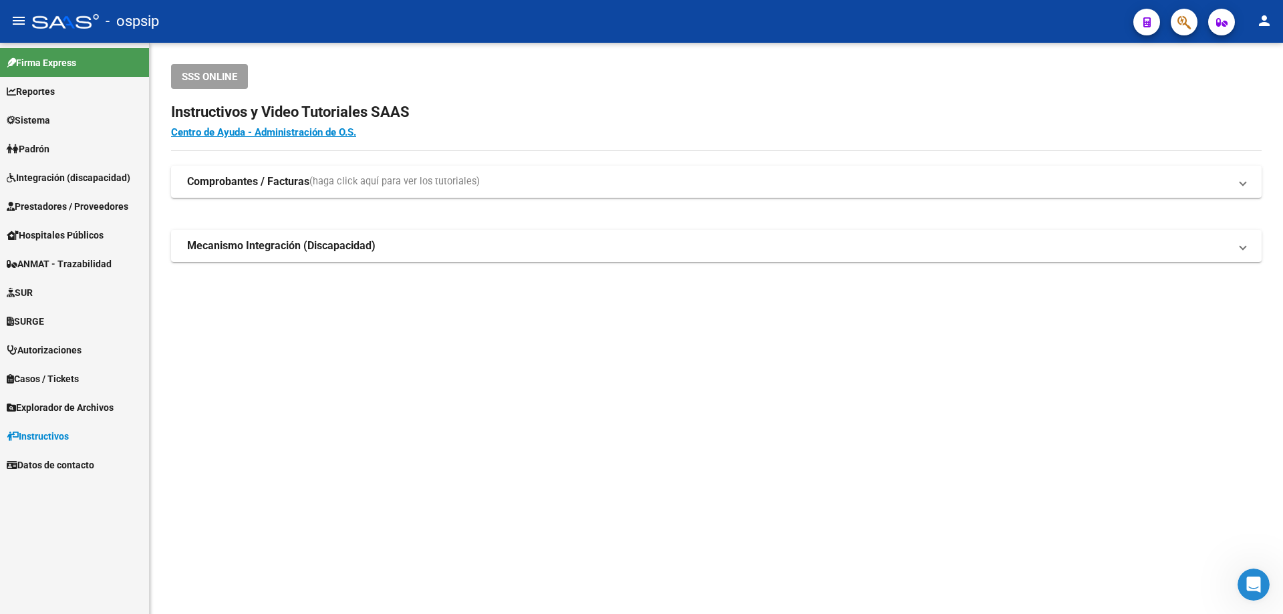
click at [49, 176] on span "Integración (discapacidad)" at bounding box center [69, 177] width 124 height 15
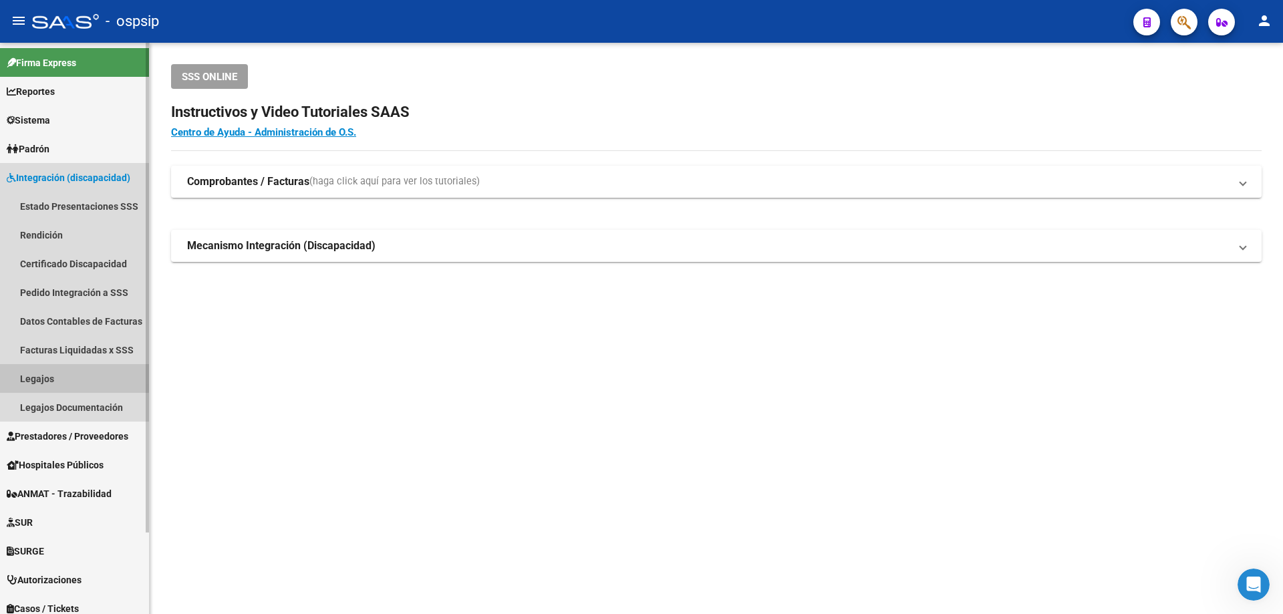
click at [39, 376] on link "Legajos" at bounding box center [74, 378] width 149 height 29
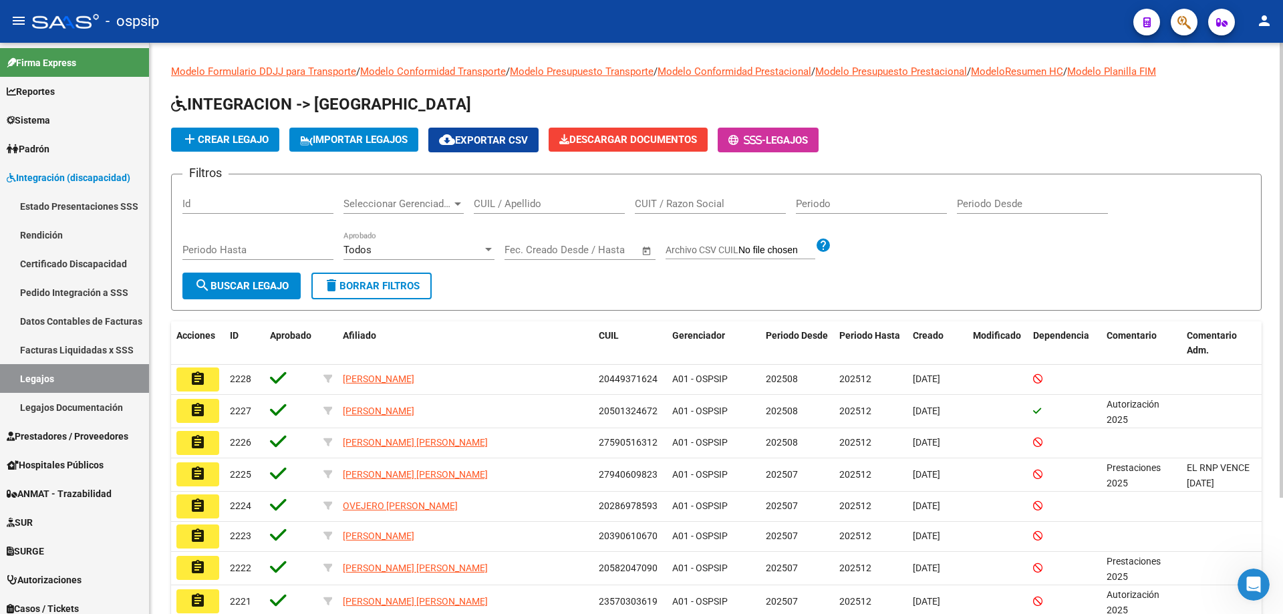
click at [531, 205] on input "CUIL / Apellido" at bounding box center [549, 204] width 151 height 12
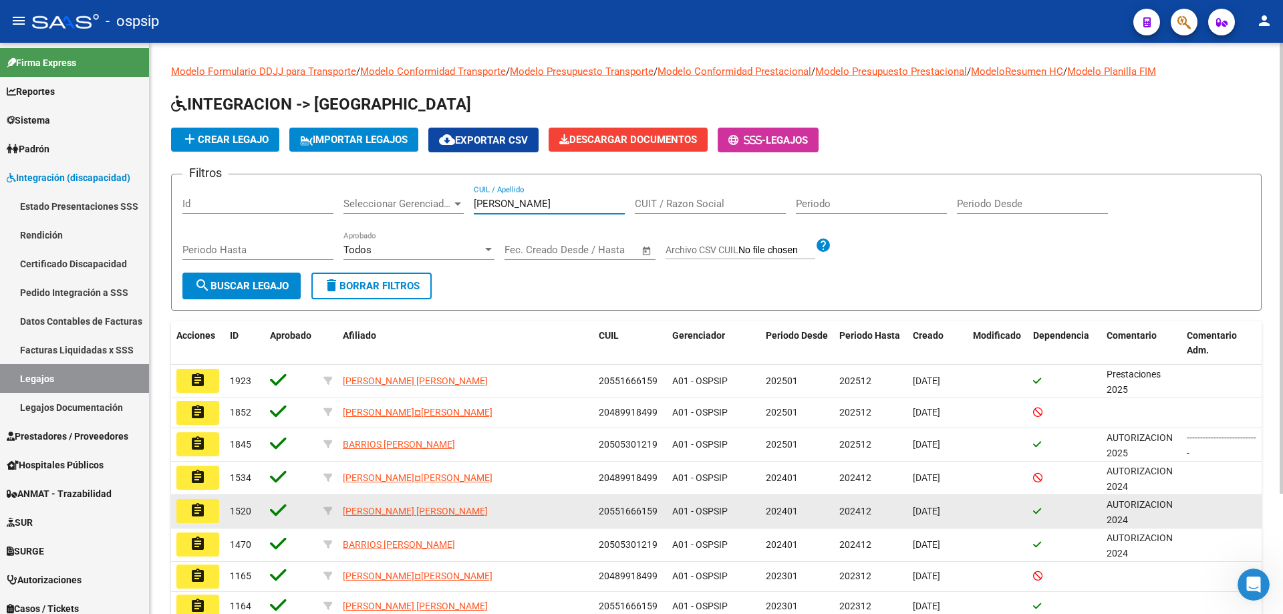
type input "rios"
click at [202, 519] on mat-icon "assignment" at bounding box center [198, 510] width 16 height 16
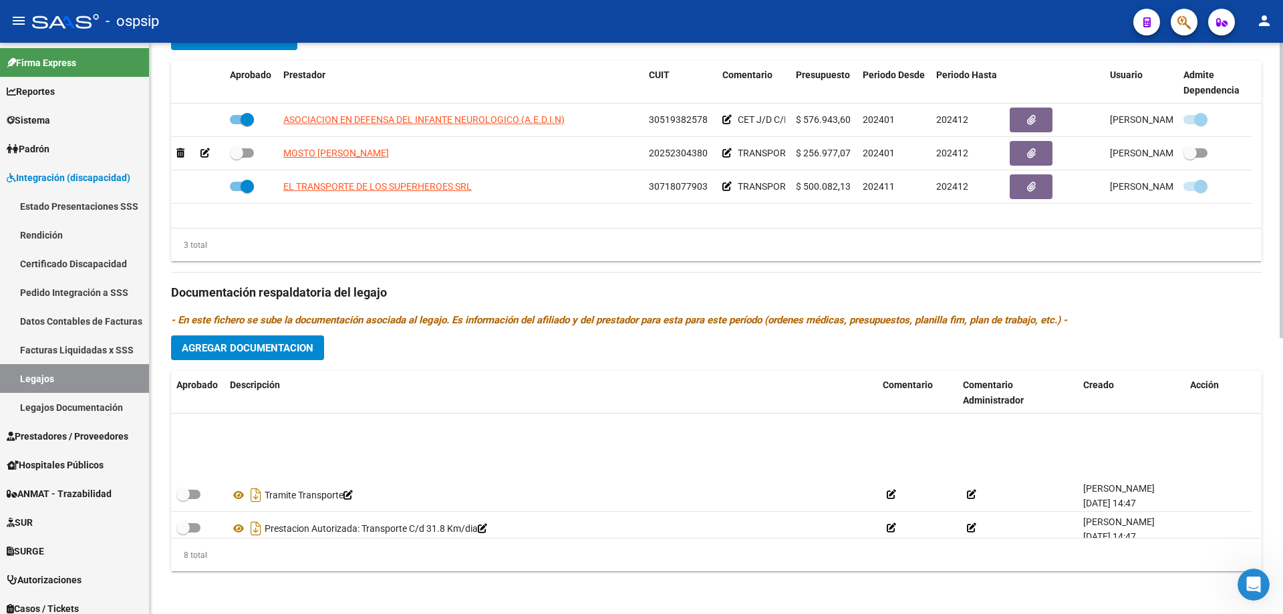
scroll to position [147, 0]
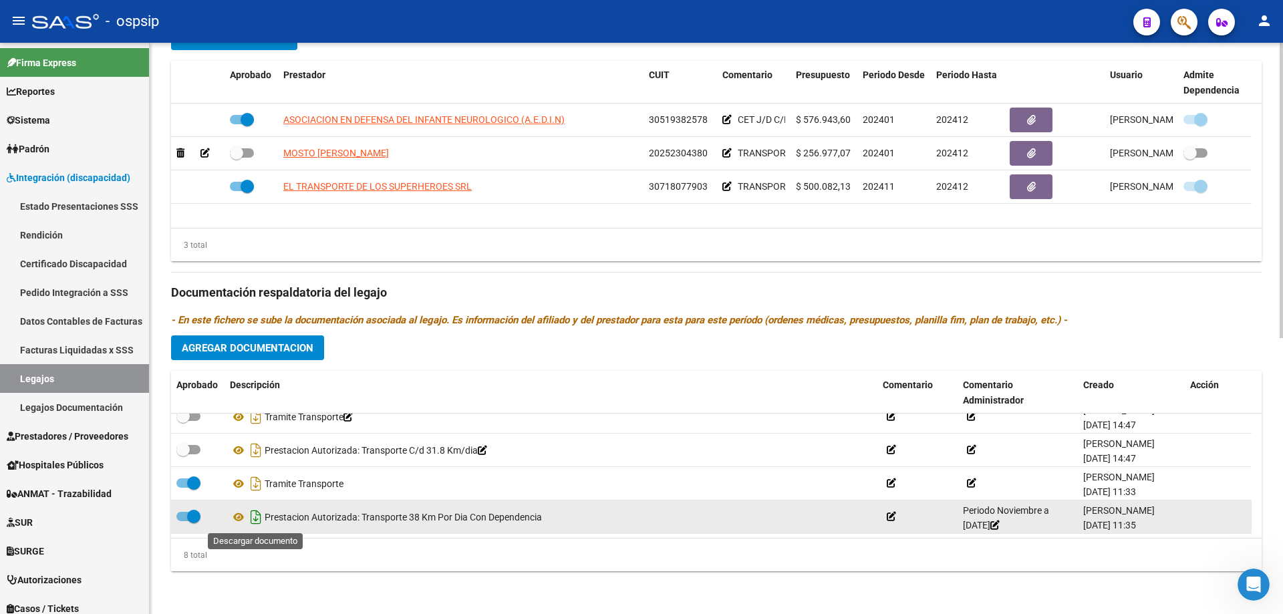
click at [254, 521] on icon "Descargar documento" at bounding box center [255, 516] width 17 height 21
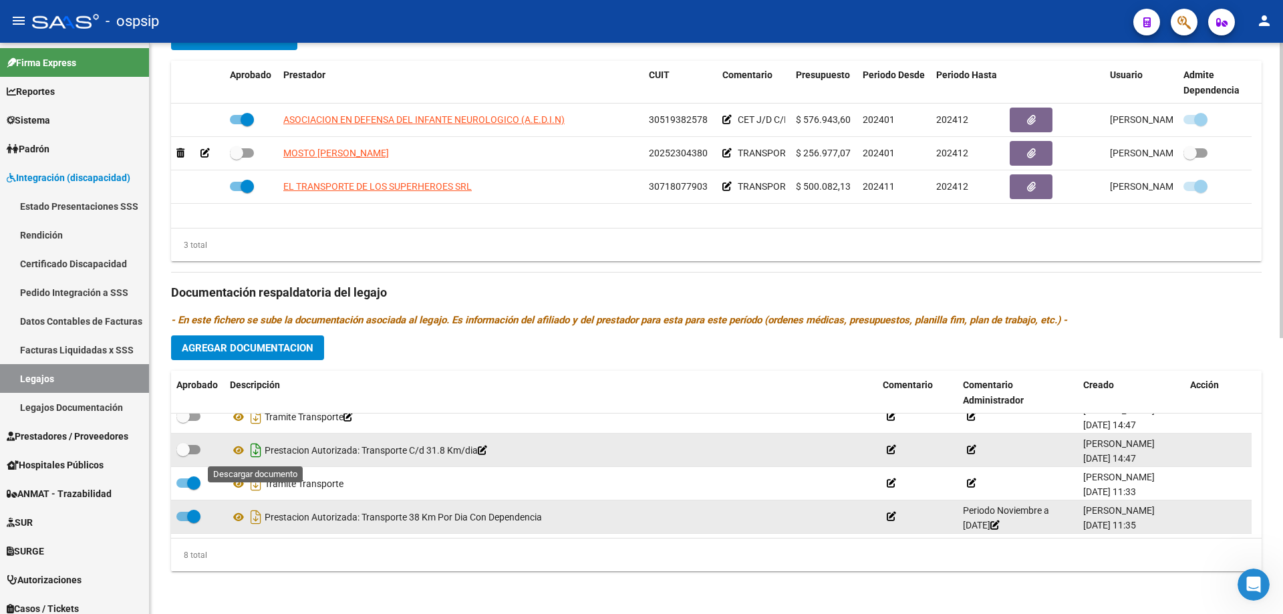
click at [259, 454] on icon "Descargar documento" at bounding box center [255, 450] width 17 height 21
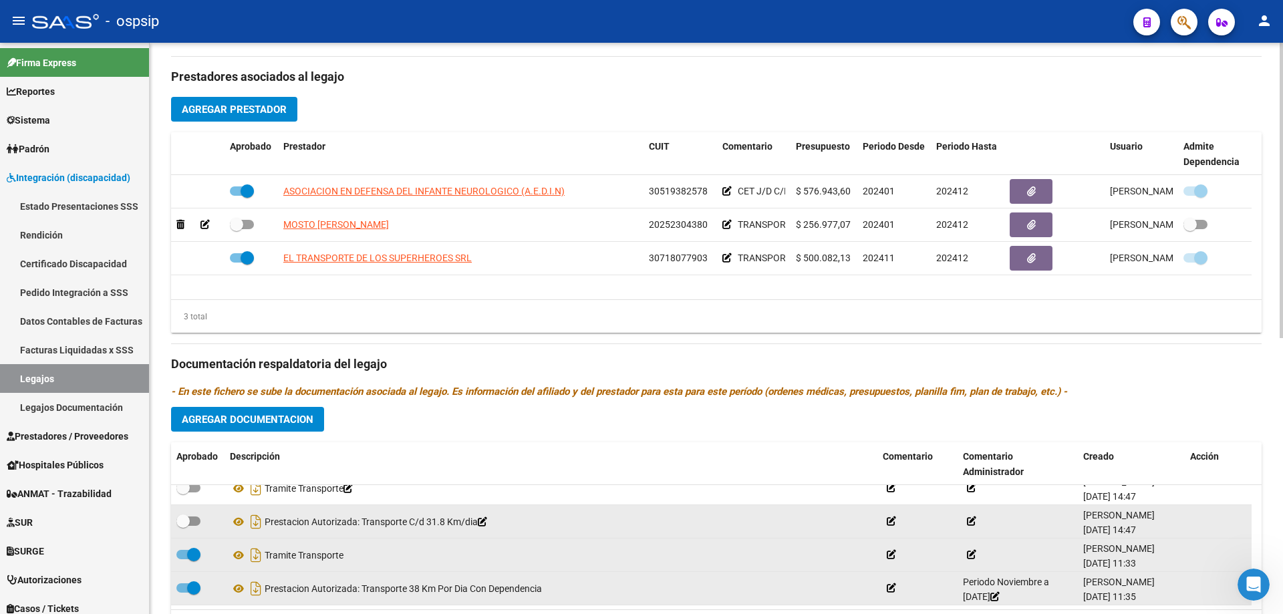
scroll to position [535, 0]
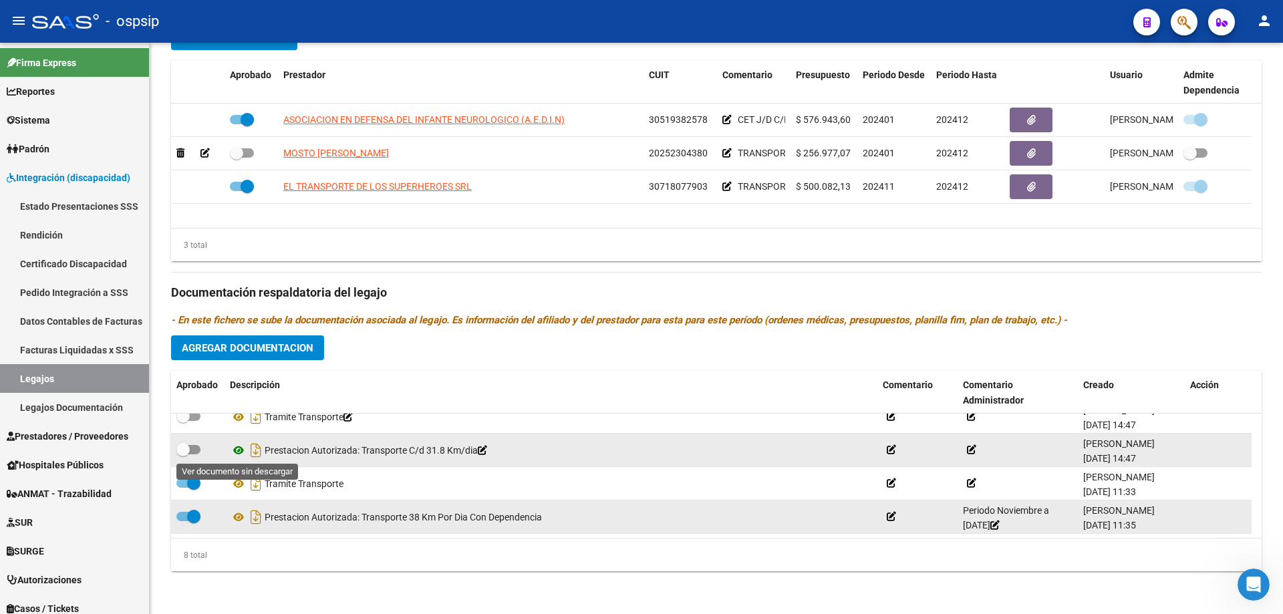
click at [233, 453] on icon at bounding box center [238, 450] width 17 height 16
click at [237, 453] on icon at bounding box center [238, 450] width 17 height 16
click at [256, 452] on icon "Descargar documento" at bounding box center [255, 450] width 17 height 21
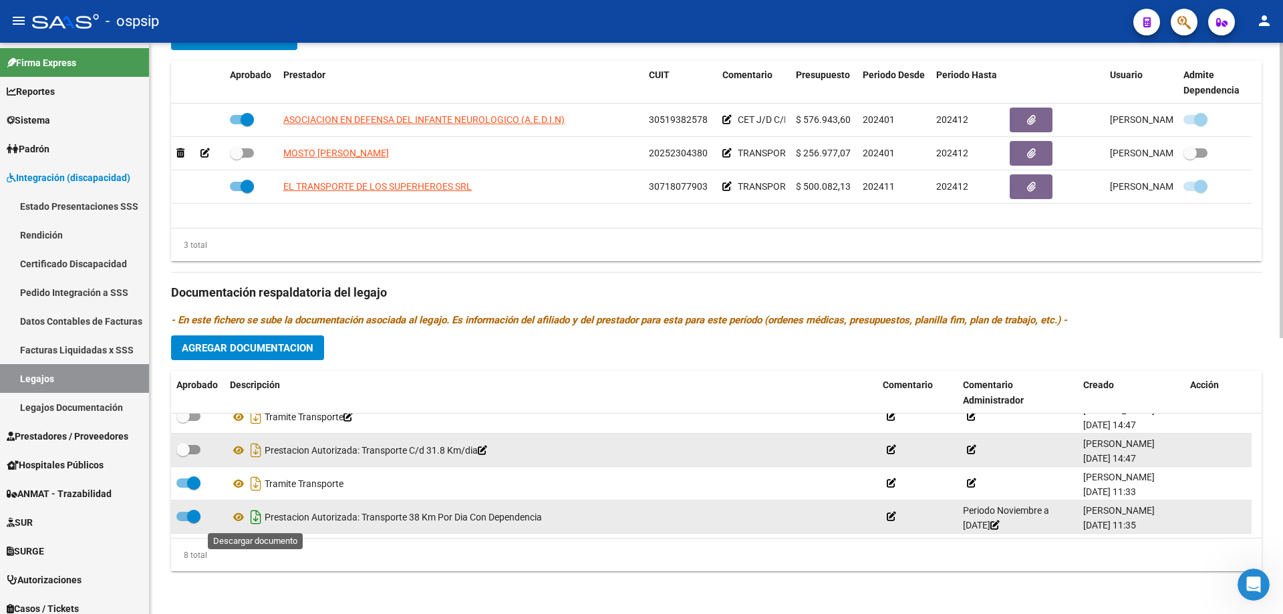
click at [254, 519] on icon "Descargar documento" at bounding box center [255, 516] width 17 height 21
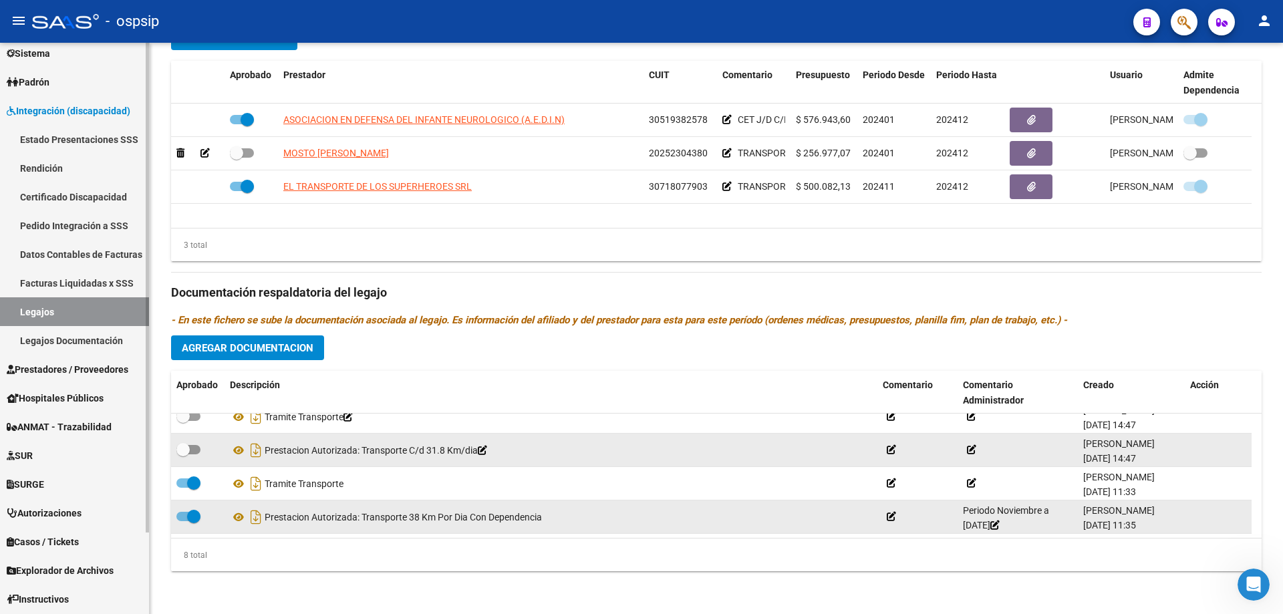
click at [55, 376] on span "Prestadores / Proveedores" at bounding box center [68, 369] width 122 height 15
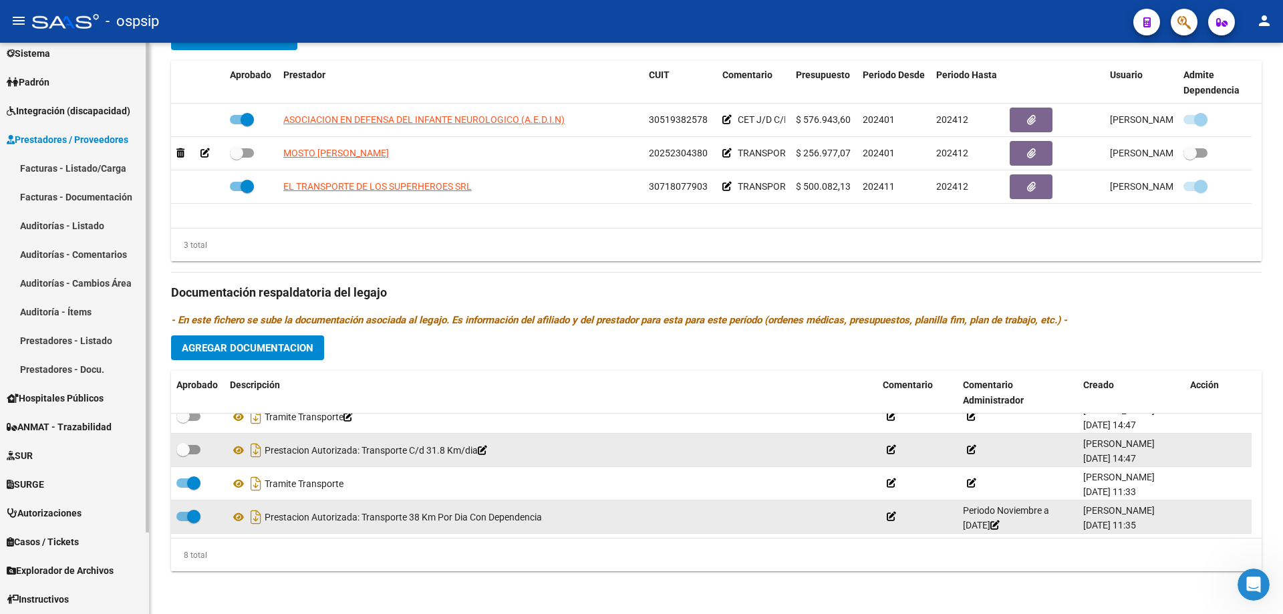
click at [59, 164] on link "Facturas - Listado/Carga" at bounding box center [74, 168] width 149 height 29
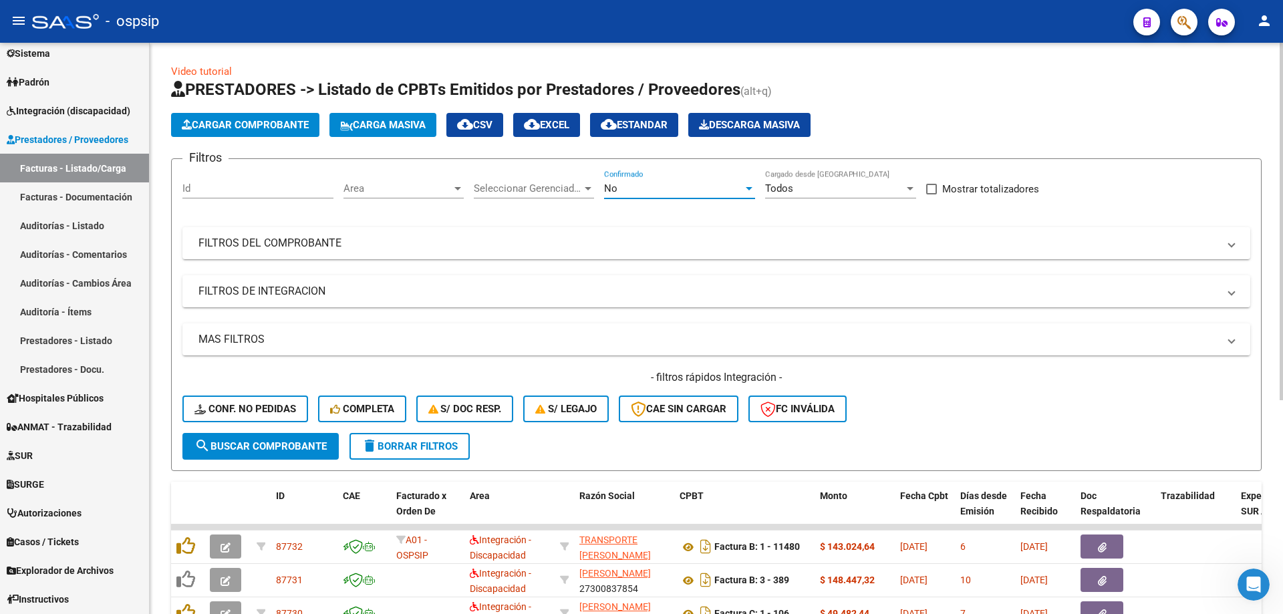
click at [666, 192] on div "No" at bounding box center [673, 188] width 139 height 12
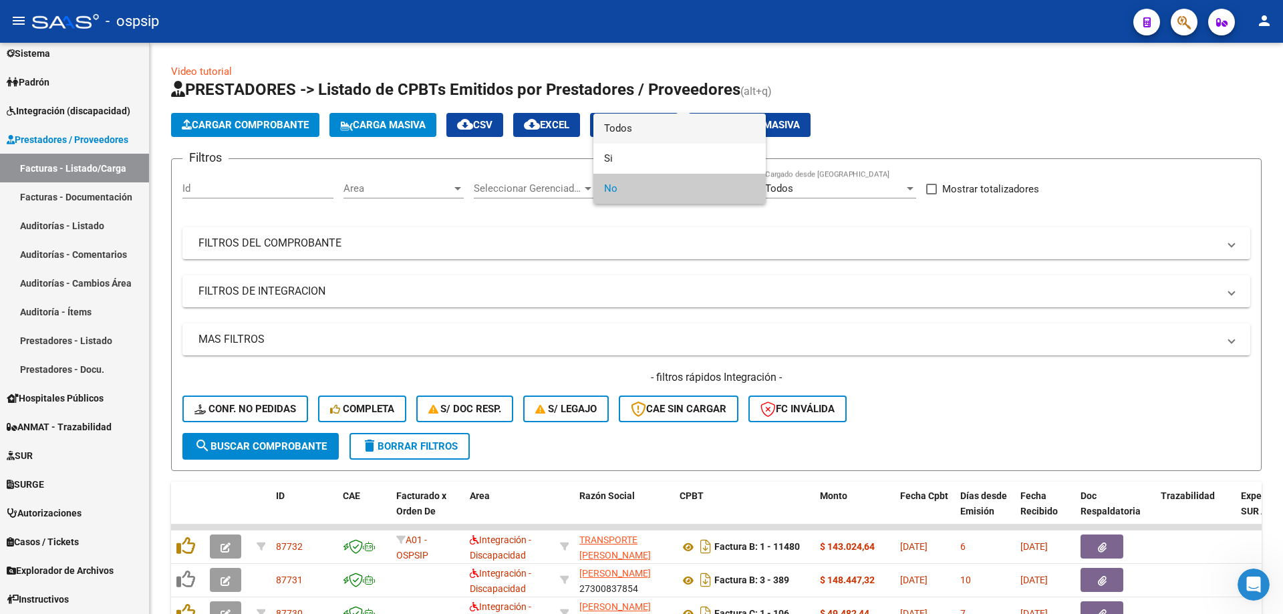
click at [633, 126] on span "Todos" at bounding box center [679, 129] width 151 height 30
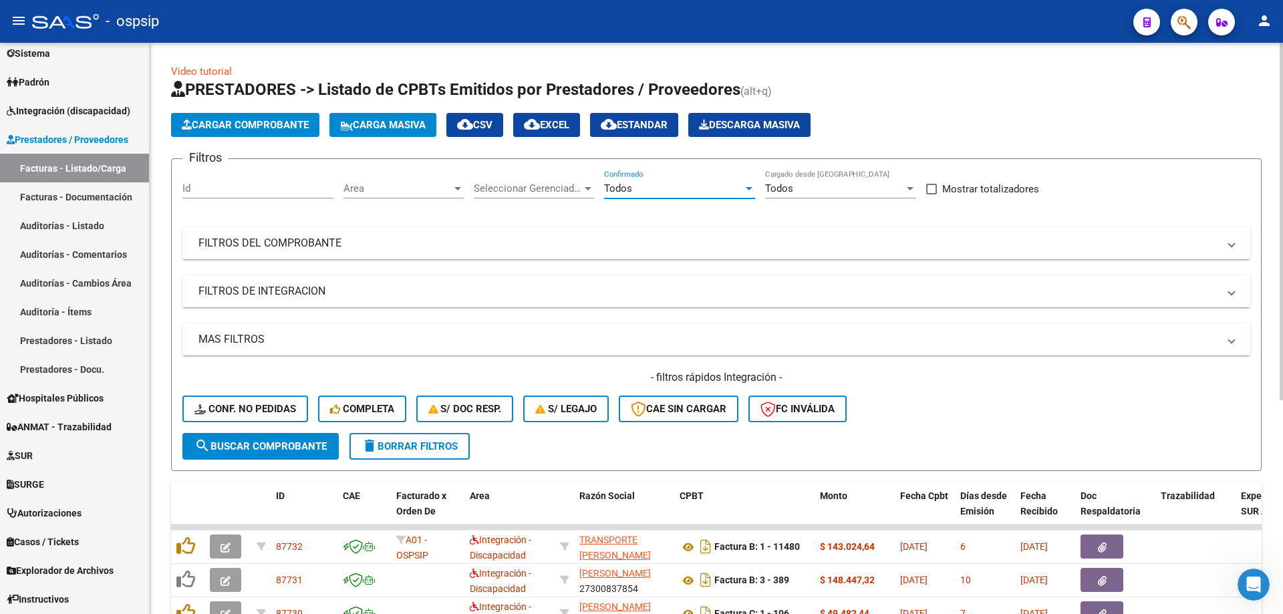
drag, startPoint x: 264, startPoint y: 240, endPoint x: 309, endPoint y: 305, distance: 79.2
click at [265, 240] on mat-panel-title "FILTROS DEL COMPROBANTE" at bounding box center [708, 243] width 1020 height 15
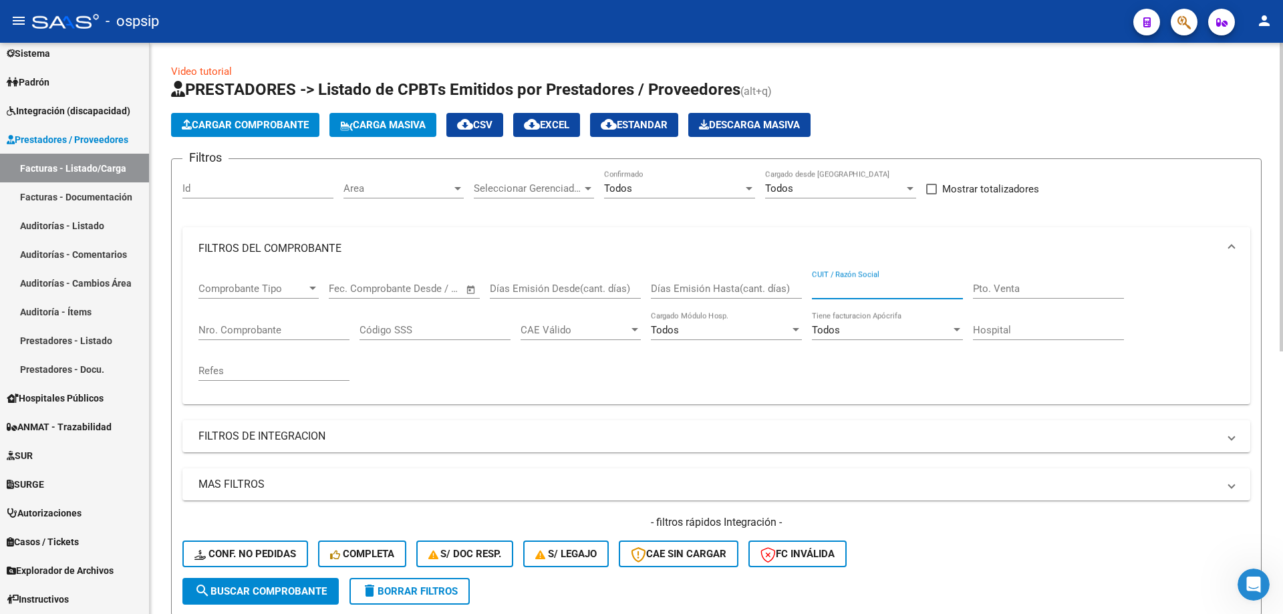
click at [829, 285] on input "CUIT / Razón Social" at bounding box center [887, 289] width 151 height 12
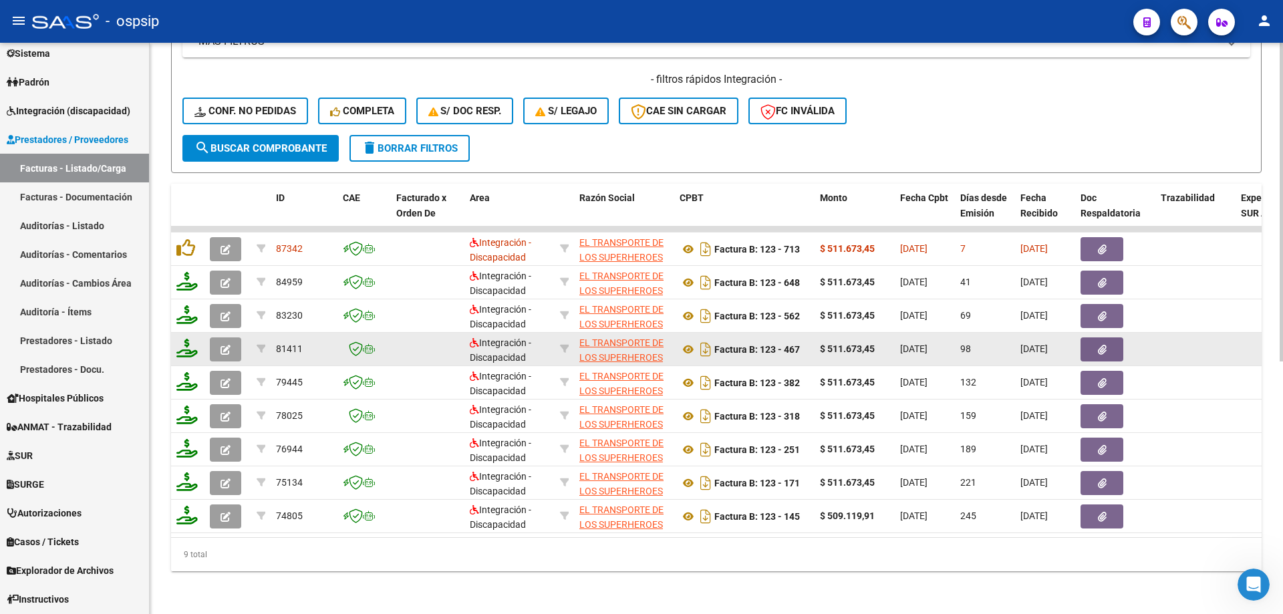
scroll to position [453, 0]
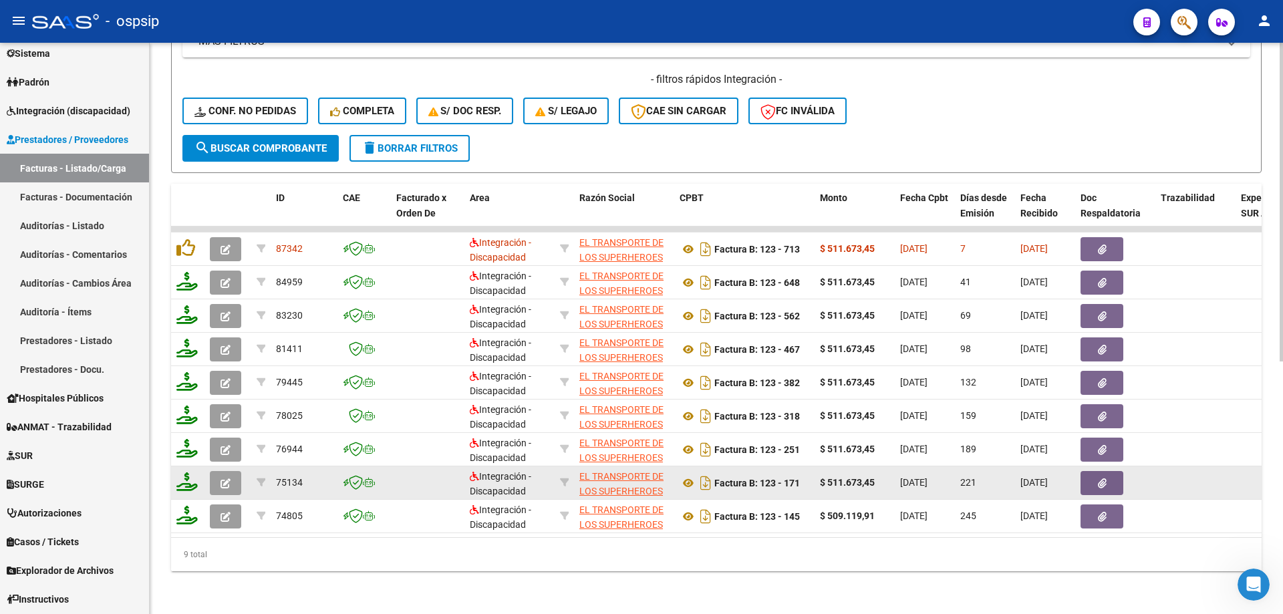
type input "30718077903"
click at [229, 478] on icon "button" at bounding box center [226, 483] width 10 height 10
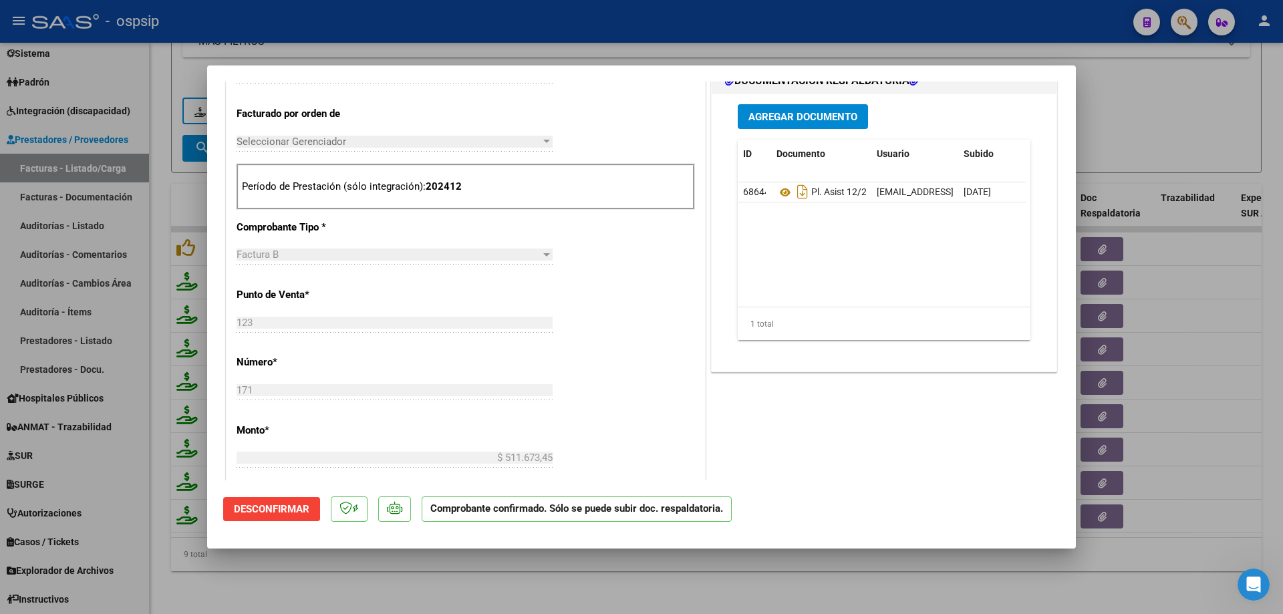
scroll to position [535, 0]
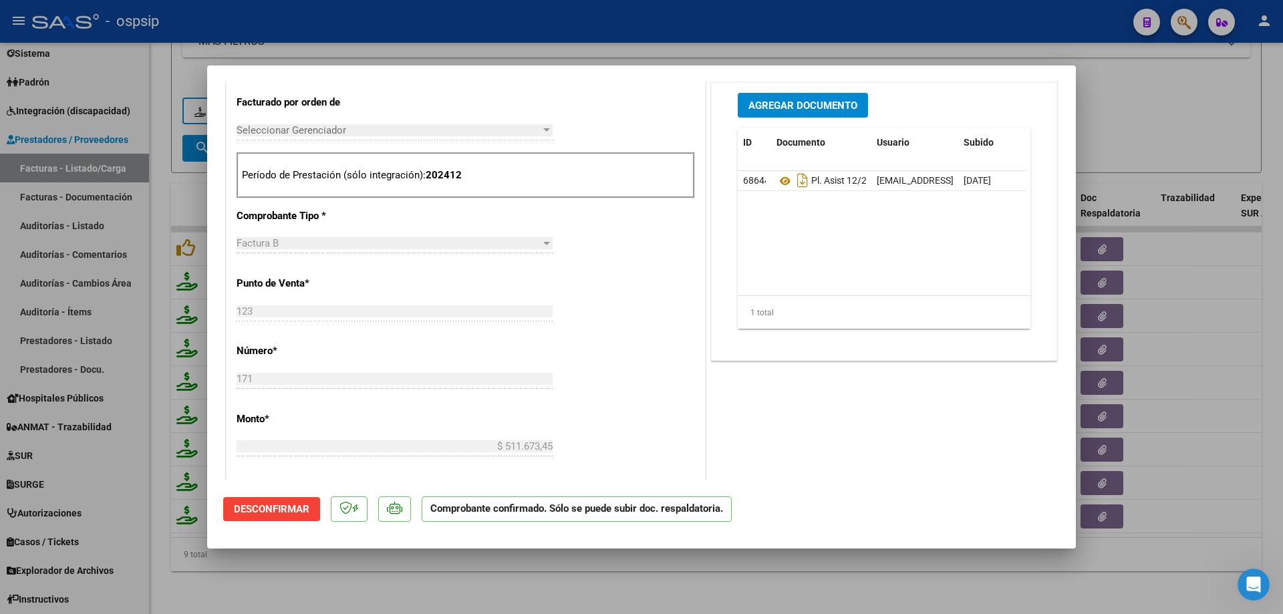
click at [1205, 257] on div at bounding box center [641, 307] width 1283 height 614
type input "$ 0,00"
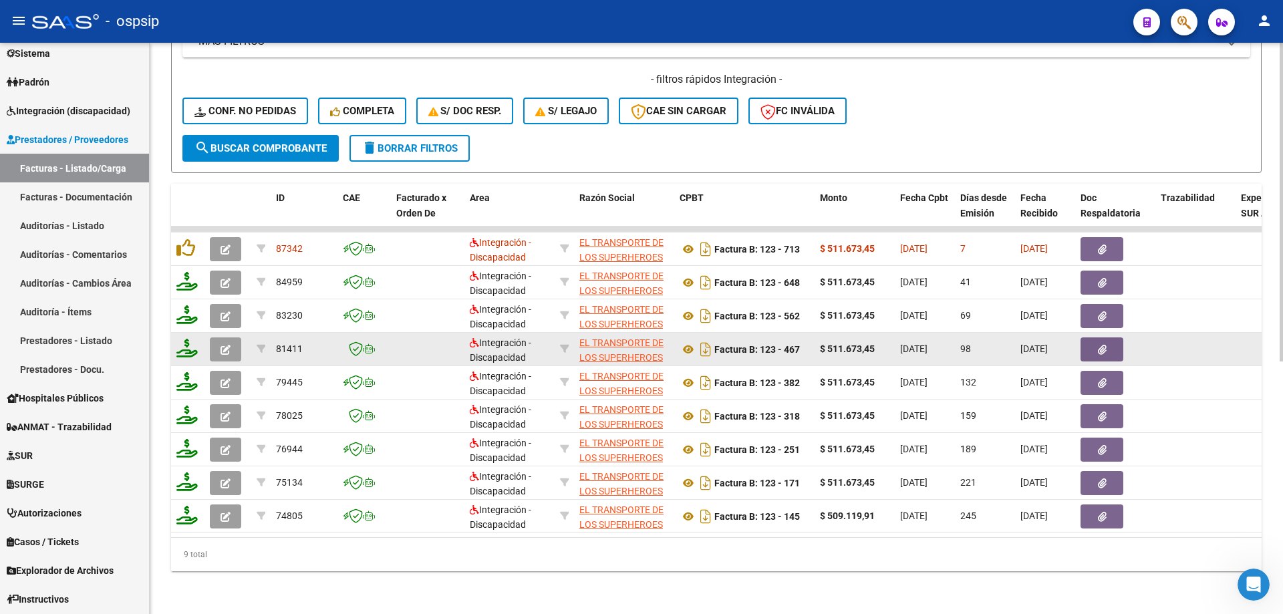
scroll to position [453, 0]
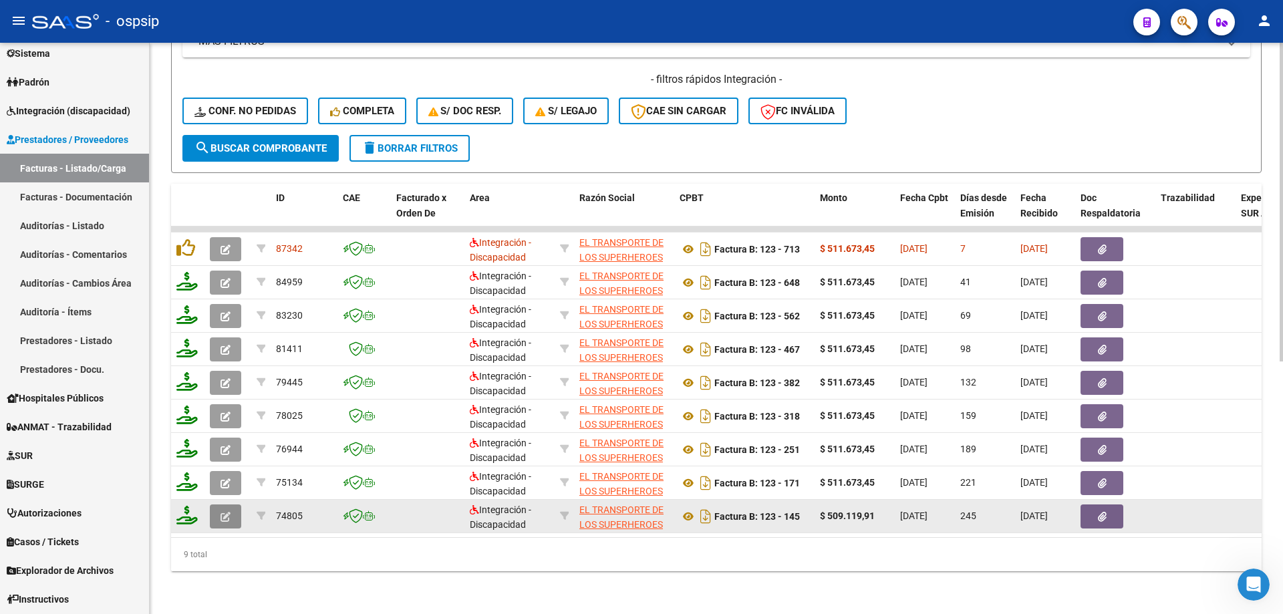
click at [225, 512] on icon "button" at bounding box center [226, 517] width 10 height 10
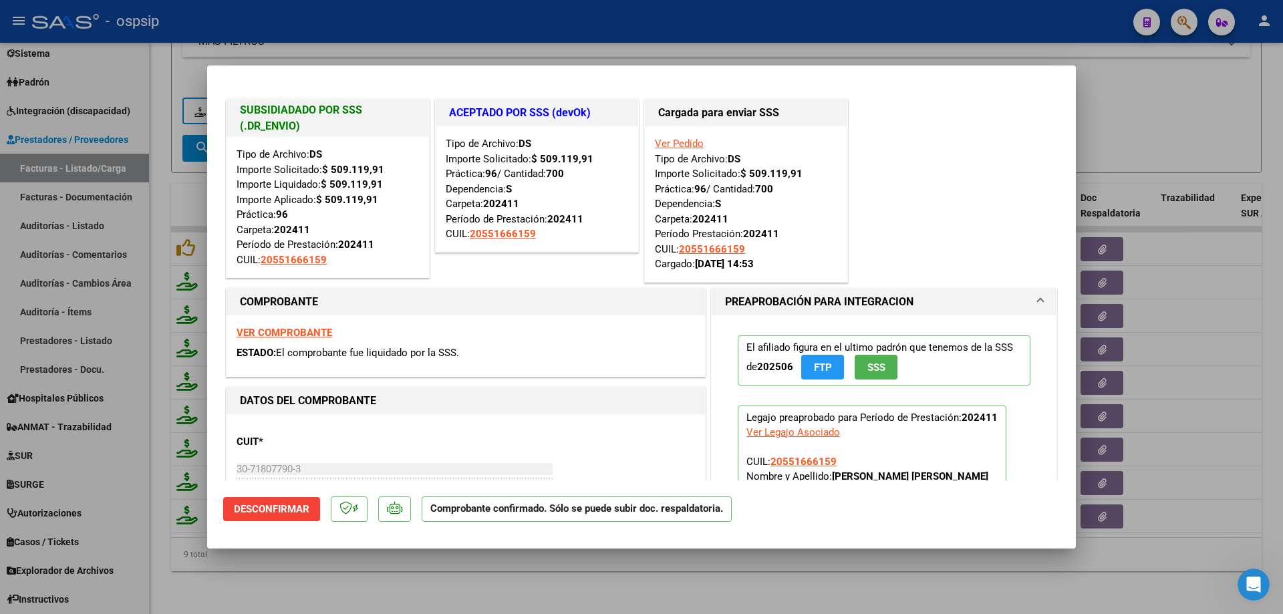
click at [1200, 124] on div at bounding box center [641, 307] width 1283 height 614
type input "$ 0,00"
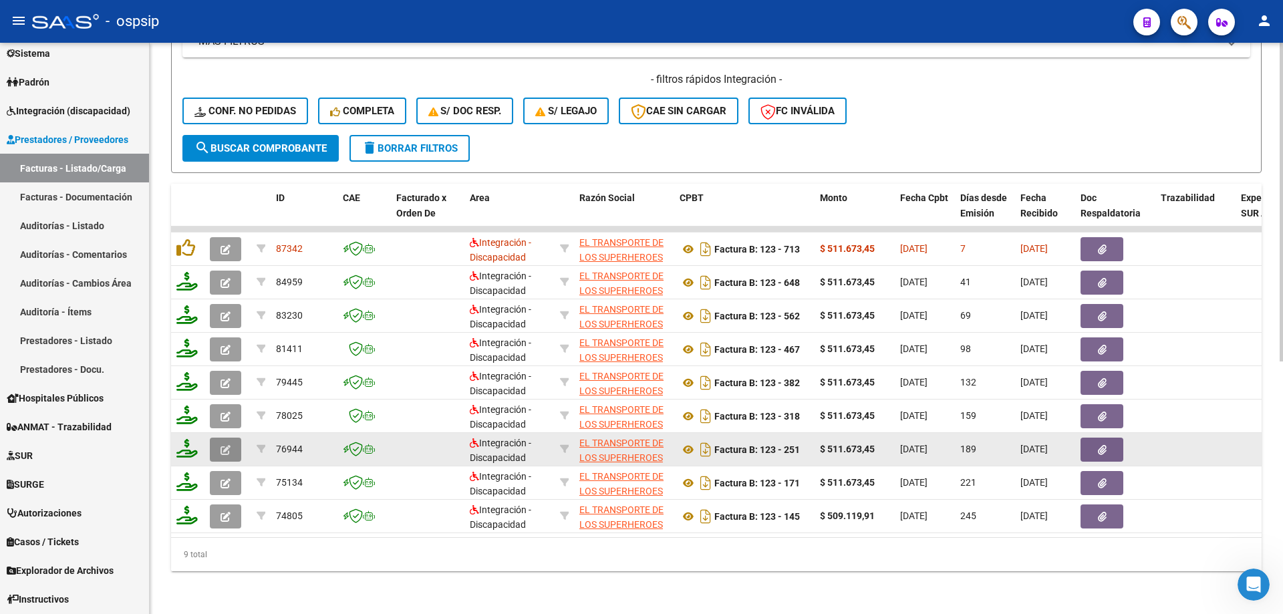
click at [225, 445] on icon "button" at bounding box center [226, 450] width 10 height 10
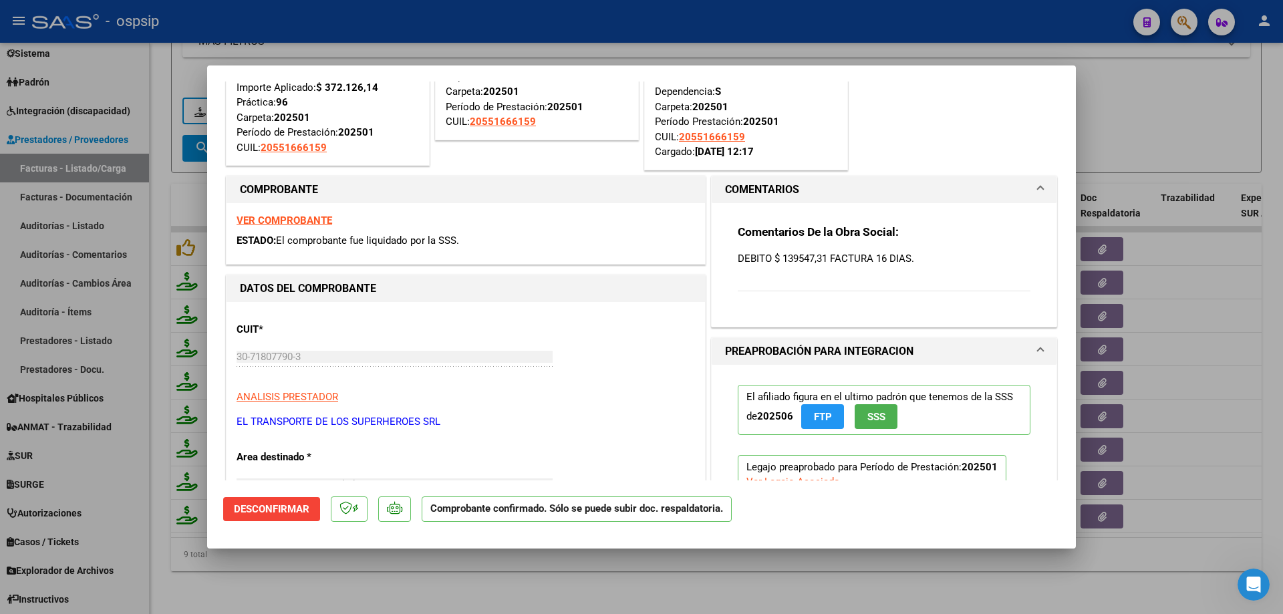
scroll to position [62, 0]
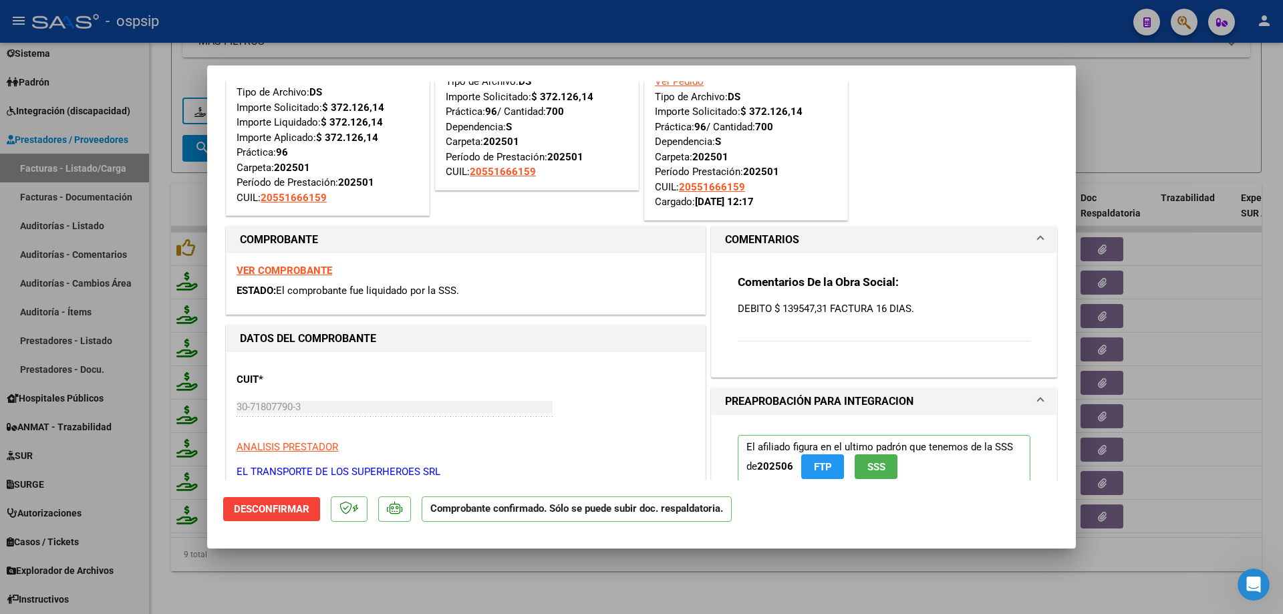
click at [1205, 256] on div at bounding box center [641, 307] width 1283 height 614
type input "$ 0,00"
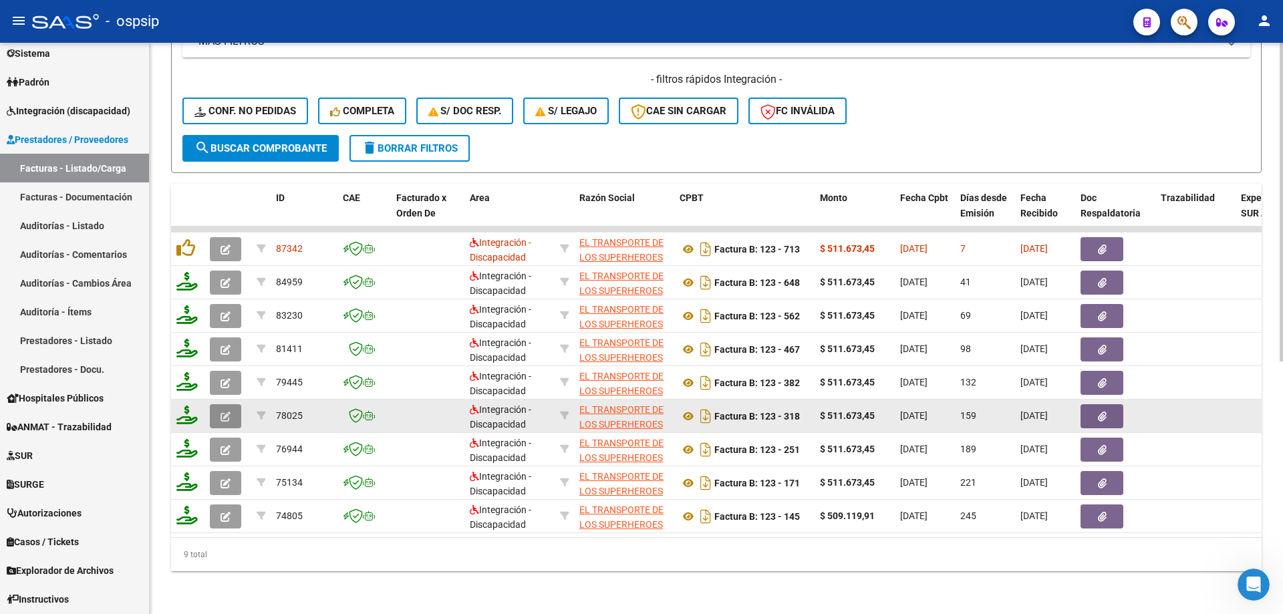
click at [219, 410] on button "button" at bounding box center [225, 416] width 31 height 24
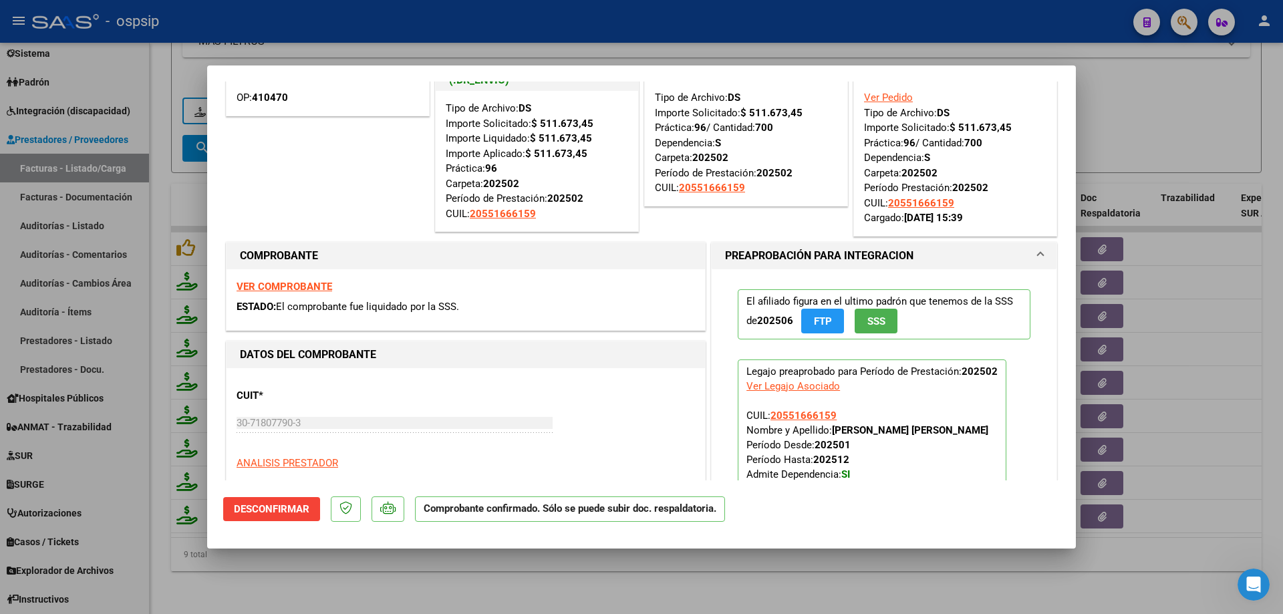
scroll to position [0, 0]
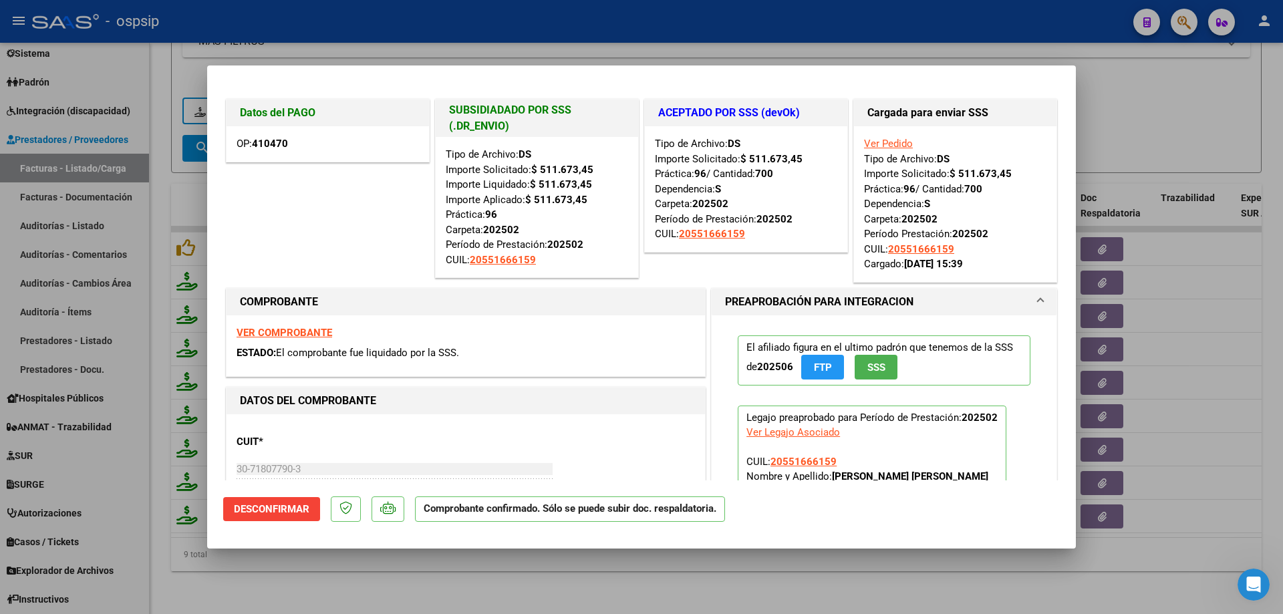
click at [1197, 122] on div at bounding box center [641, 307] width 1283 height 614
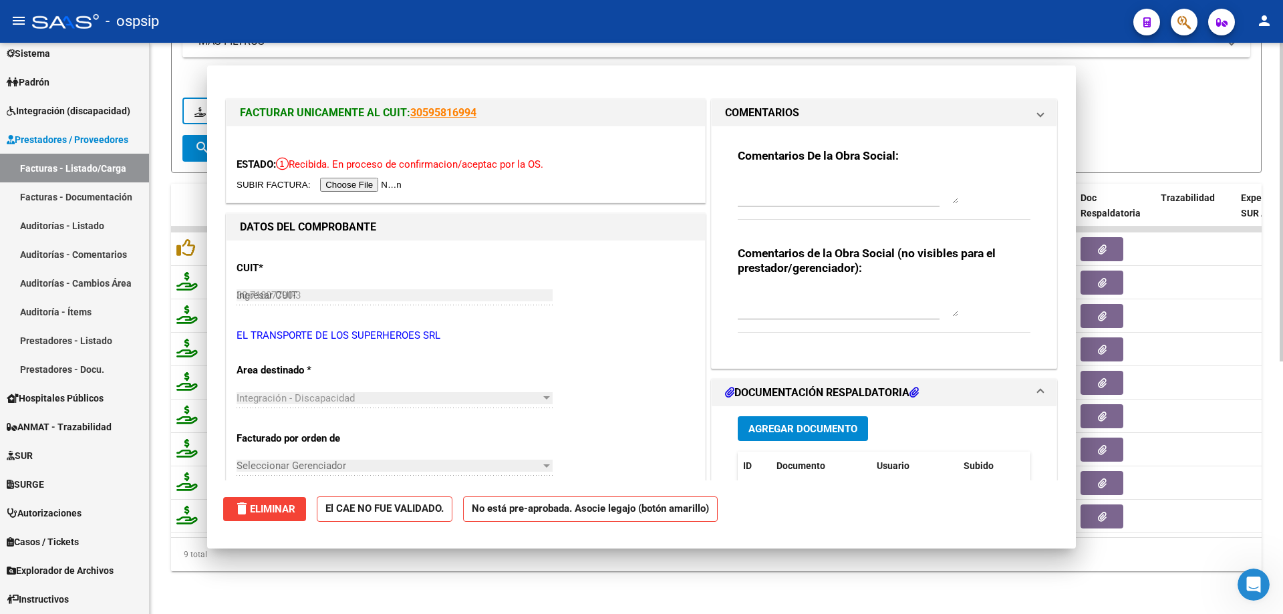
type input "$ 0,00"
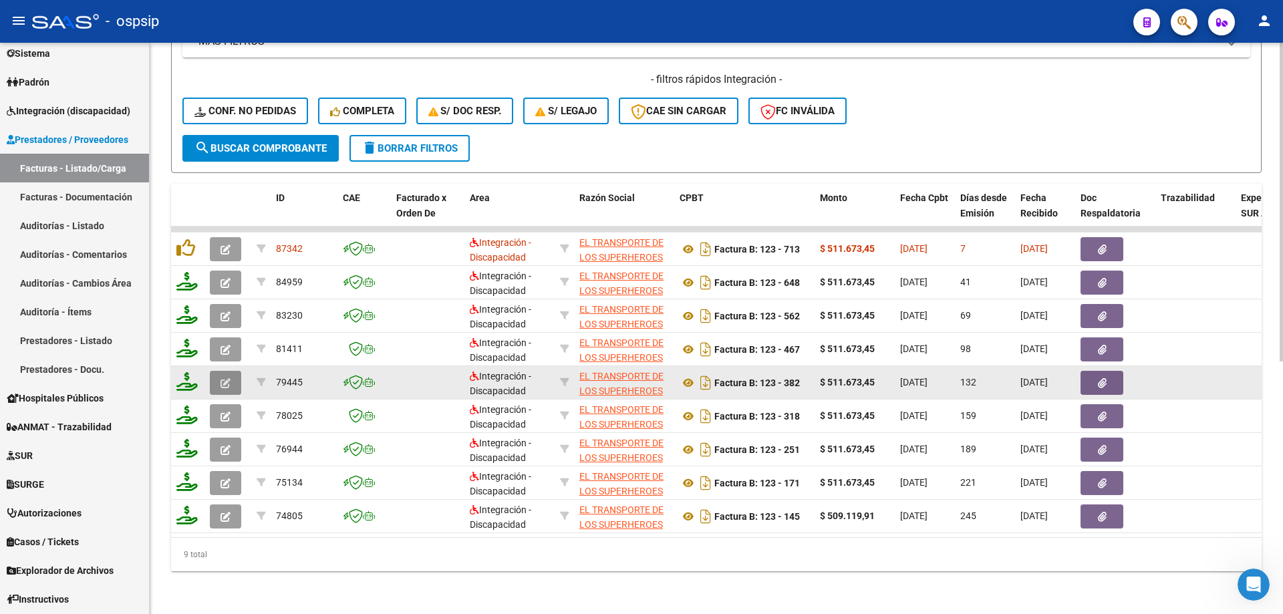
click at [227, 378] on icon "button" at bounding box center [226, 383] width 10 height 10
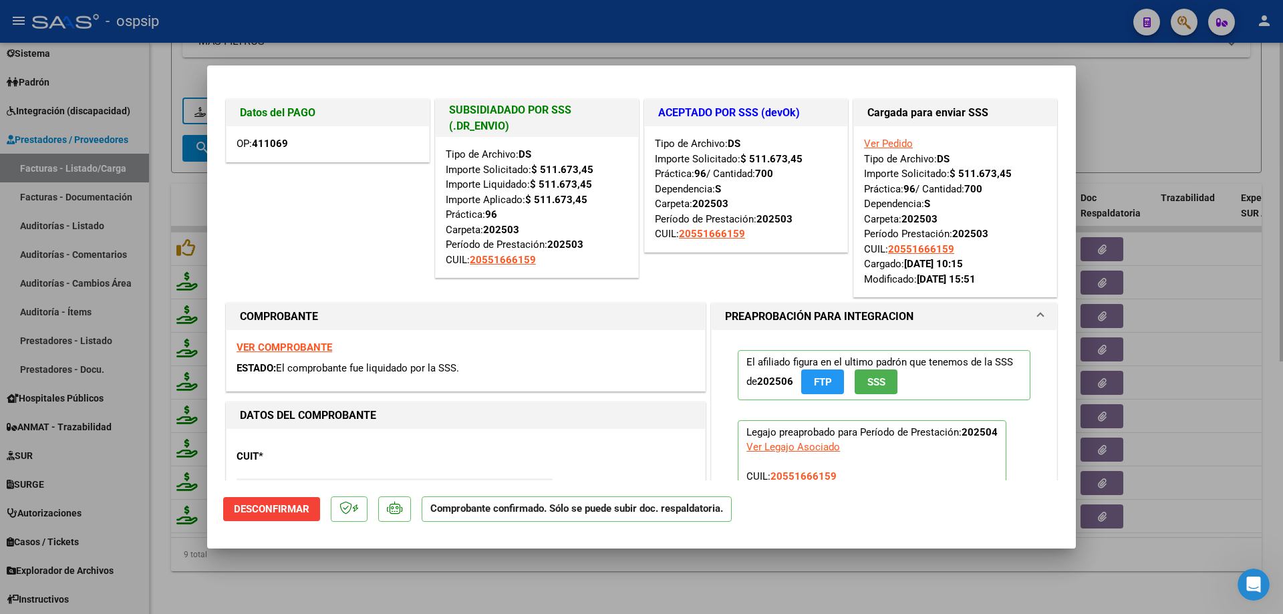
drag, startPoint x: 1130, startPoint y: 114, endPoint x: 1122, endPoint y: 112, distance: 8.1
click at [1131, 111] on div at bounding box center [641, 307] width 1283 height 614
type input "$ 0,00"
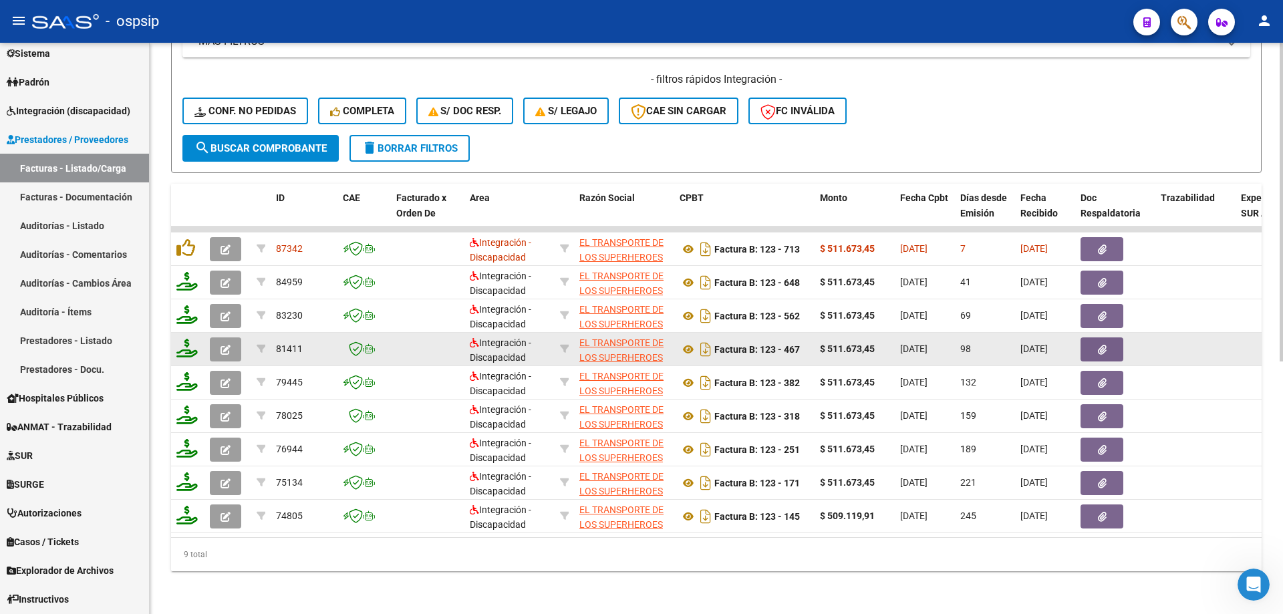
click at [237, 343] on button "button" at bounding box center [225, 349] width 31 height 24
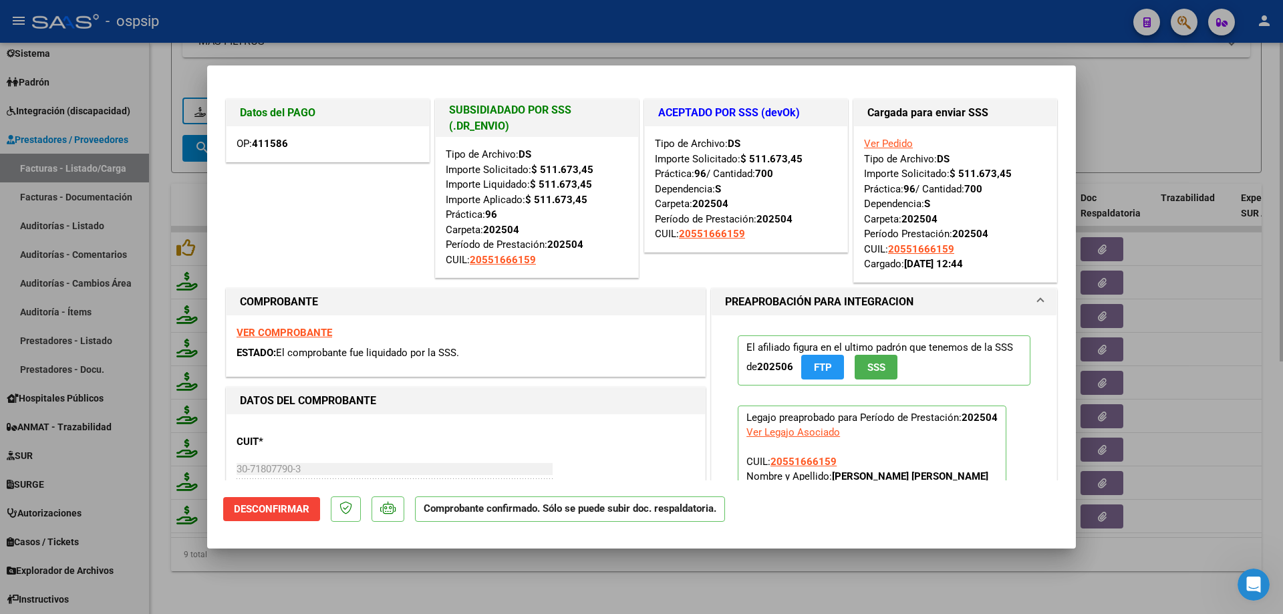
drag, startPoint x: 1159, startPoint y: 84, endPoint x: 1153, endPoint y: 96, distance: 13.4
click at [1159, 85] on div at bounding box center [641, 307] width 1283 height 614
type input "$ 0,00"
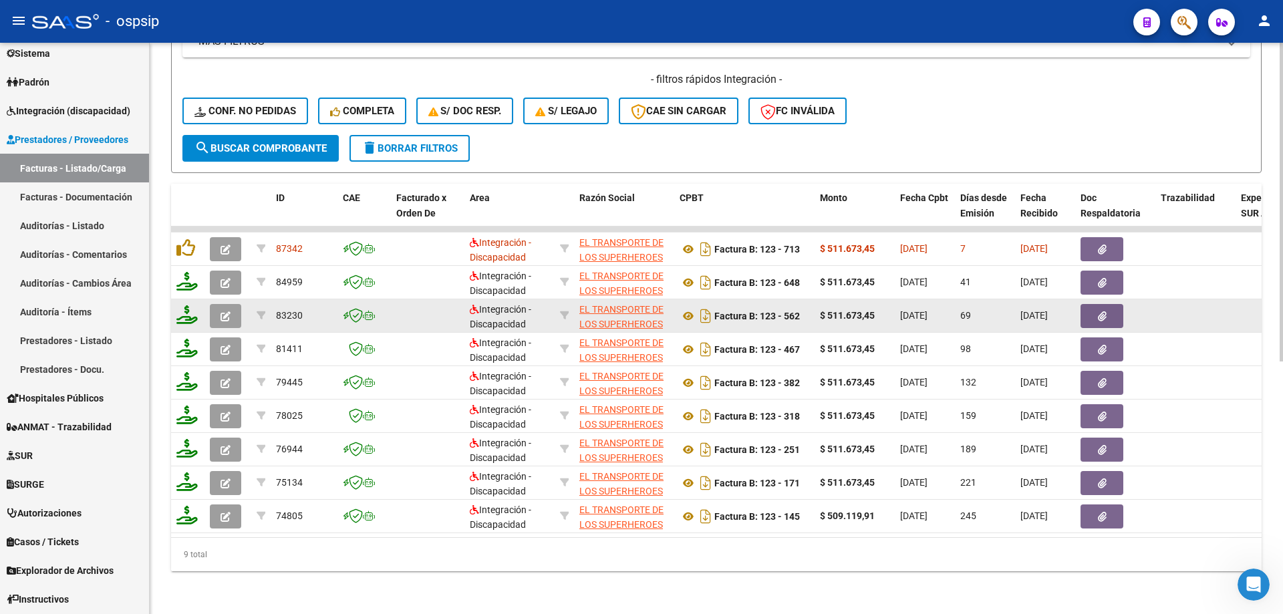
click at [224, 311] on icon "button" at bounding box center [226, 316] width 10 height 10
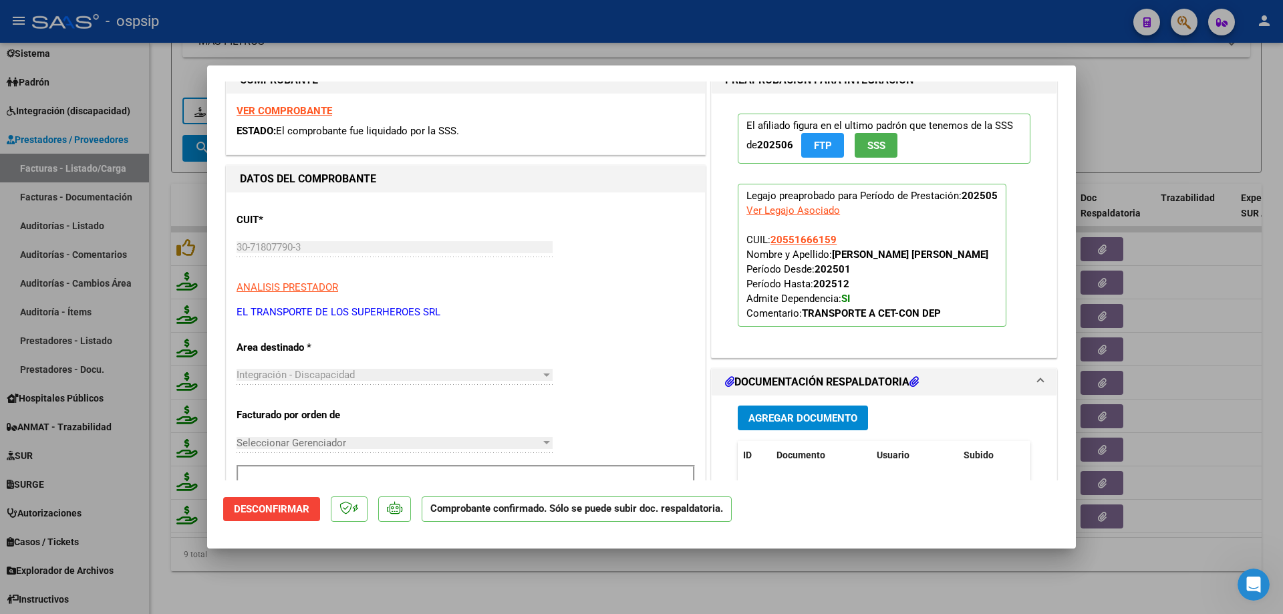
scroll to position [267, 0]
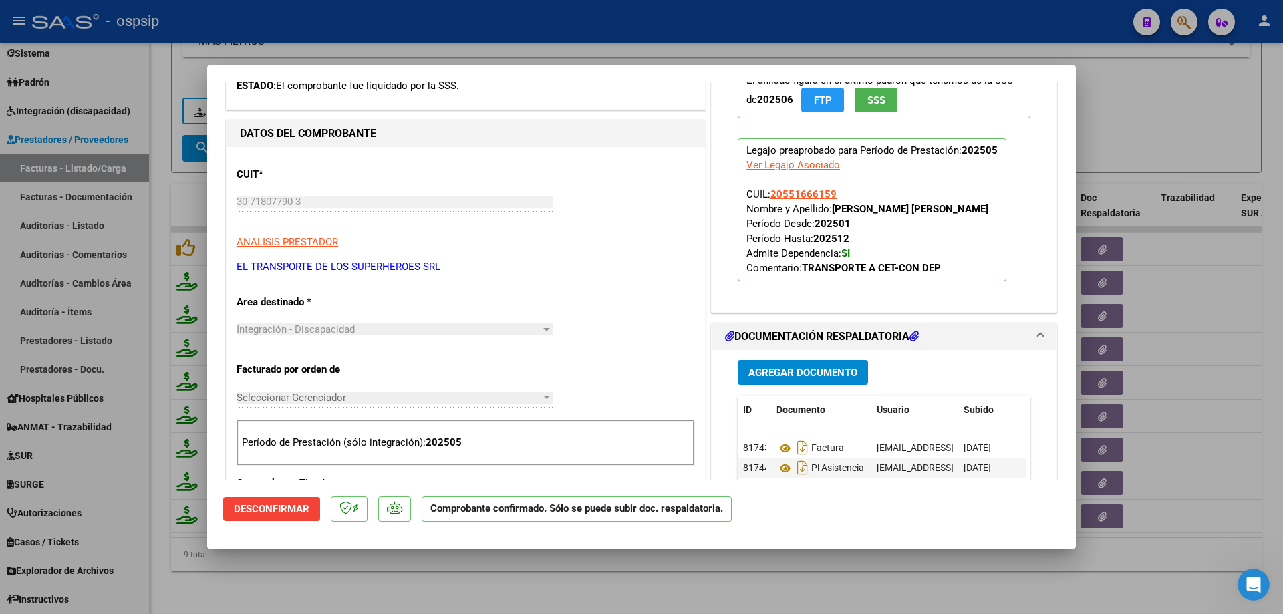
click at [1240, 133] on div at bounding box center [641, 307] width 1283 height 614
type input "$ 0,00"
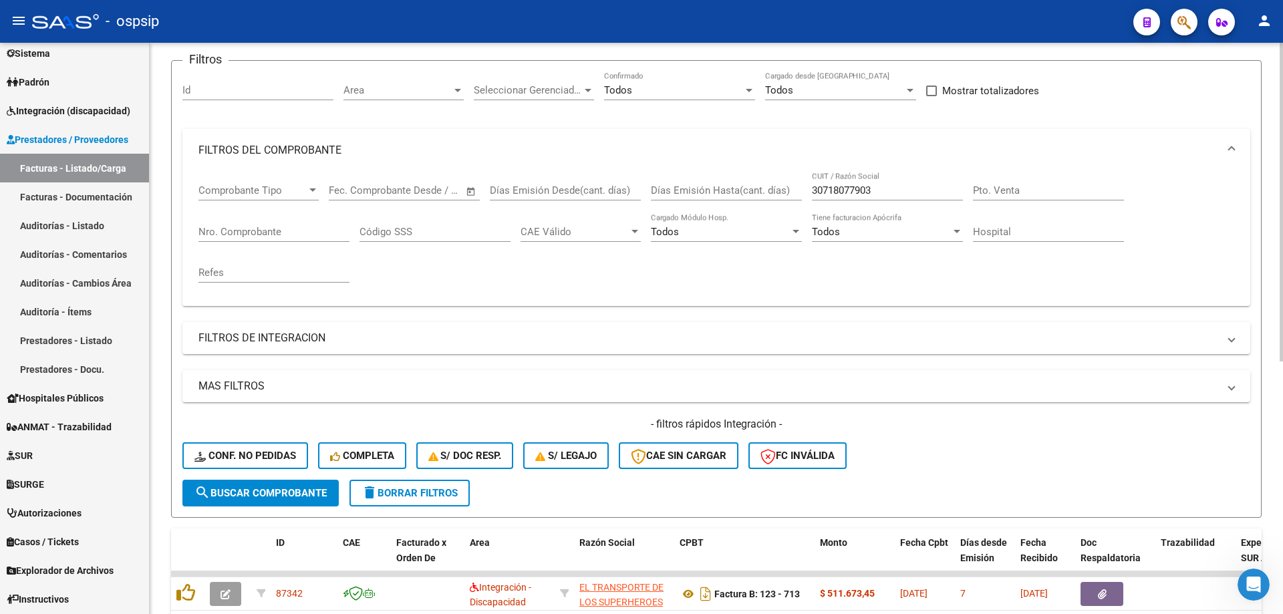
scroll to position [0, 0]
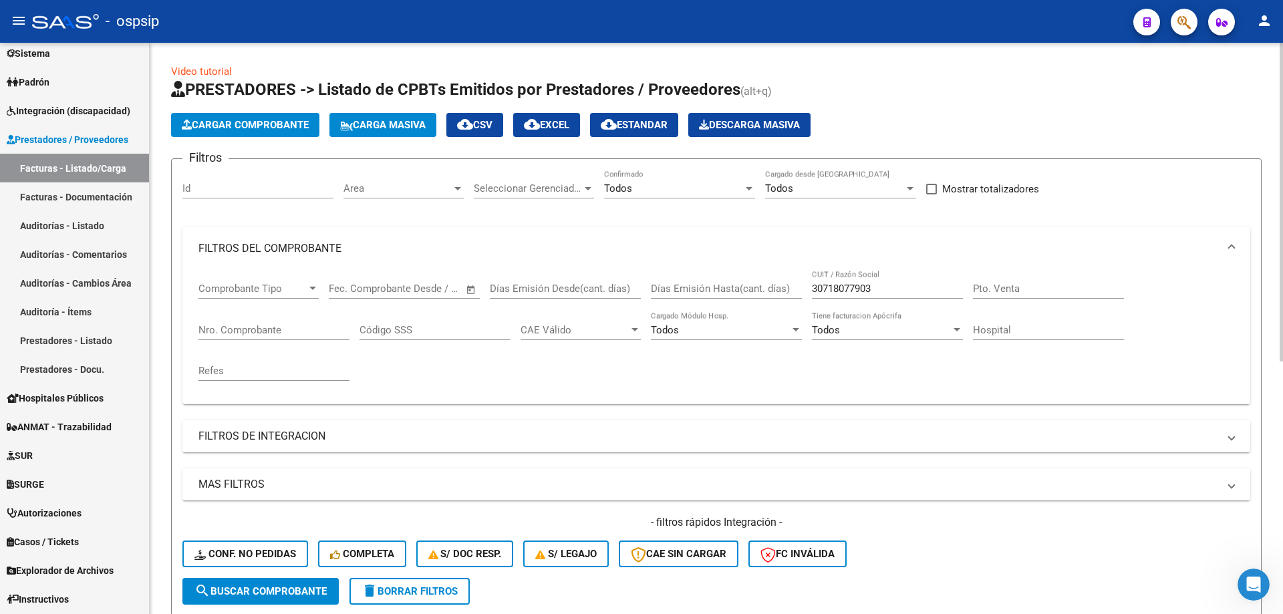
click at [251, 329] on input "Nro. Comprobante" at bounding box center [273, 330] width 151 height 12
type input "121"
drag, startPoint x: 185, startPoint y: 333, endPoint x: 166, endPoint y: 337, distance: 19.7
click at [166, 337] on div "Video tutorial PRESTADORES -> Listado de CPBTs Emitidos por Prestadores / Prove…" at bounding box center [716, 411] width 1133 height 737
drag, startPoint x: 889, startPoint y: 287, endPoint x: 652, endPoint y: 274, distance: 237.6
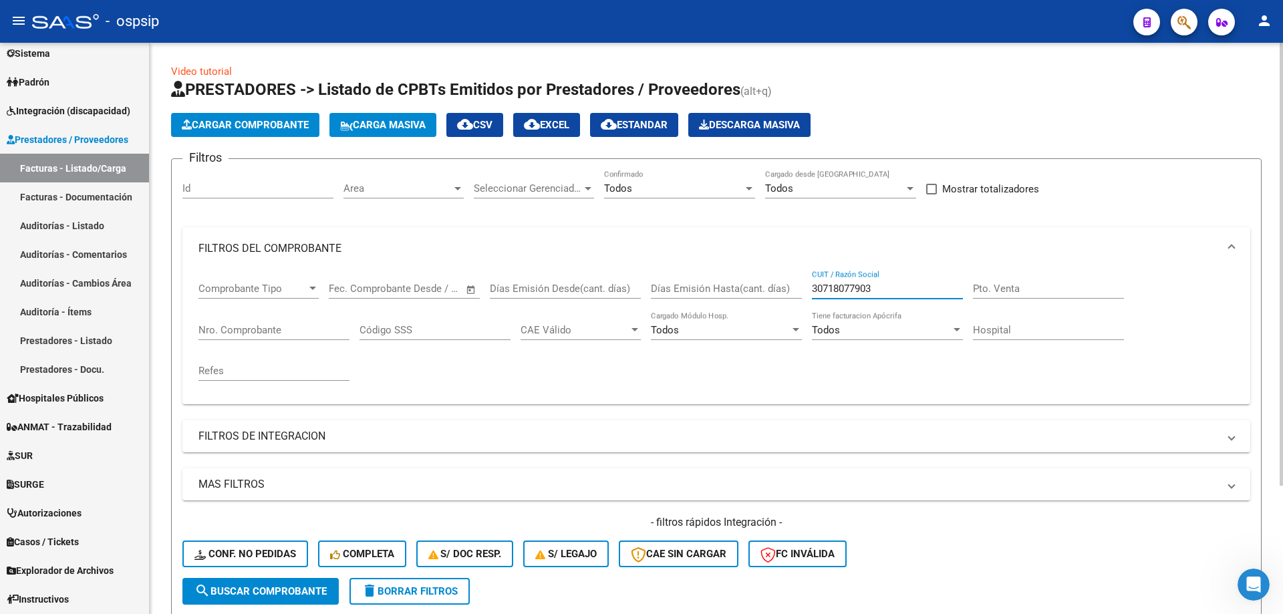
click at [657, 275] on div "Comprobante Tipo Comprobante Tipo Start date – End date Fec. Comprobante Desde …" at bounding box center [716, 332] width 1036 height 124
click at [215, 330] on input "Nro. Comprobante" at bounding box center [273, 330] width 151 height 12
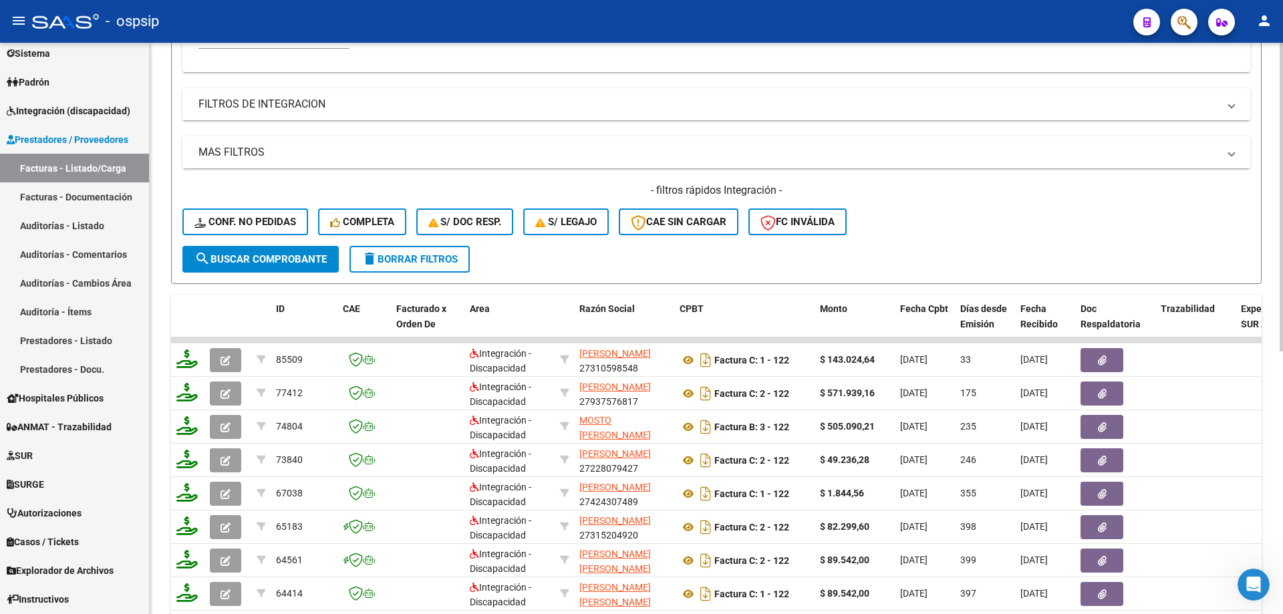
scroll to position [401, 0]
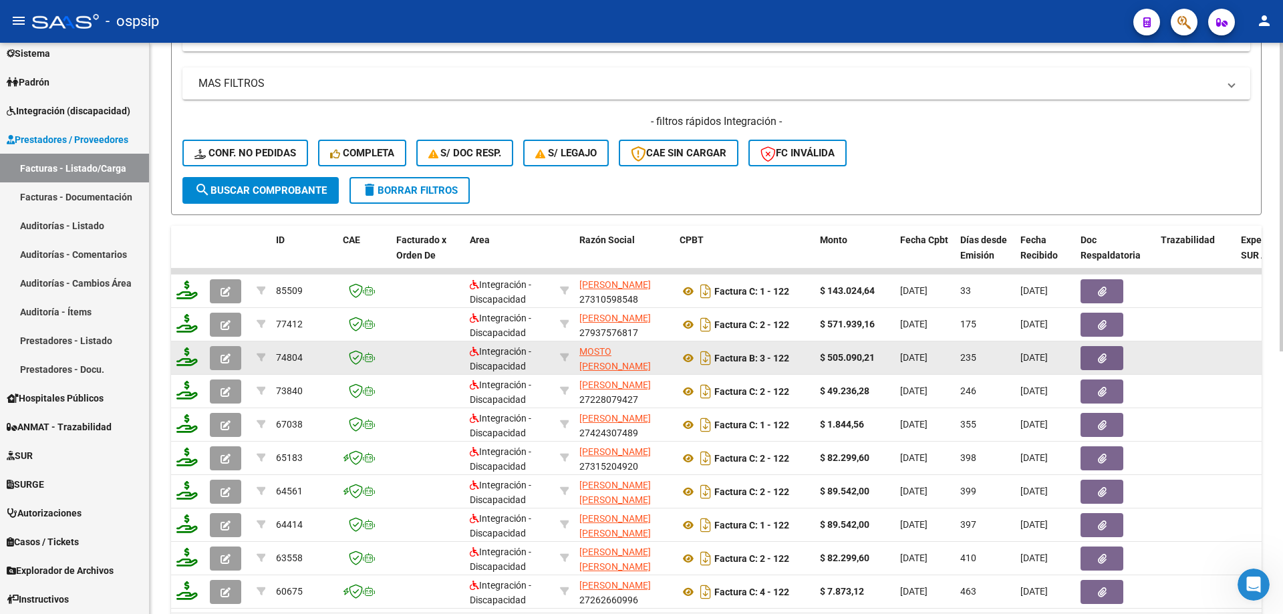
type input "122"
click at [226, 366] on button "button" at bounding box center [225, 358] width 31 height 24
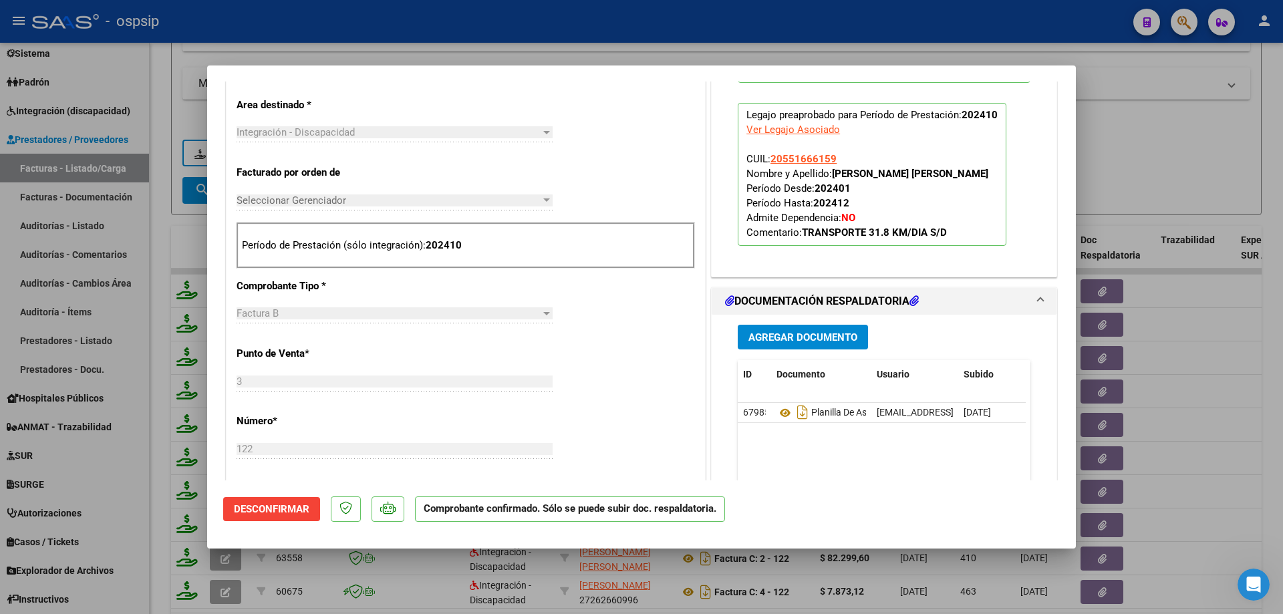
scroll to position [535, 0]
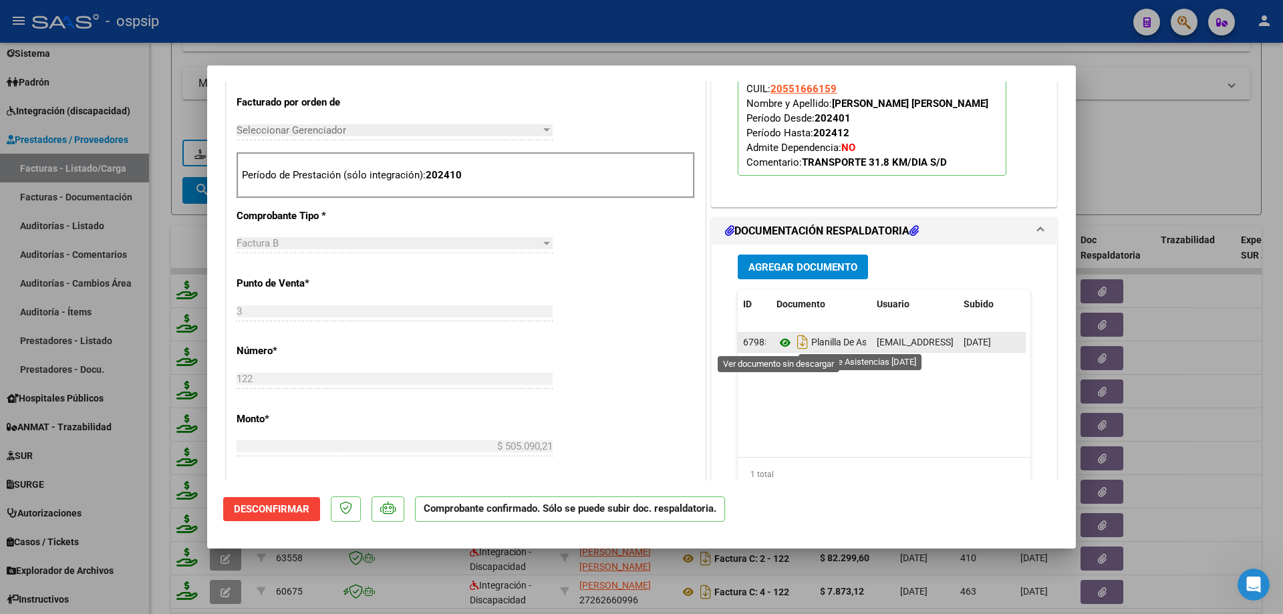
click at [781, 344] on icon at bounding box center [784, 343] width 17 height 16
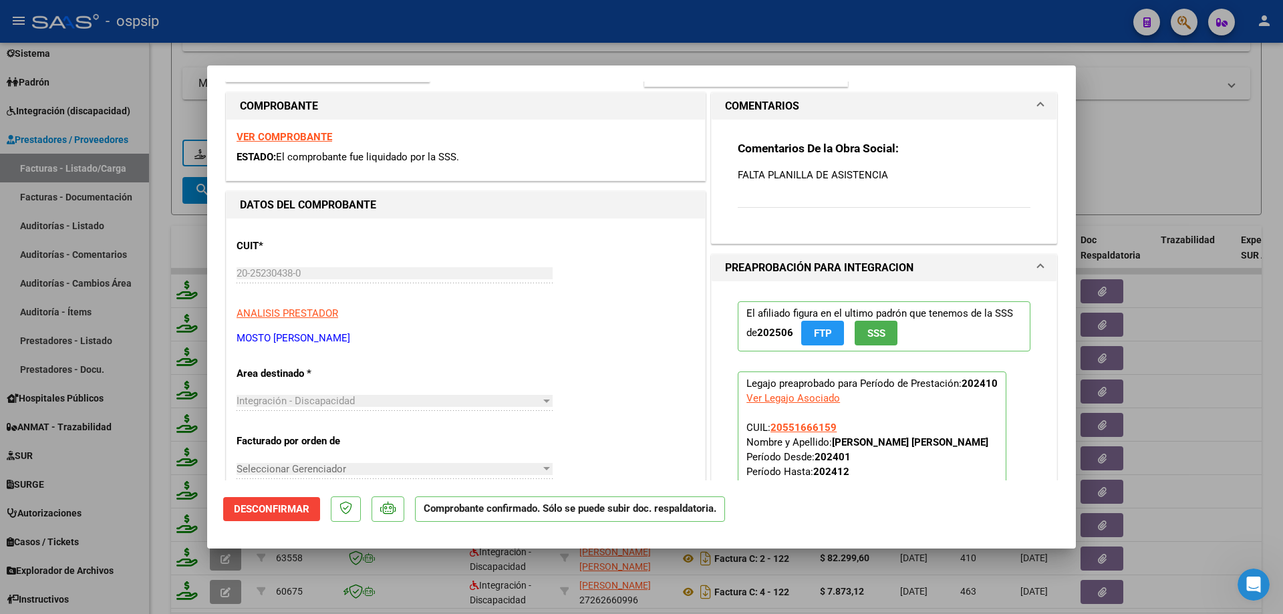
scroll to position [0, 0]
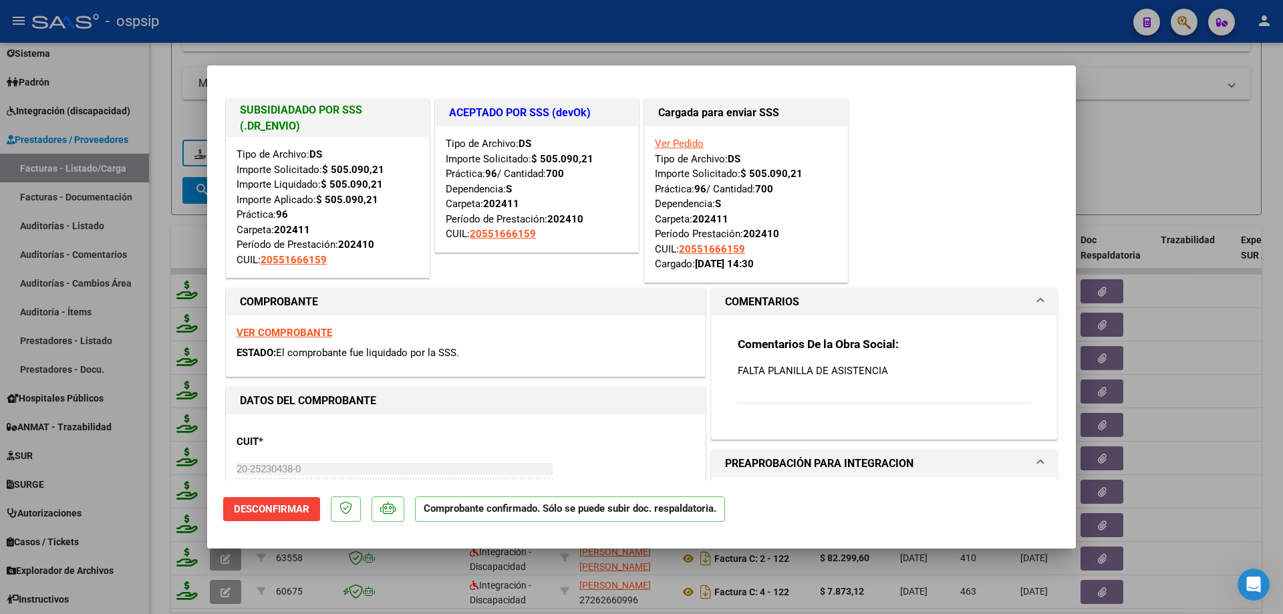
click at [1147, 137] on div at bounding box center [641, 307] width 1283 height 614
type input "$ 0,00"
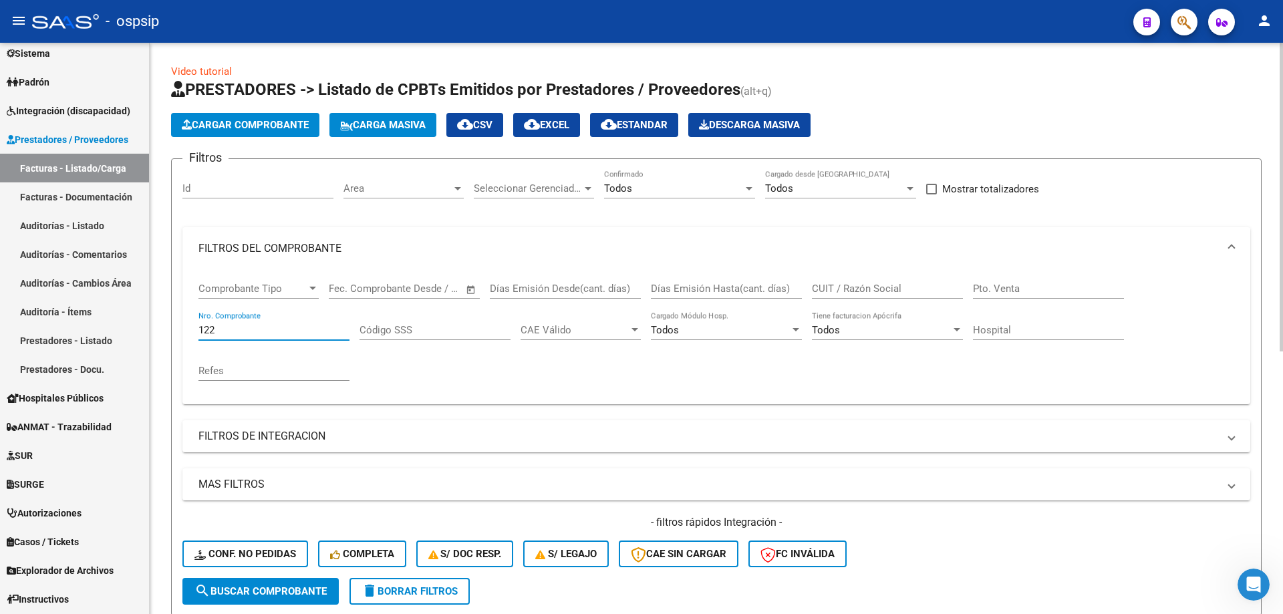
drag, startPoint x: 232, startPoint y: 327, endPoint x: 154, endPoint y: 333, distance: 78.5
click at [162, 333] on div "Video tutorial PRESTADORES -> Listado de CPBTs Emitidos por Prestadores / Prove…" at bounding box center [716, 567] width 1133 height 1048
click at [864, 285] on input "CUIT / Razón Social" at bounding box center [887, 289] width 151 height 12
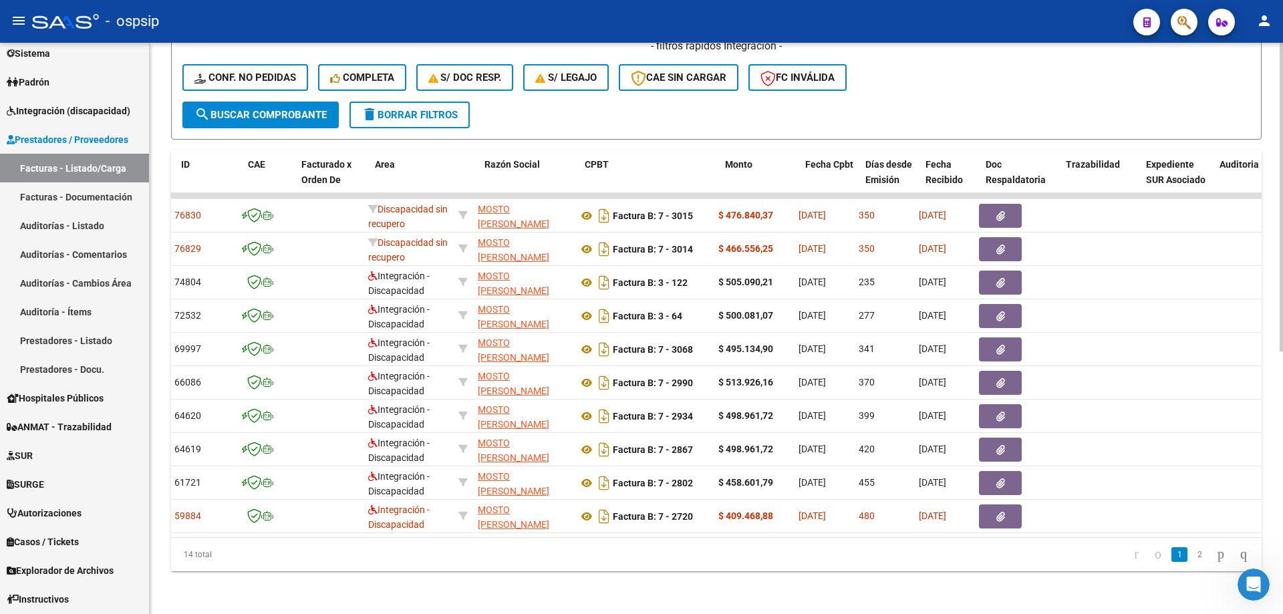
scroll to position [0, 24]
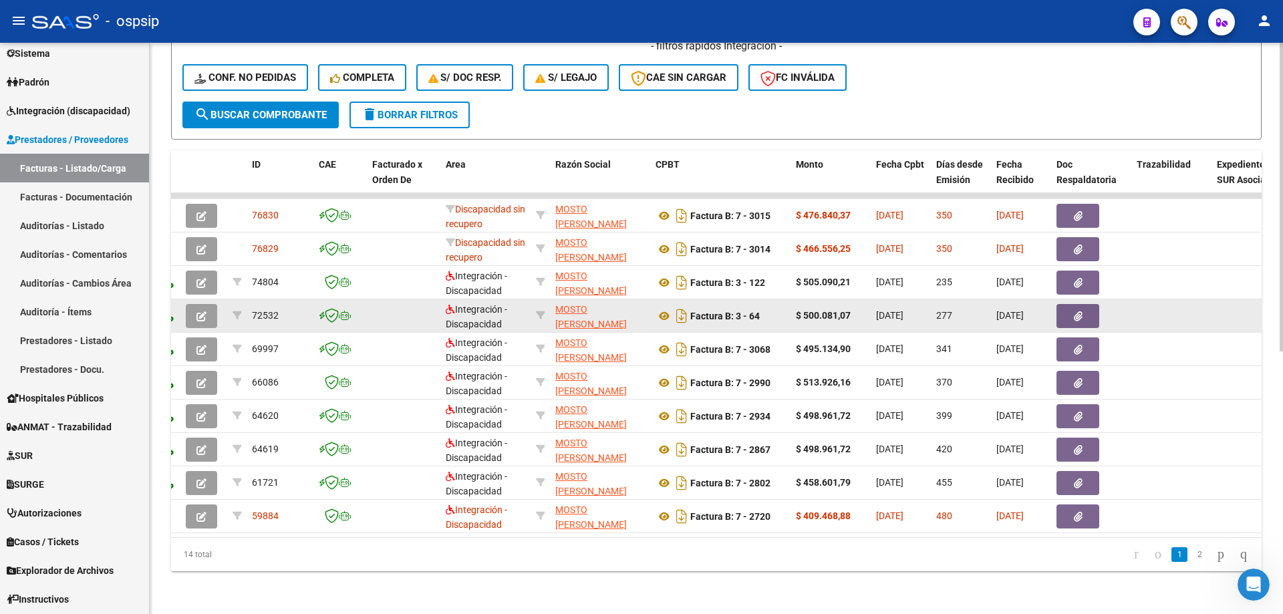
type input "20252304380"
click at [200, 311] on icon "button" at bounding box center [201, 316] width 10 height 10
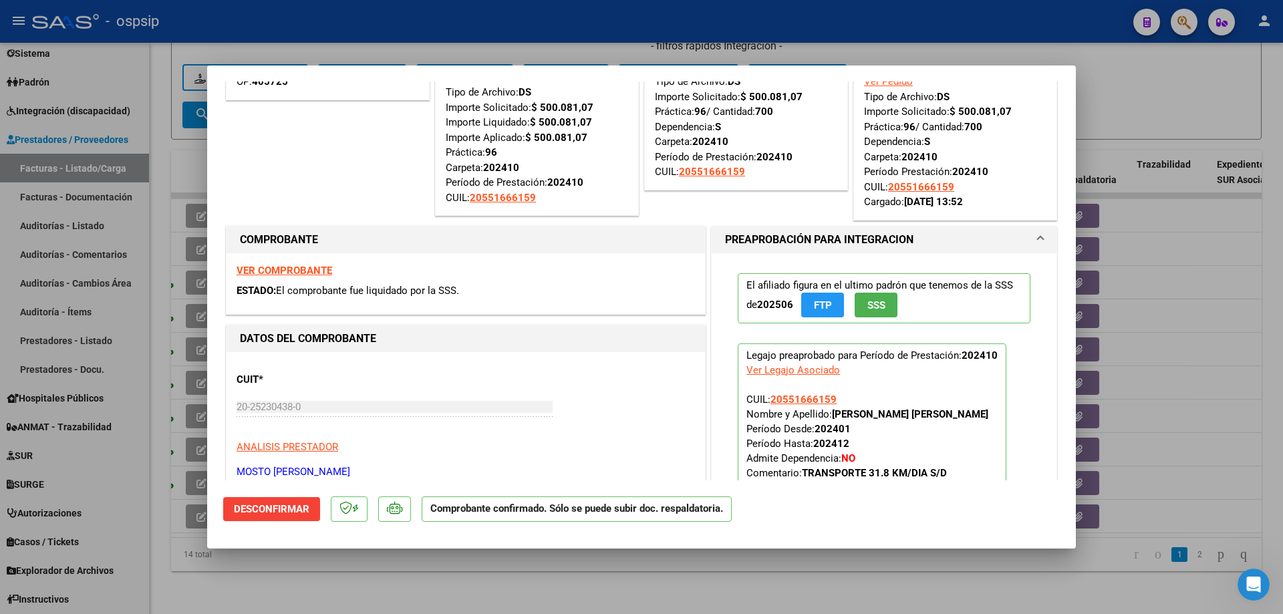
scroll to position [0, 0]
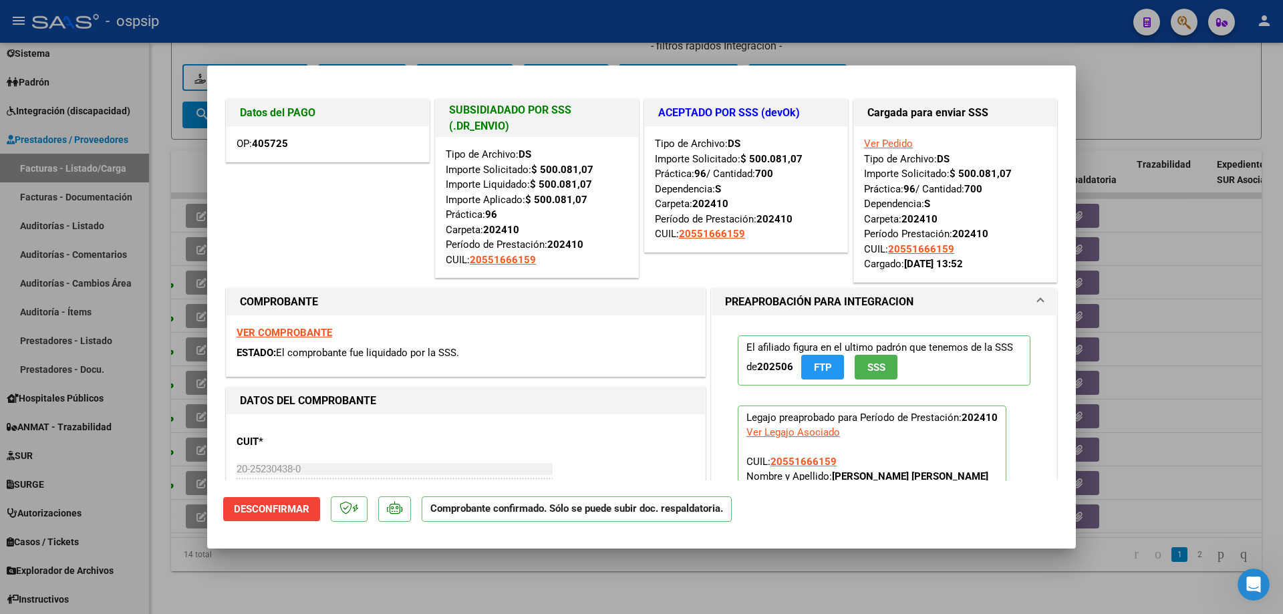
drag, startPoint x: 1151, startPoint y: 71, endPoint x: 945, endPoint y: 221, distance: 254.6
click at [1151, 73] on div at bounding box center [641, 307] width 1283 height 614
type input "$ 0,00"
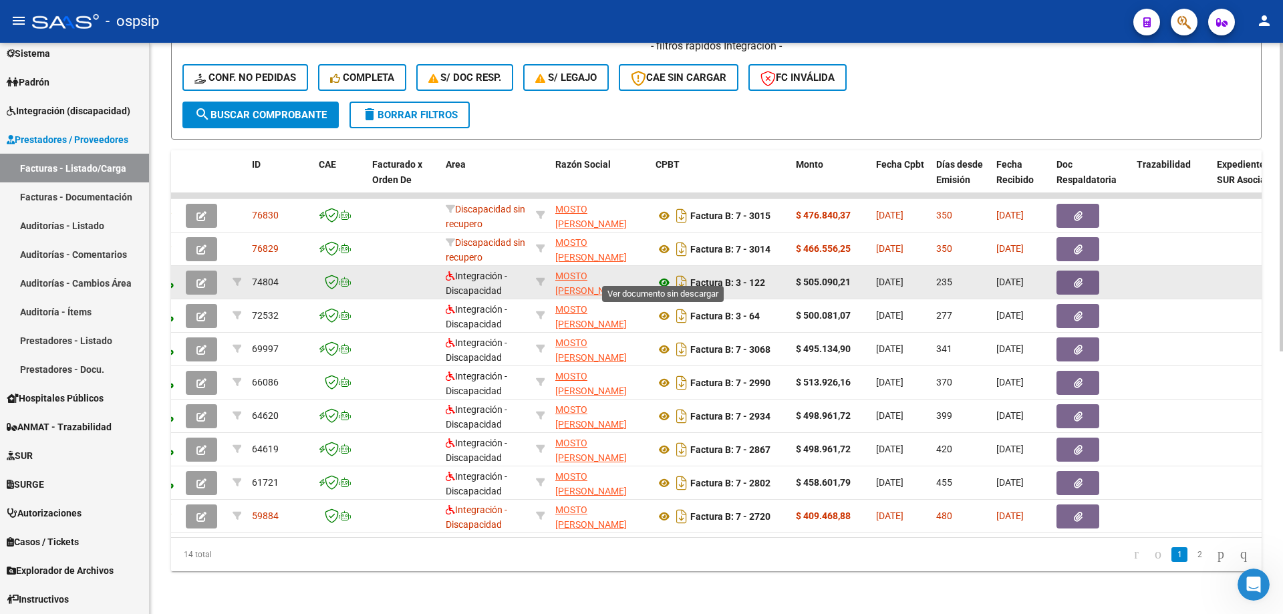
click at [662, 275] on icon at bounding box center [664, 283] width 17 height 16
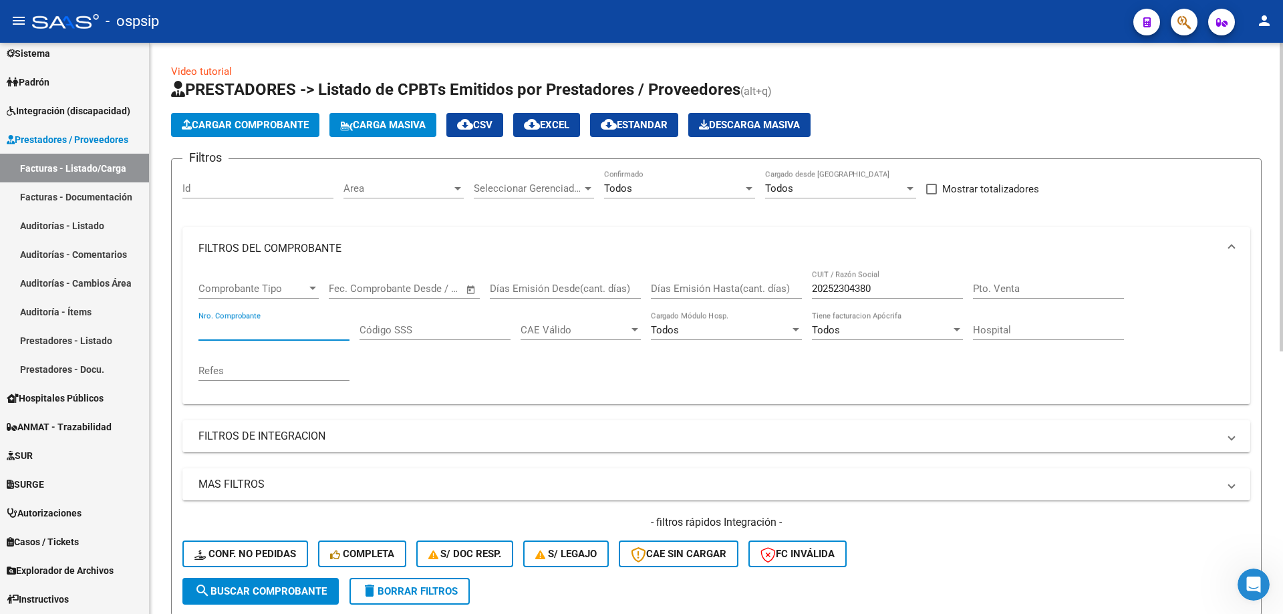
click at [280, 331] on input "Nro. Comprobante" at bounding box center [273, 330] width 151 height 12
drag, startPoint x: 913, startPoint y: 289, endPoint x: 759, endPoint y: 300, distance: 154.1
click at [761, 300] on div "Comprobante Tipo Comprobante Tipo Start date – End date Fec. Comprobante Desde …" at bounding box center [716, 332] width 1036 height 124
type input "20252304380"
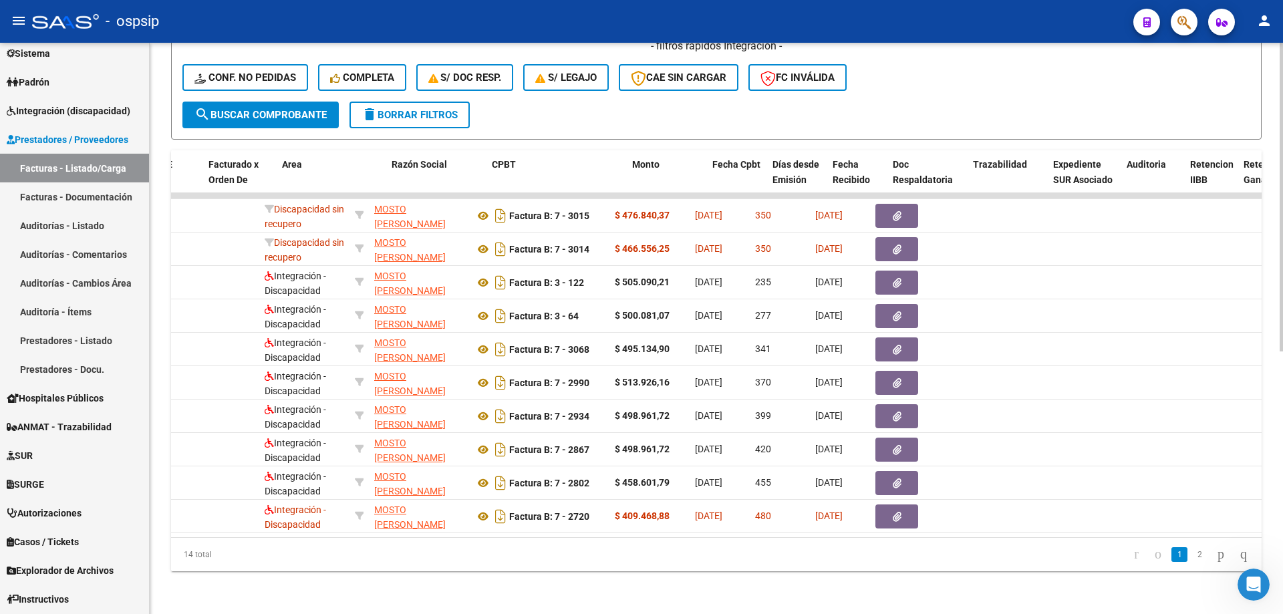
scroll to position [0, 186]
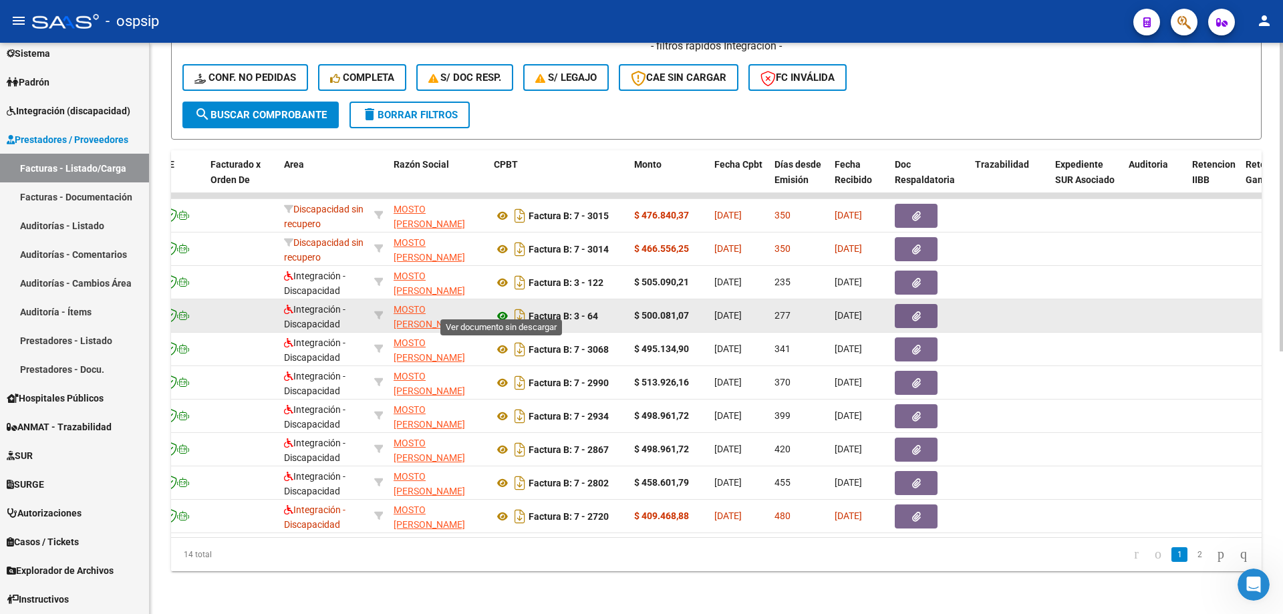
click at [500, 308] on icon at bounding box center [502, 316] width 17 height 16
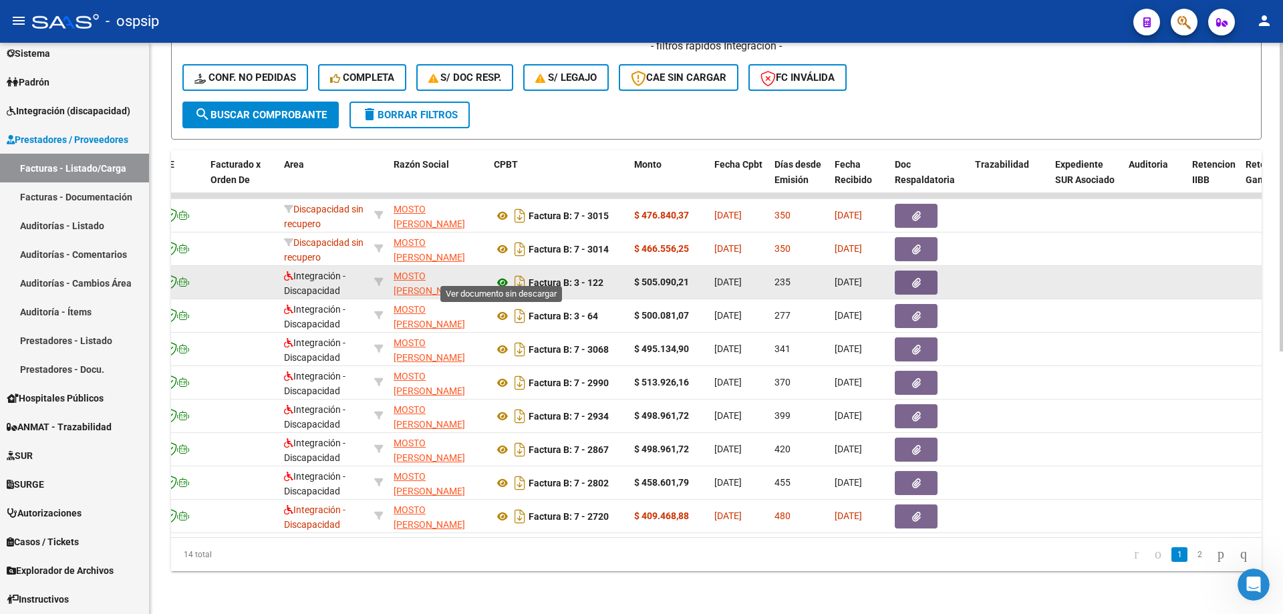
click at [498, 275] on icon at bounding box center [502, 283] width 17 height 16
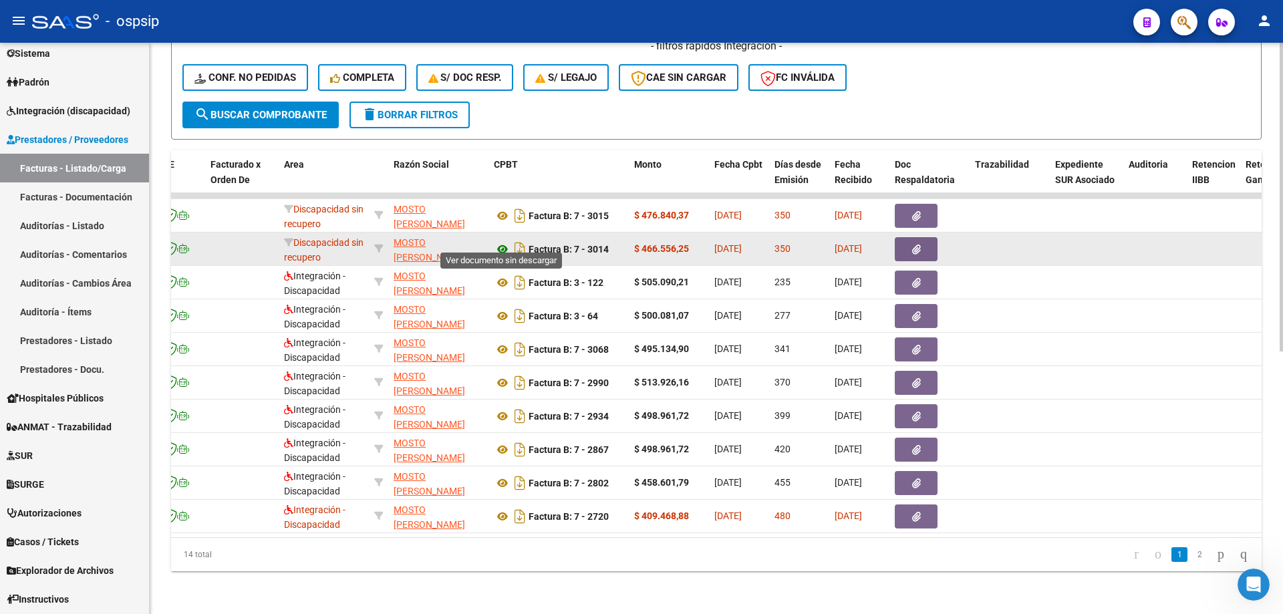
click at [500, 242] on icon at bounding box center [502, 249] width 17 height 16
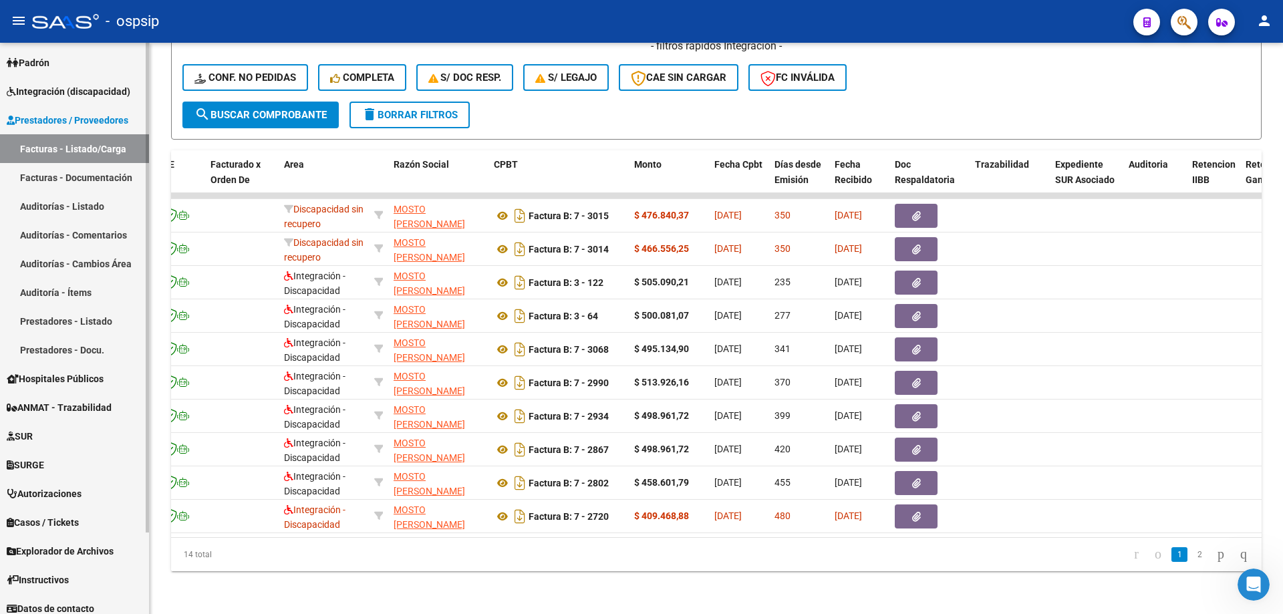
scroll to position [95, 0]
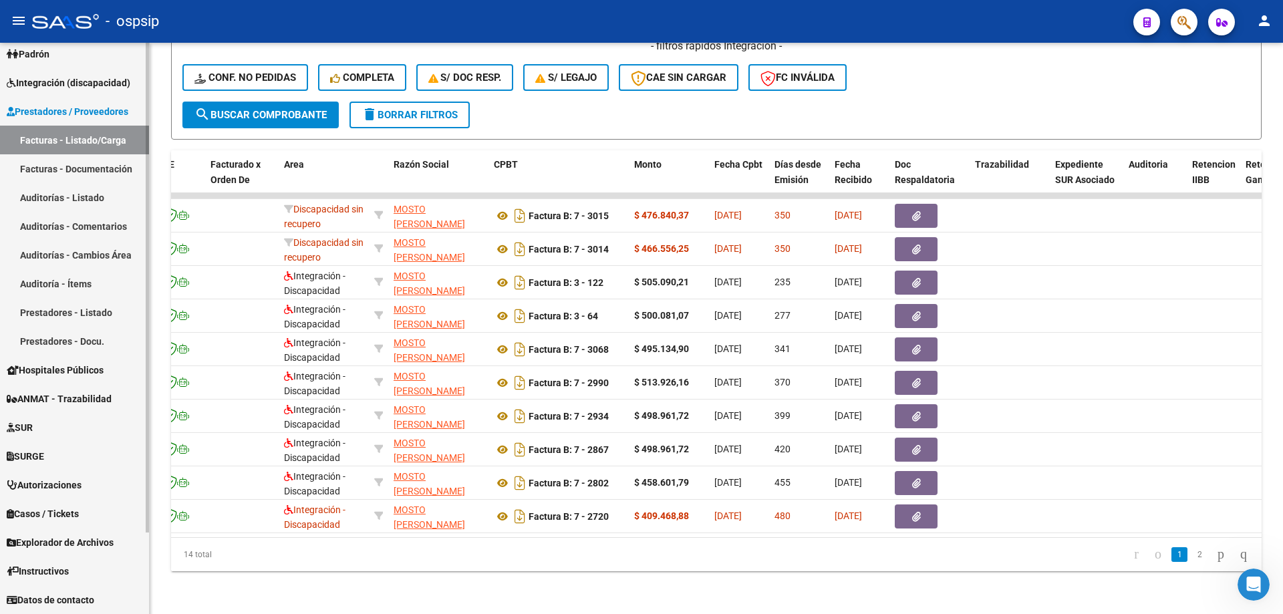
click at [67, 483] on span "Autorizaciones" at bounding box center [44, 485] width 75 height 15
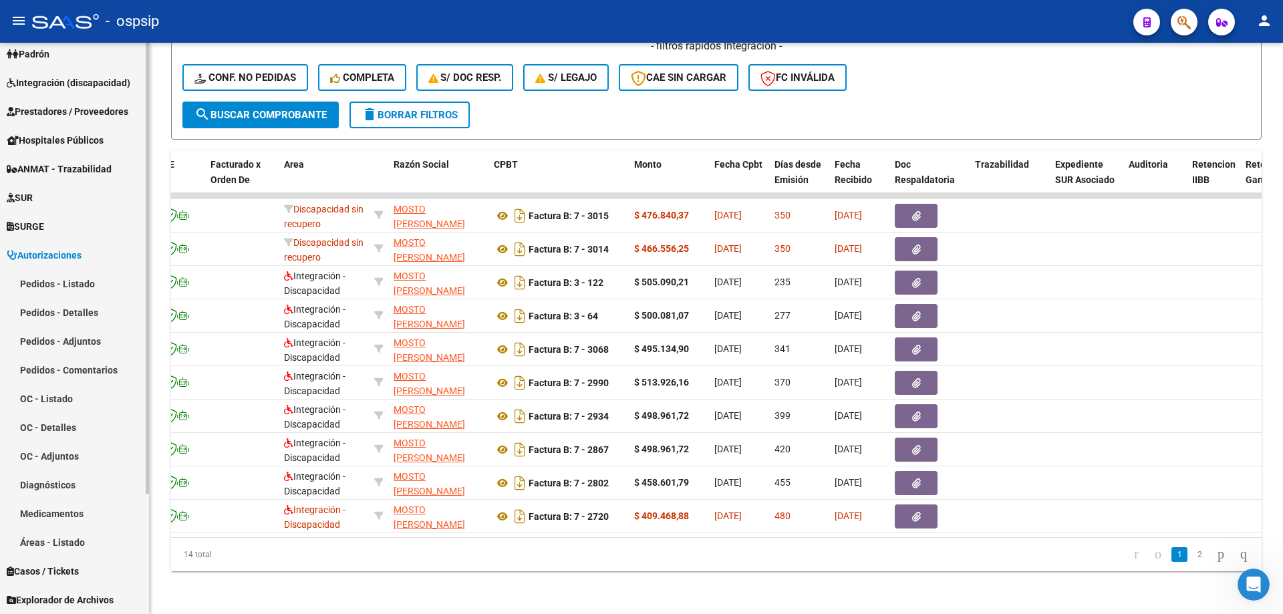
click at [81, 291] on link "Pedidos - Listado" at bounding box center [74, 283] width 149 height 29
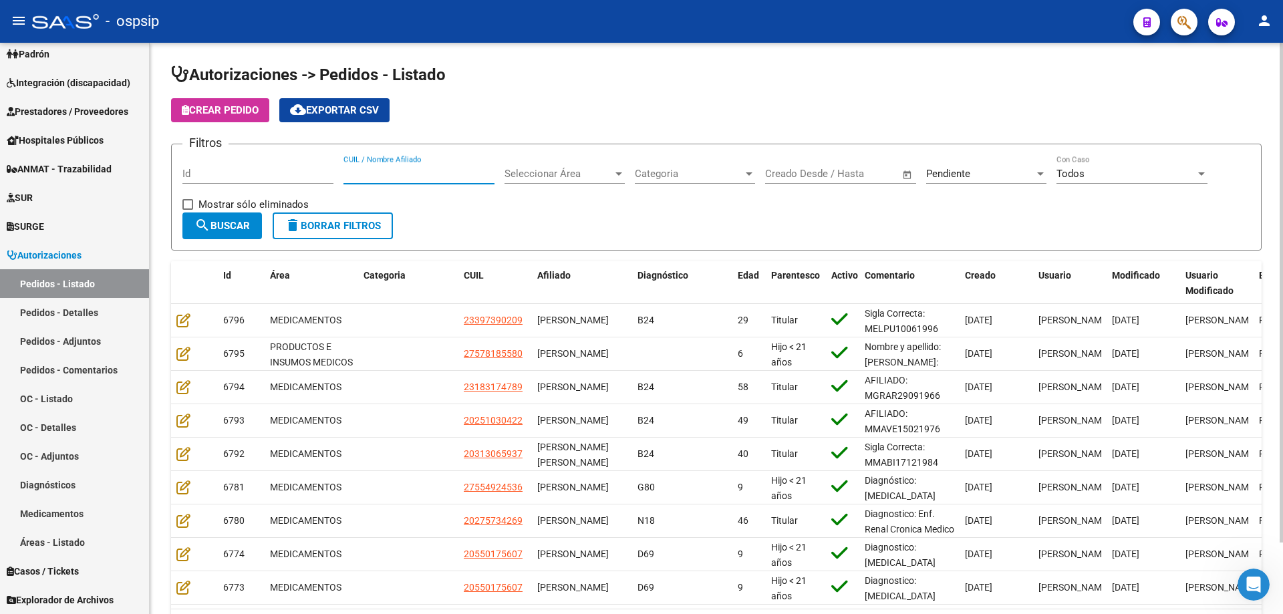
paste input "27246898893"
type input "27246898893"
click at [983, 174] on div "Pendiente" at bounding box center [980, 174] width 108 height 12
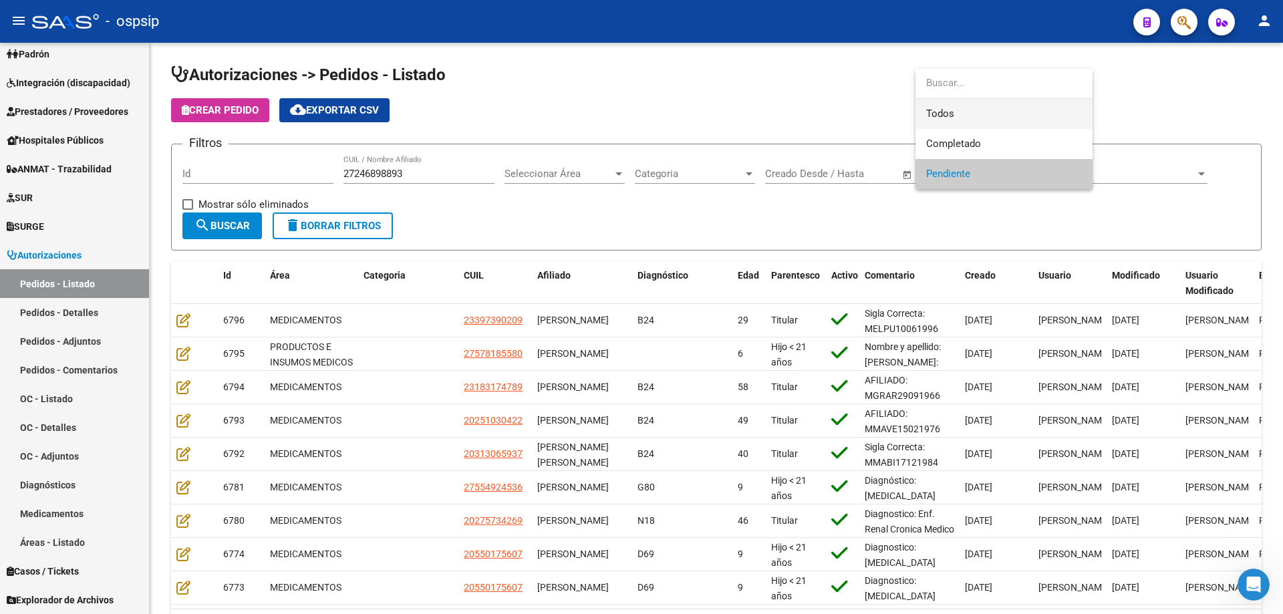
click at [948, 104] on span "Todos" at bounding box center [1004, 114] width 156 height 30
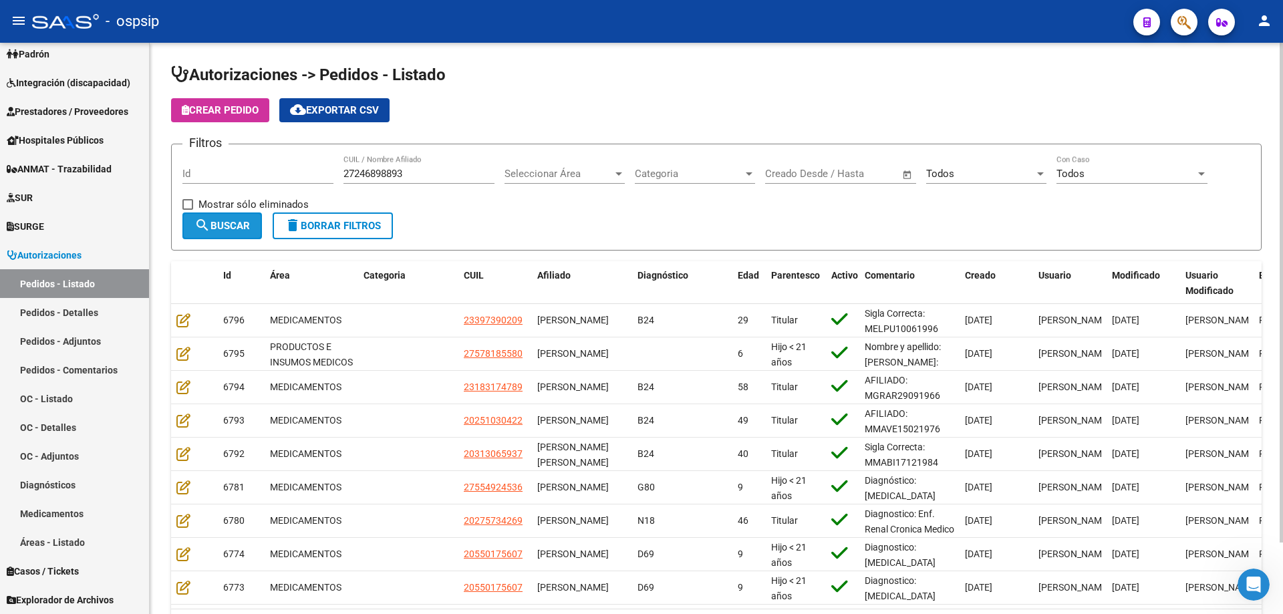
click at [206, 229] on mat-icon "search" at bounding box center [202, 225] width 16 height 16
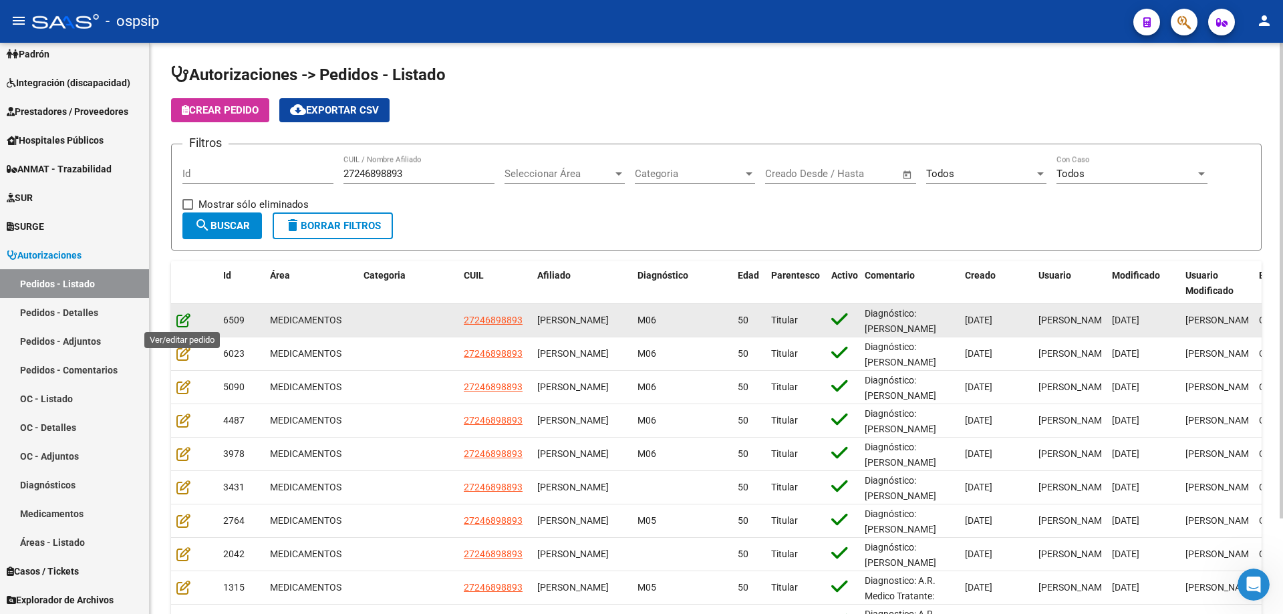
click at [183, 325] on icon at bounding box center [183, 320] width 14 height 15
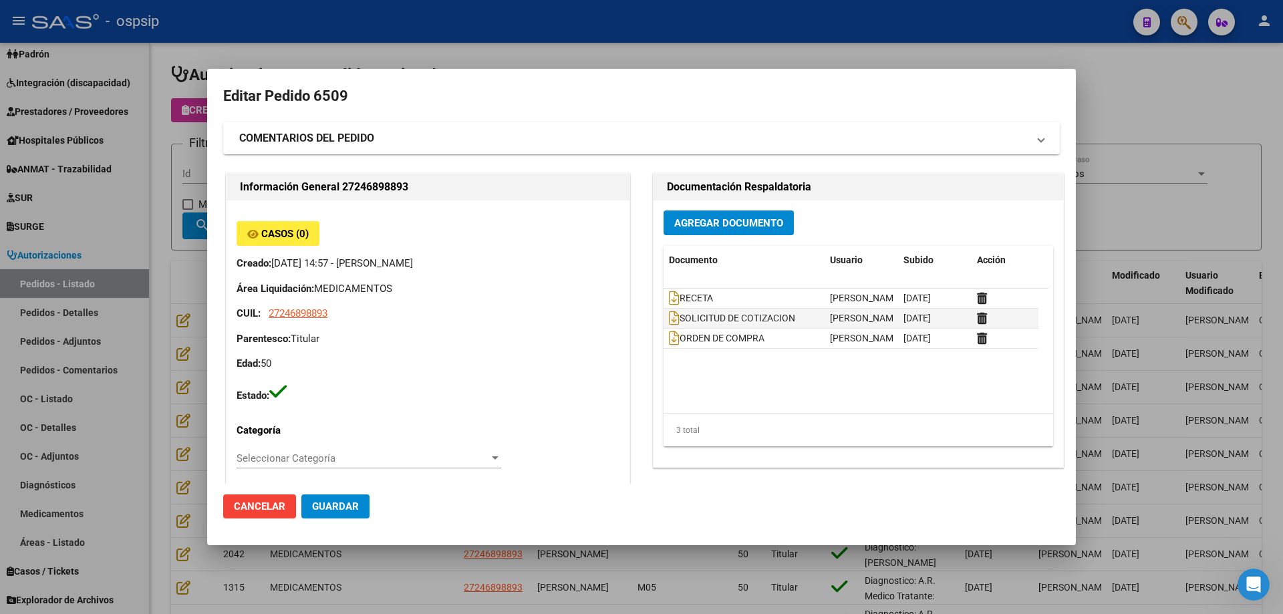
click at [1110, 119] on div at bounding box center [641, 307] width 1283 height 614
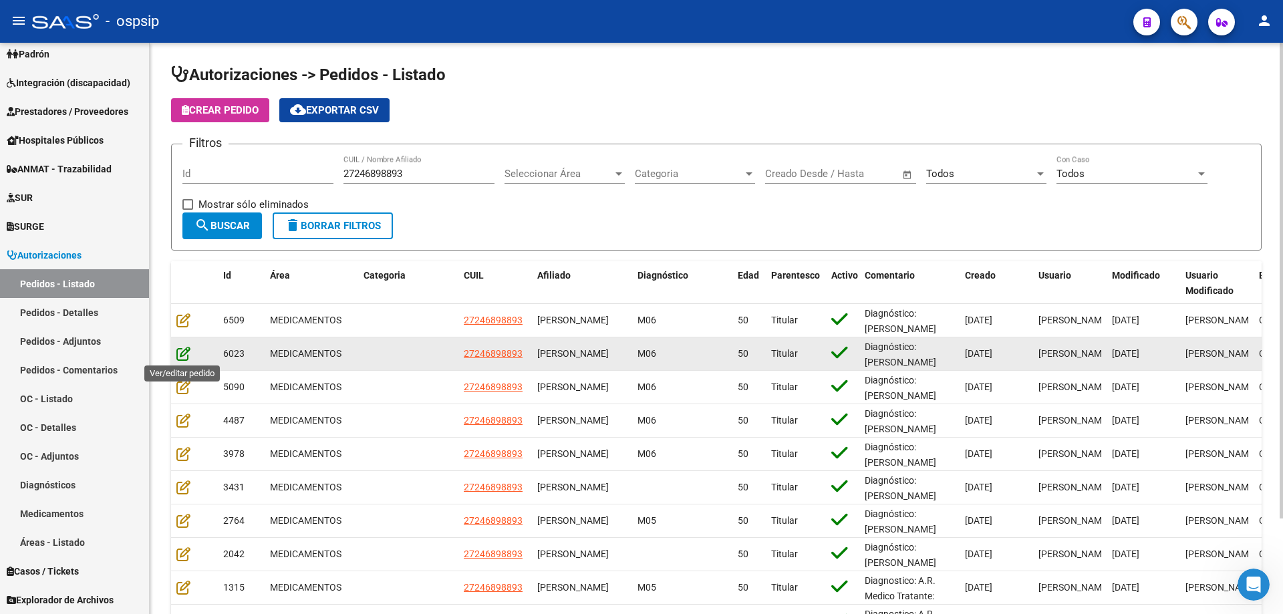
click at [185, 360] on icon at bounding box center [183, 353] width 14 height 15
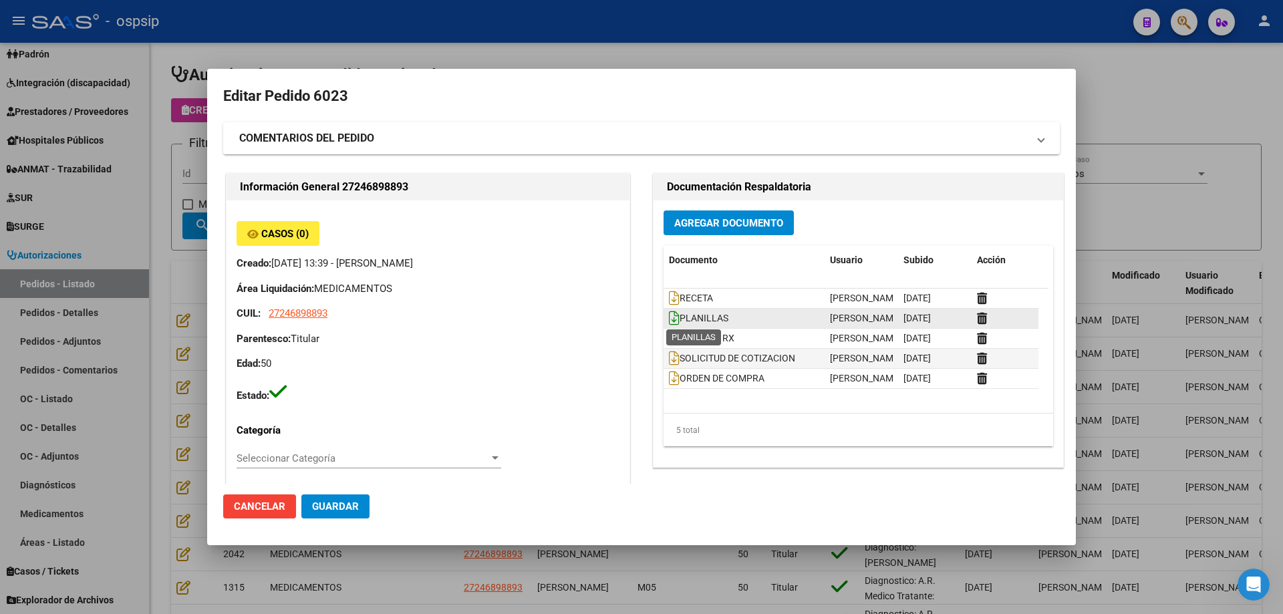
click at [669, 315] on icon at bounding box center [674, 318] width 11 height 15
click at [669, 335] on icon at bounding box center [674, 338] width 11 height 15
click at [1231, 217] on div at bounding box center [641, 307] width 1283 height 614
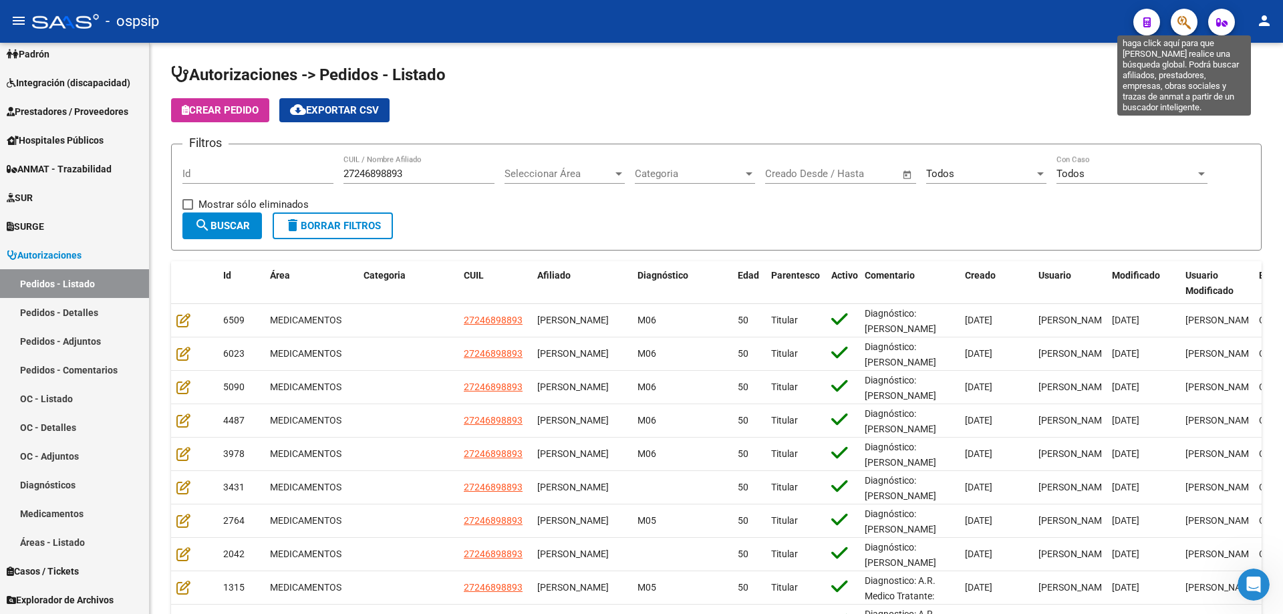
click at [1183, 25] on icon "button" at bounding box center [1183, 22] width 13 height 15
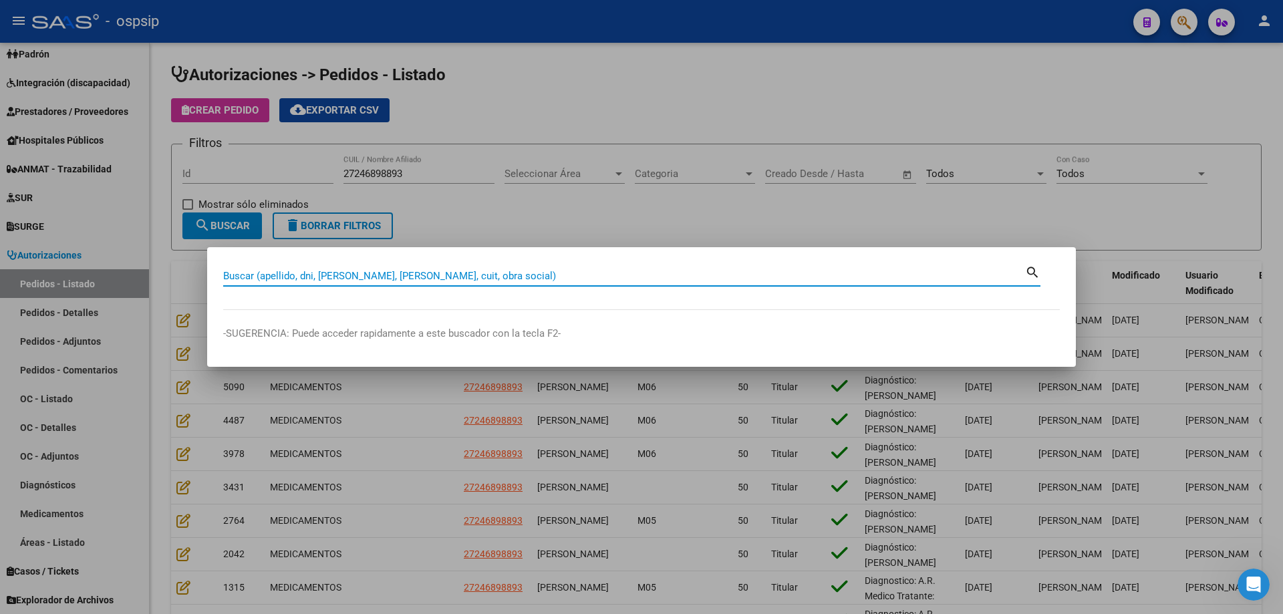
paste input "27166973266"
type input "27166973266"
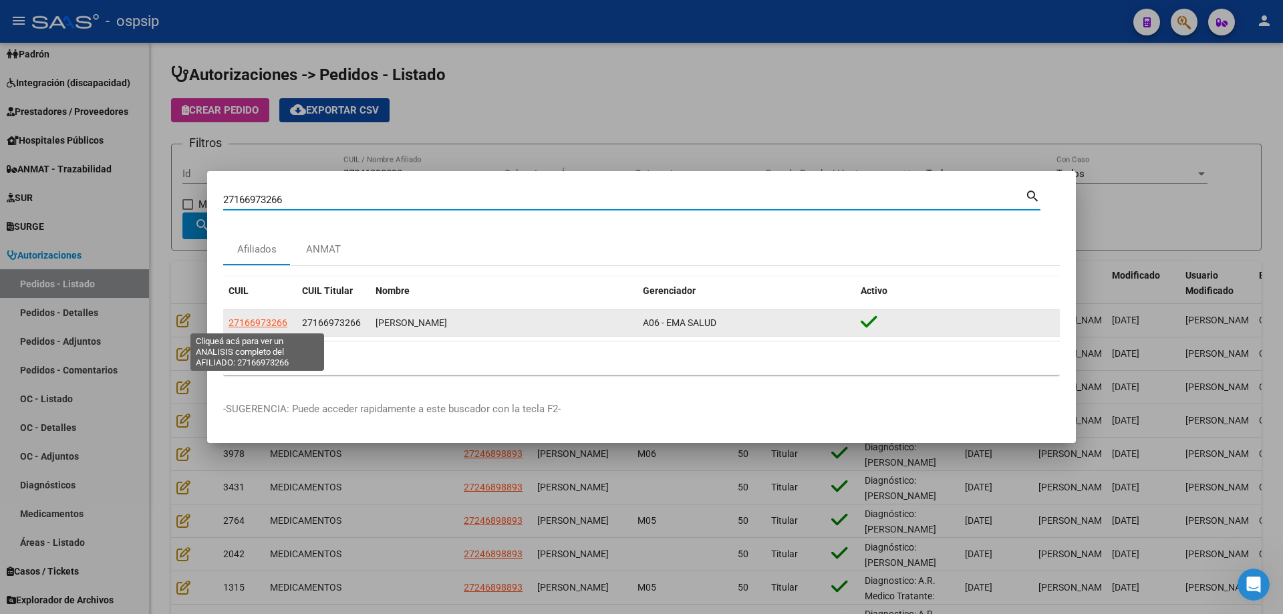
click at [245, 323] on span "27166973266" at bounding box center [258, 322] width 59 height 11
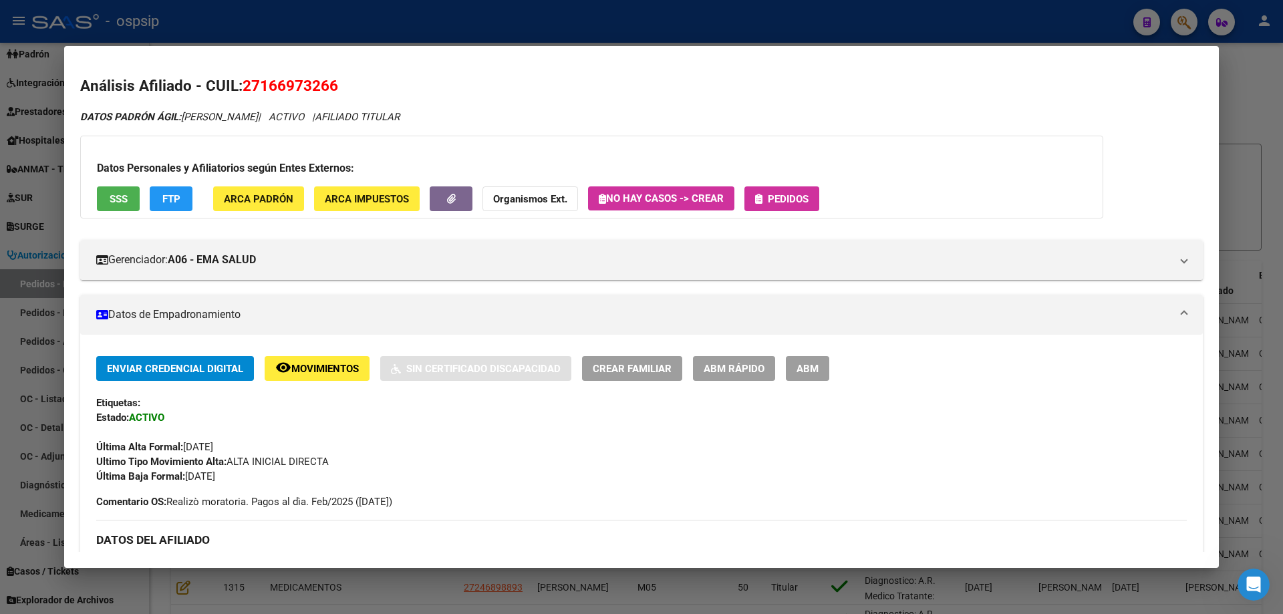
click at [117, 204] on span "SSS" at bounding box center [119, 199] width 18 height 12
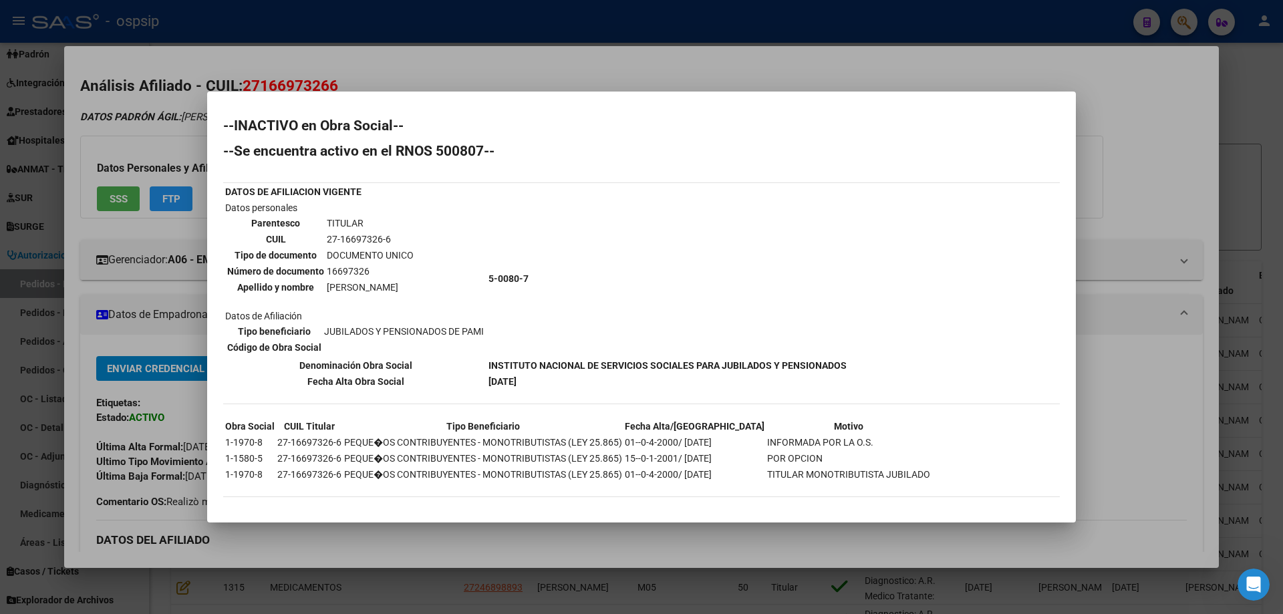
drag, startPoint x: 1103, startPoint y: 398, endPoint x: 1135, endPoint y: 341, distance: 65.6
click at [1105, 398] on div at bounding box center [641, 307] width 1283 height 614
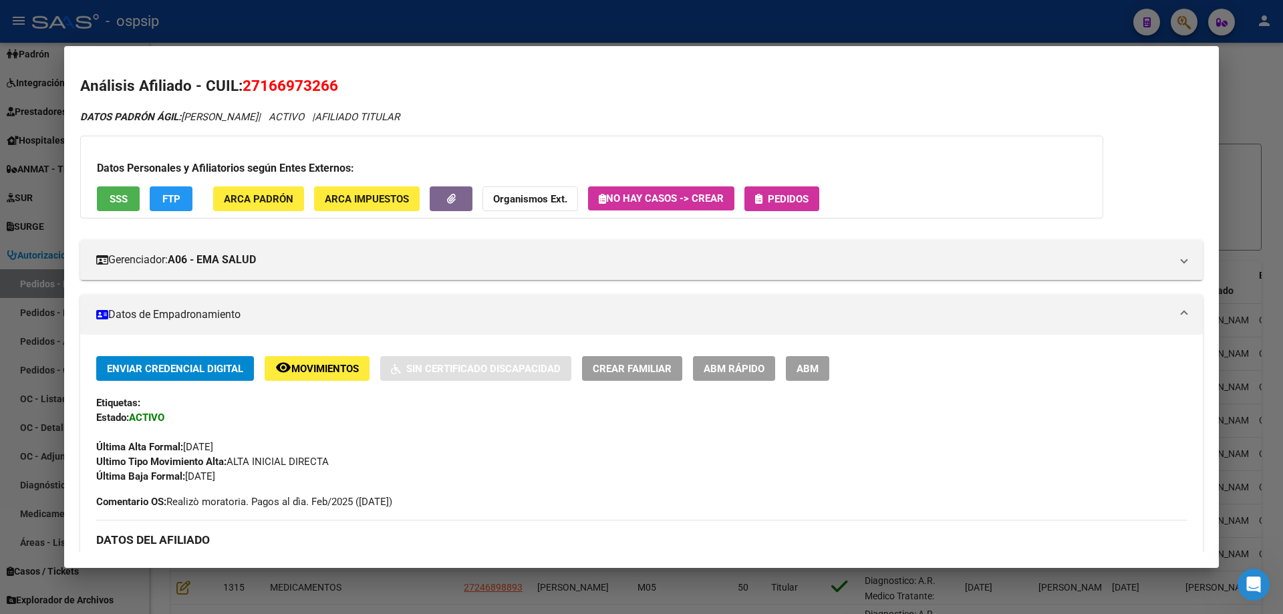
click at [1256, 218] on div at bounding box center [641, 307] width 1283 height 614
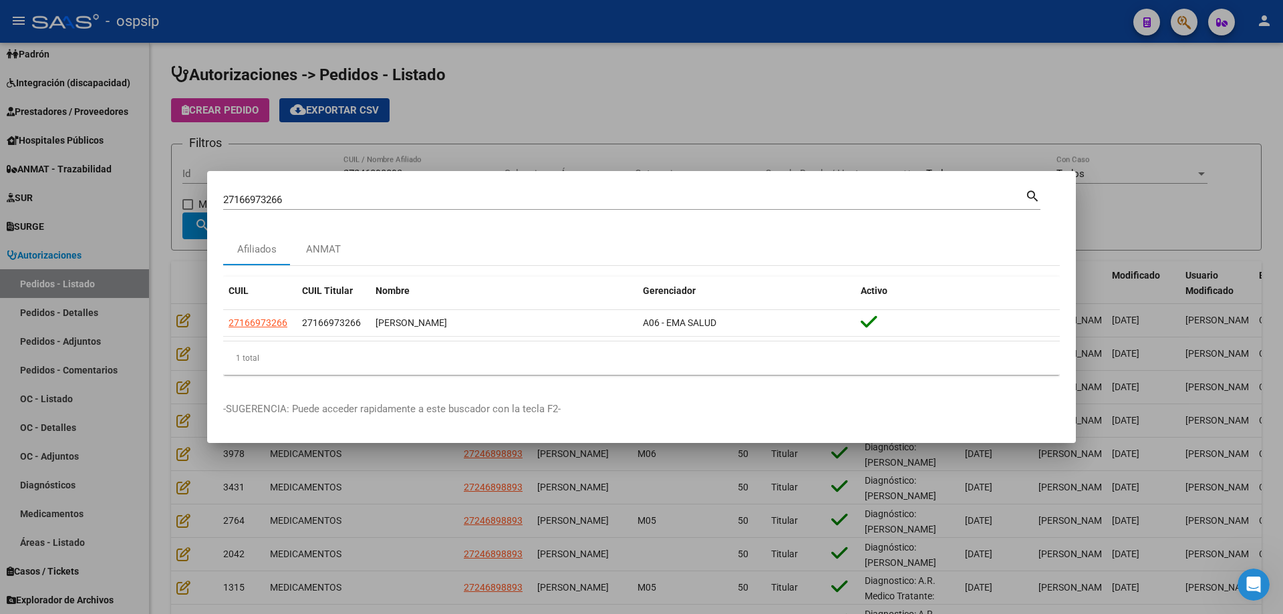
click at [547, 109] on div at bounding box center [641, 307] width 1283 height 614
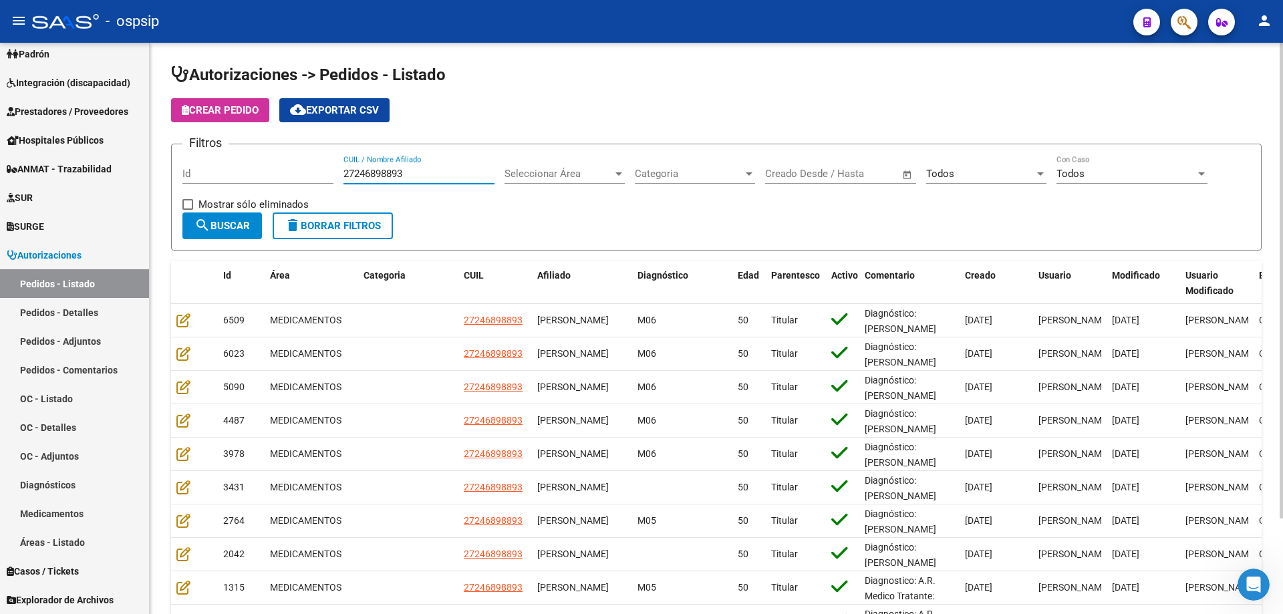
drag, startPoint x: 422, startPoint y: 173, endPoint x: 323, endPoint y: 182, distance: 99.9
click at [323, 182] on div "Filtros Id 27246898893 CUIL / Nombre Afiliado Seleccionar Área Seleccionar Área…" at bounding box center [716, 183] width 1068 height 57
paste input "20391385379"
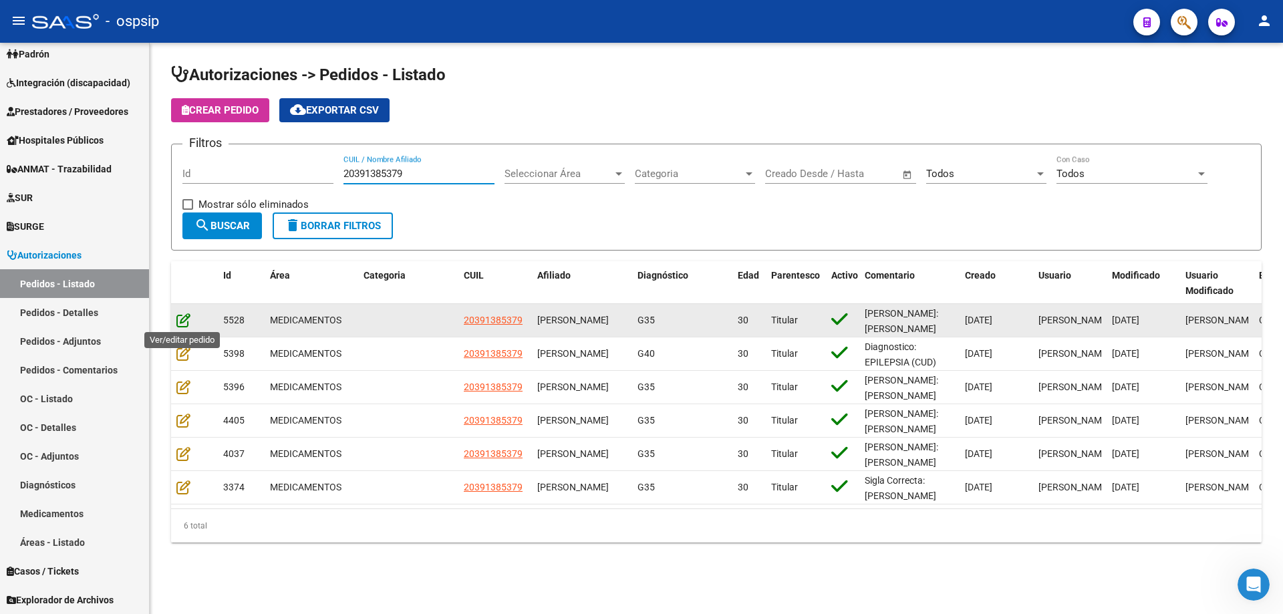
type input "20391385379"
click at [188, 320] on icon at bounding box center [183, 320] width 14 height 15
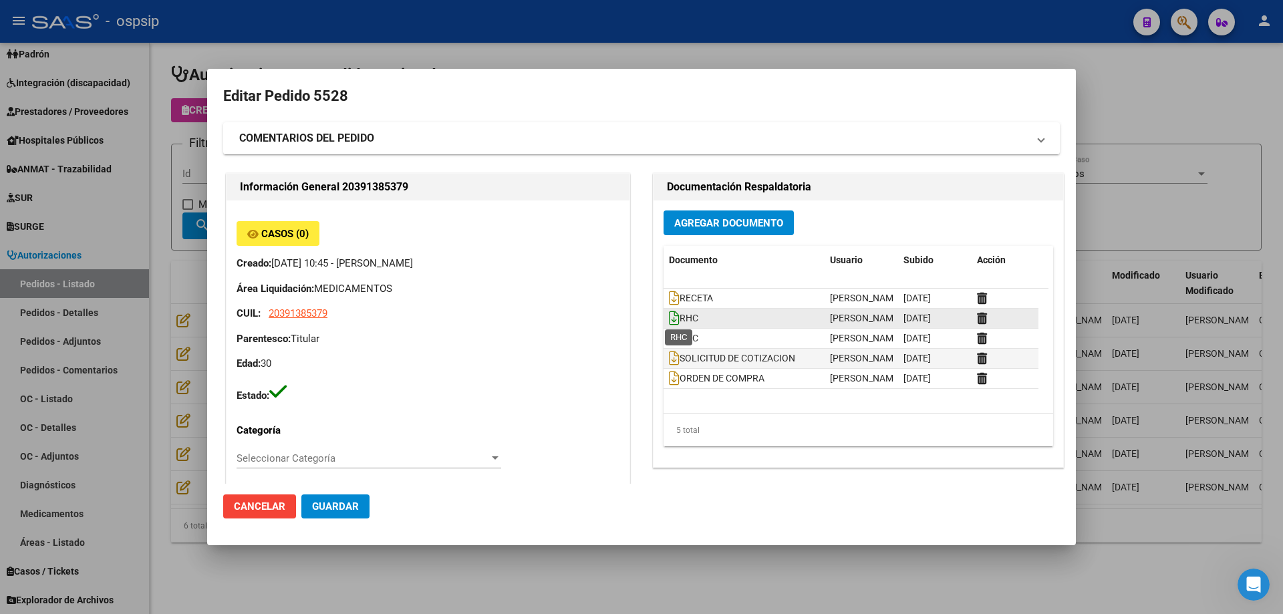
click at [669, 317] on icon at bounding box center [674, 318] width 11 height 15
click at [669, 340] on icon at bounding box center [674, 338] width 11 height 15
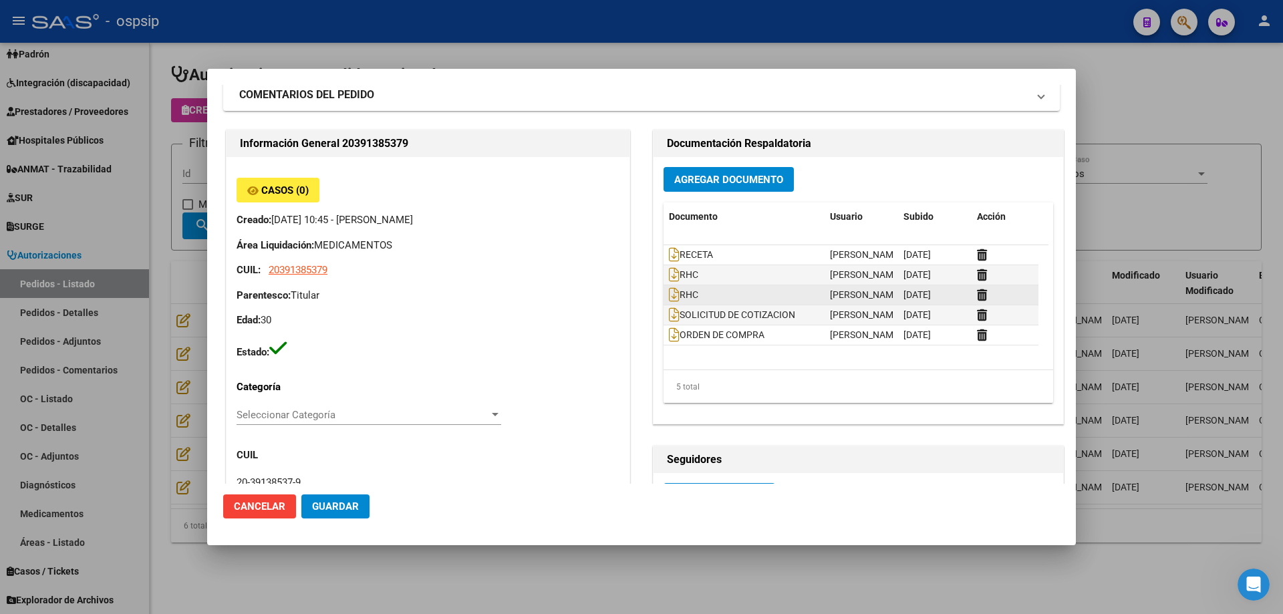
scroll to position [67, 0]
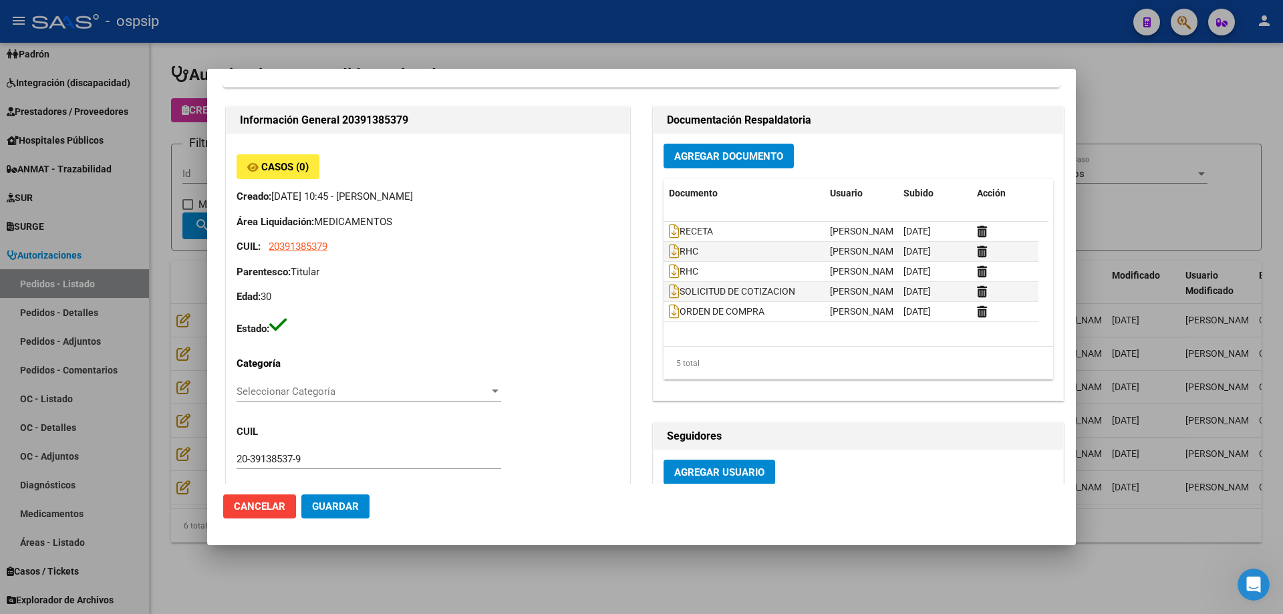
click at [1163, 189] on div at bounding box center [641, 307] width 1283 height 614
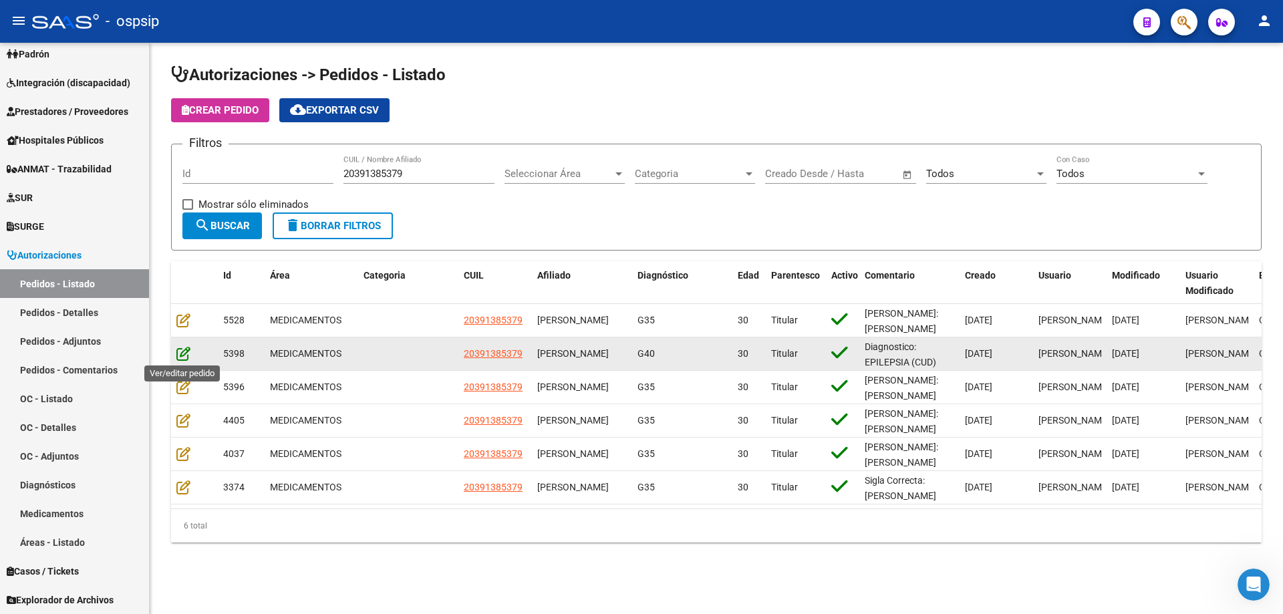
click at [184, 349] on icon at bounding box center [183, 353] width 14 height 15
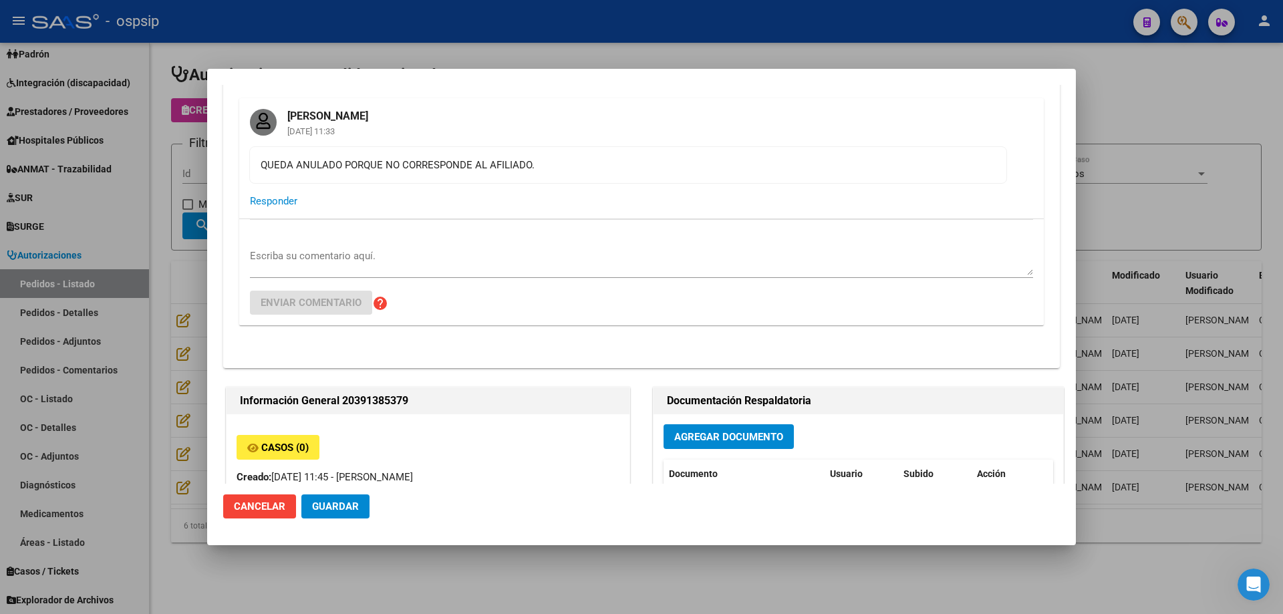
click at [1142, 106] on div at bounding box center [641, 307] width 1283 height 614
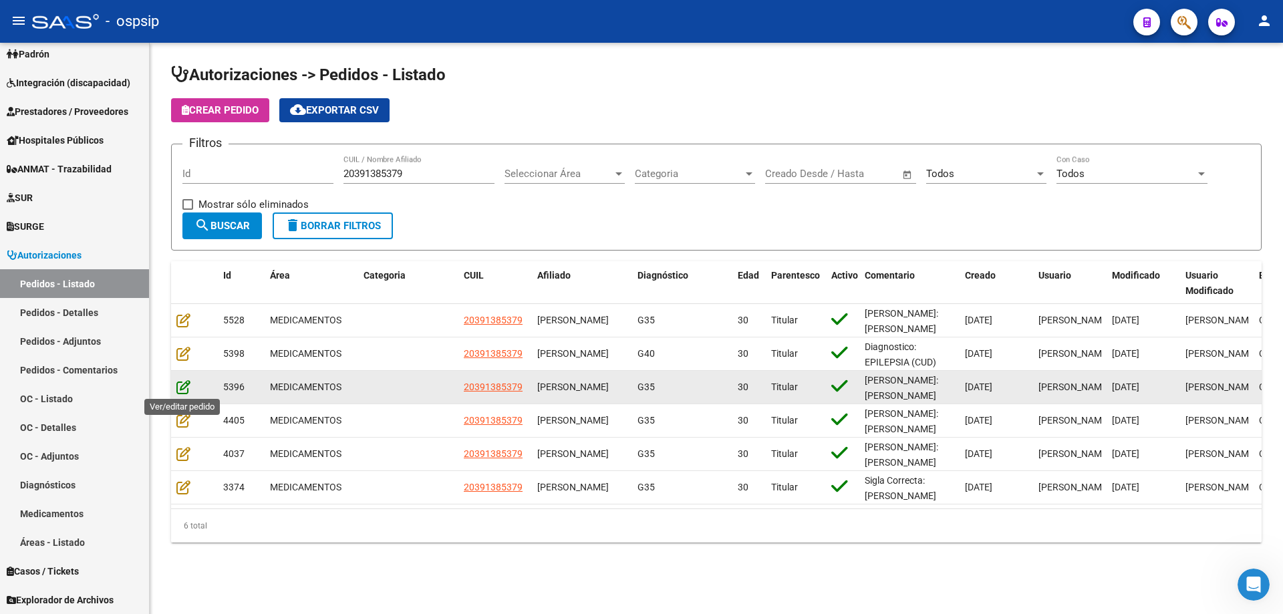
click at [180, 392] on icon at bounding box center [183, 387] width 14 height 15
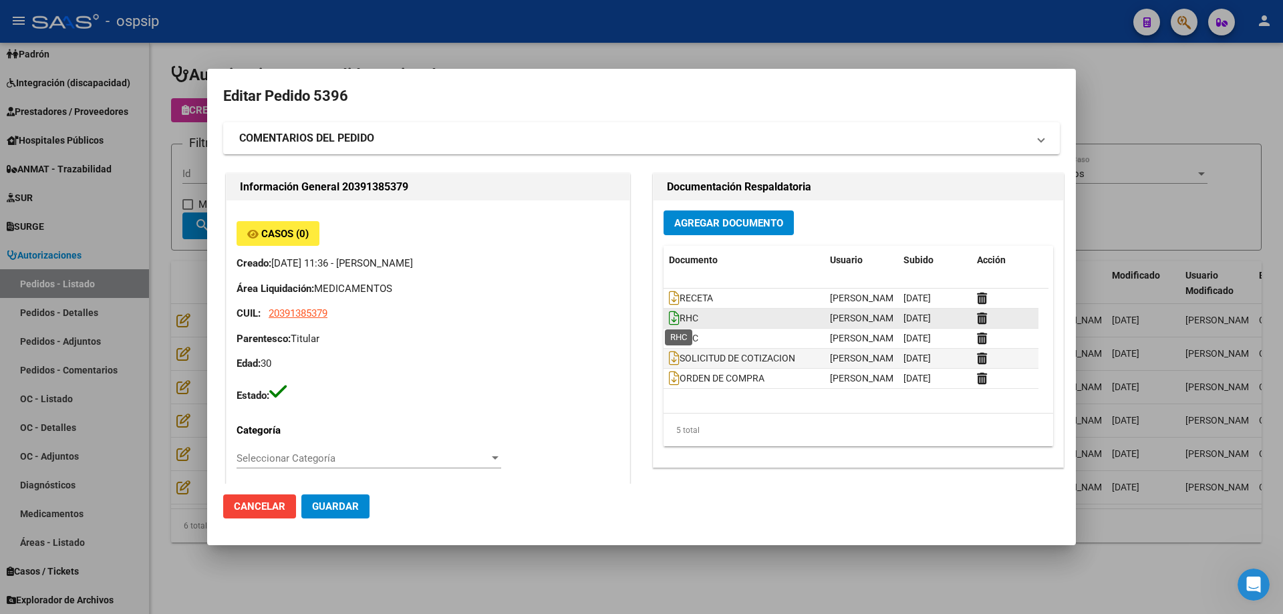
click at [669, 313] on icon at bounding box center [674, 318] width 11 height 15
click at [669, 337] on icon at bounding box center [674, 338] width 11 height 15
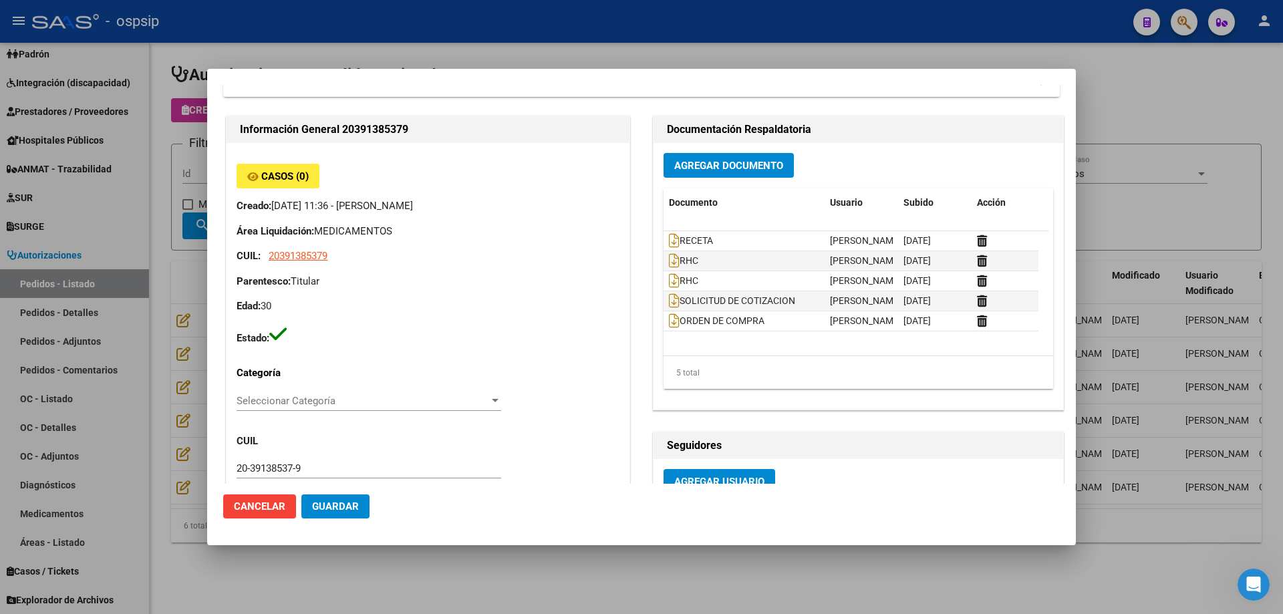
scroll to position [134, 0]
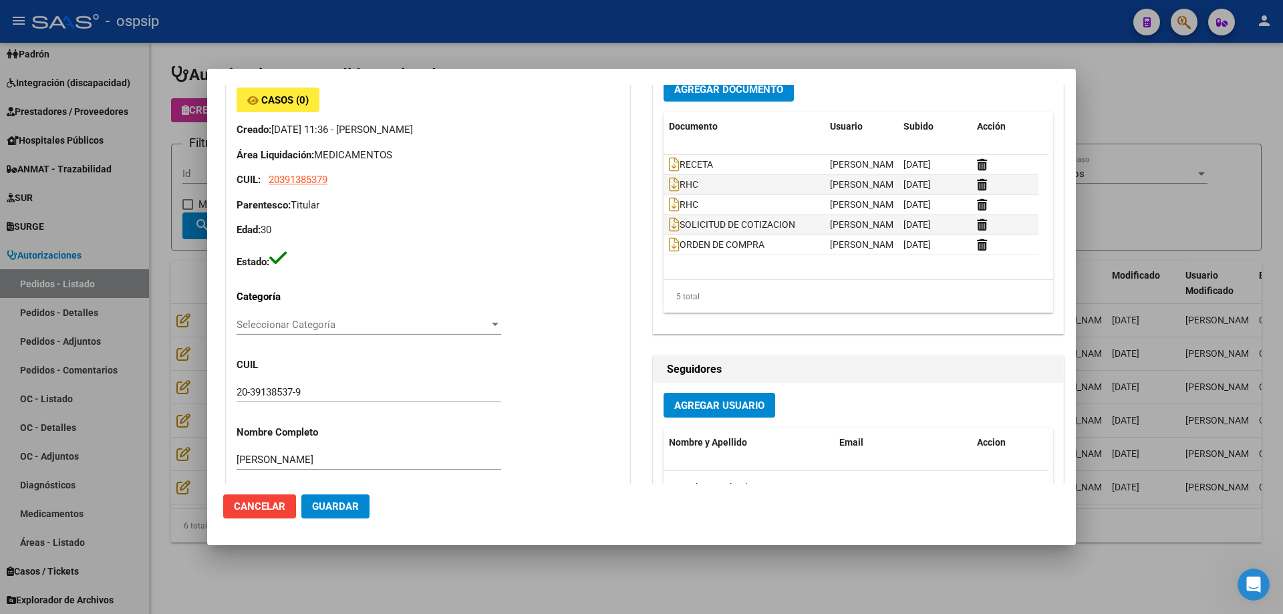
click at [1128, 202] on div at bounding box center [641, 307] width 1283 height 614
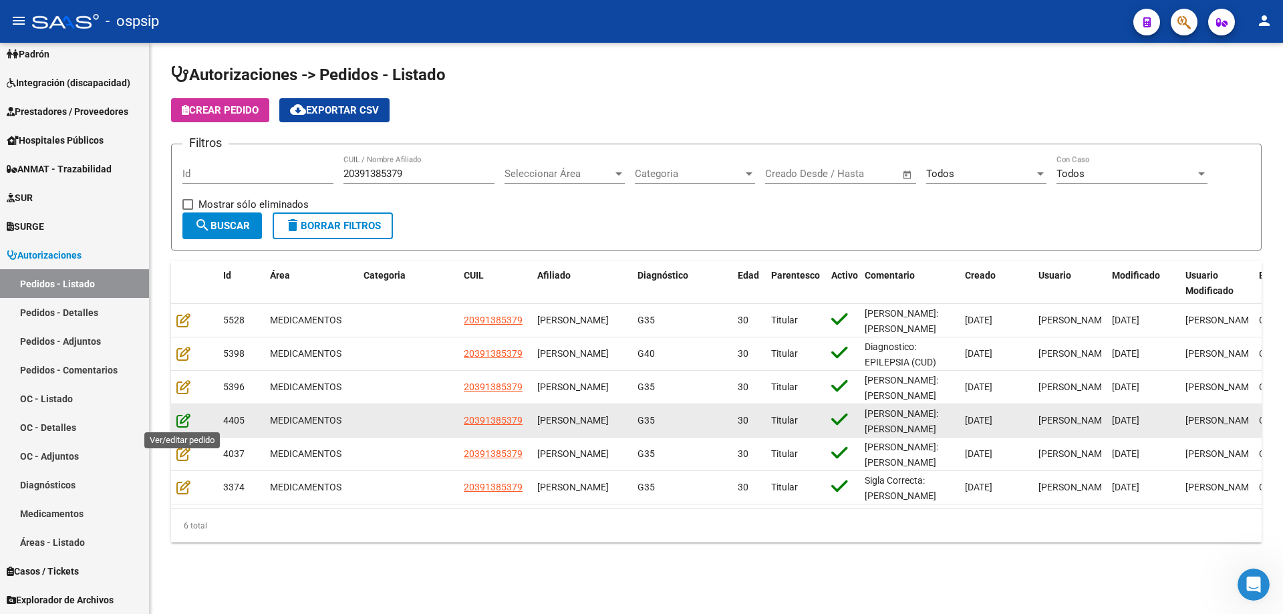
click at [177, 424] on icon at bounding box center [183, 420] width 14 height 15
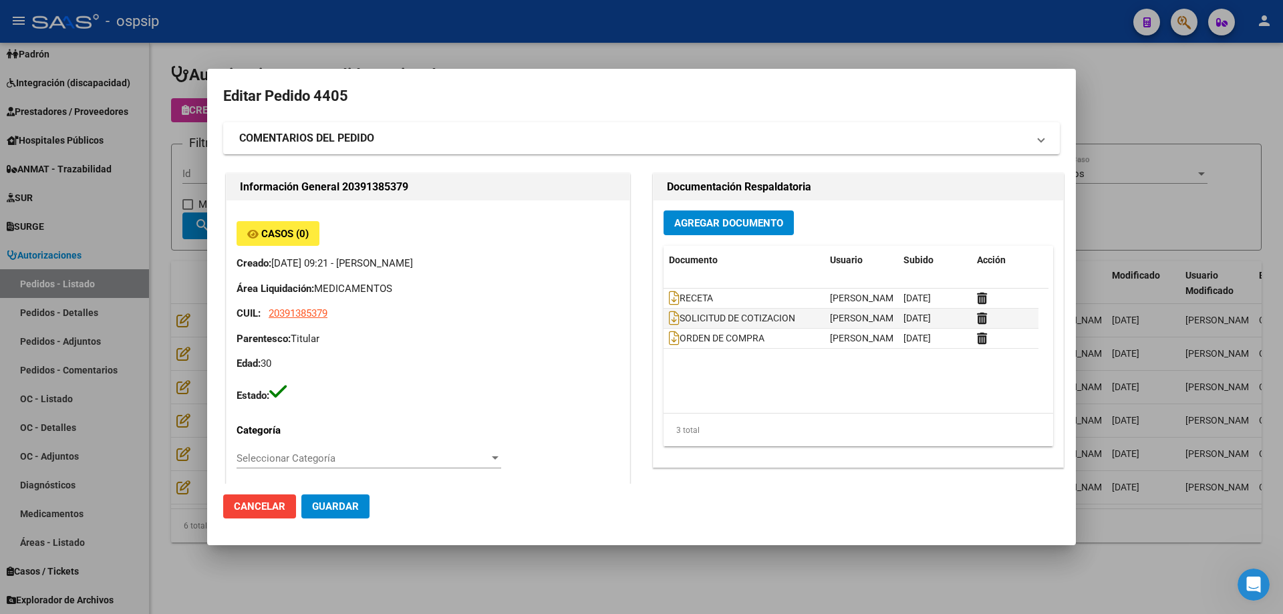
click at [1136, 218] on div at bounding box center [641, 307] width 1283 height 614
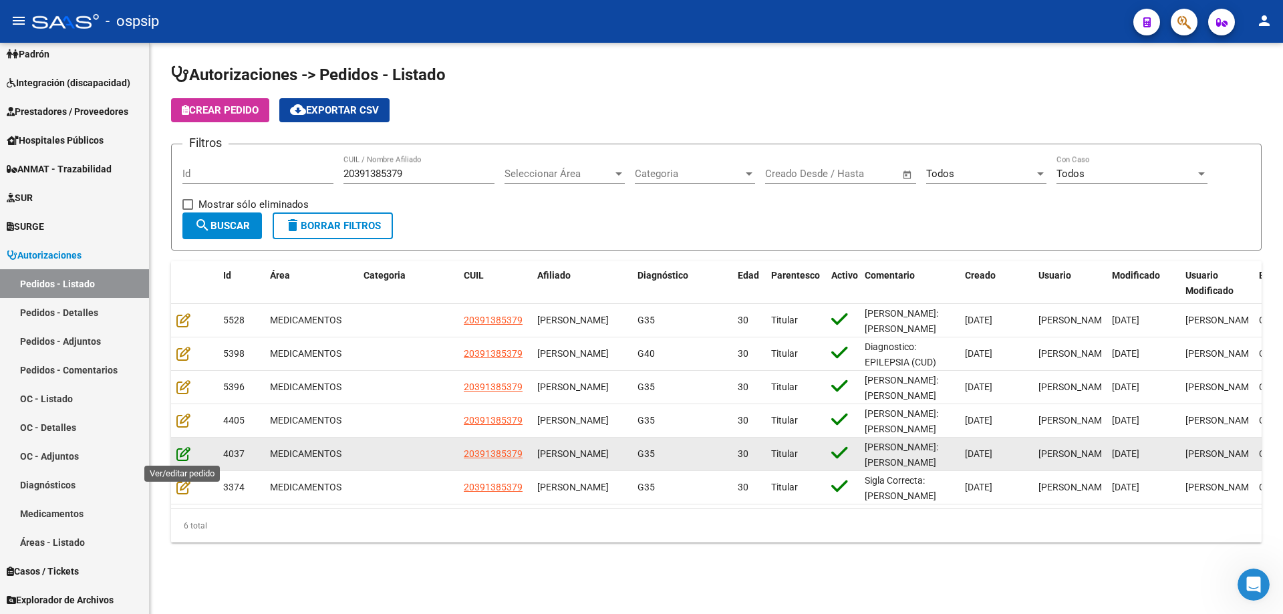
click at [185, 450] on icon at bounding box center [183, 453] width 14 height 15
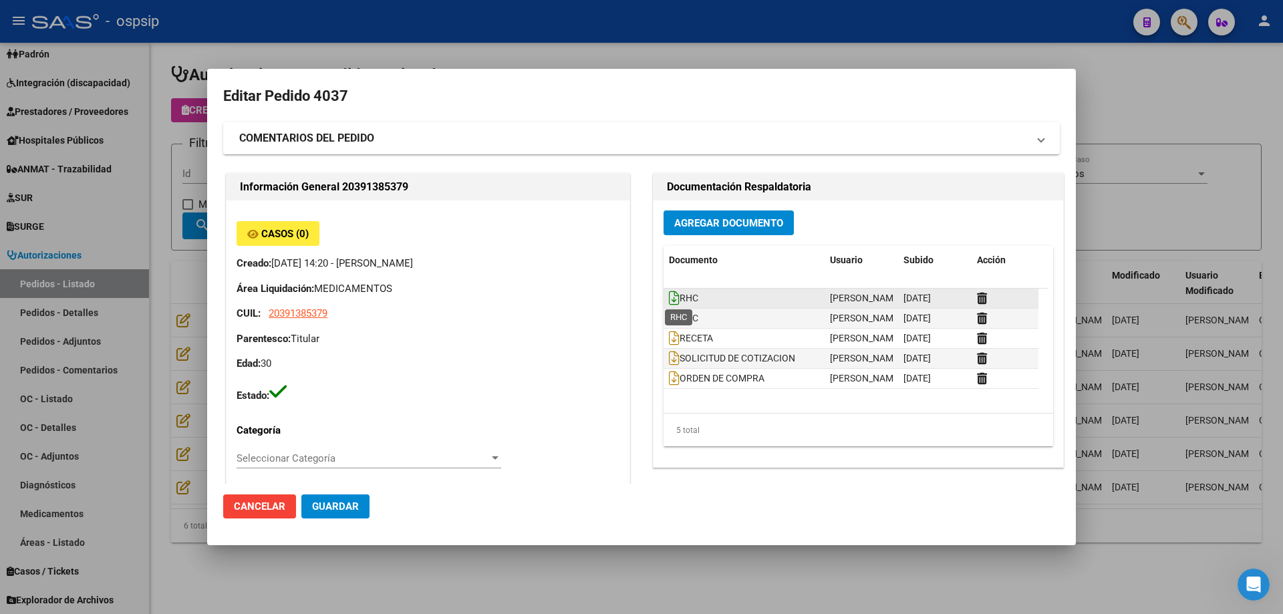
click at [669, 295] on icon at bounding box center [674, 298] width 11 height 15
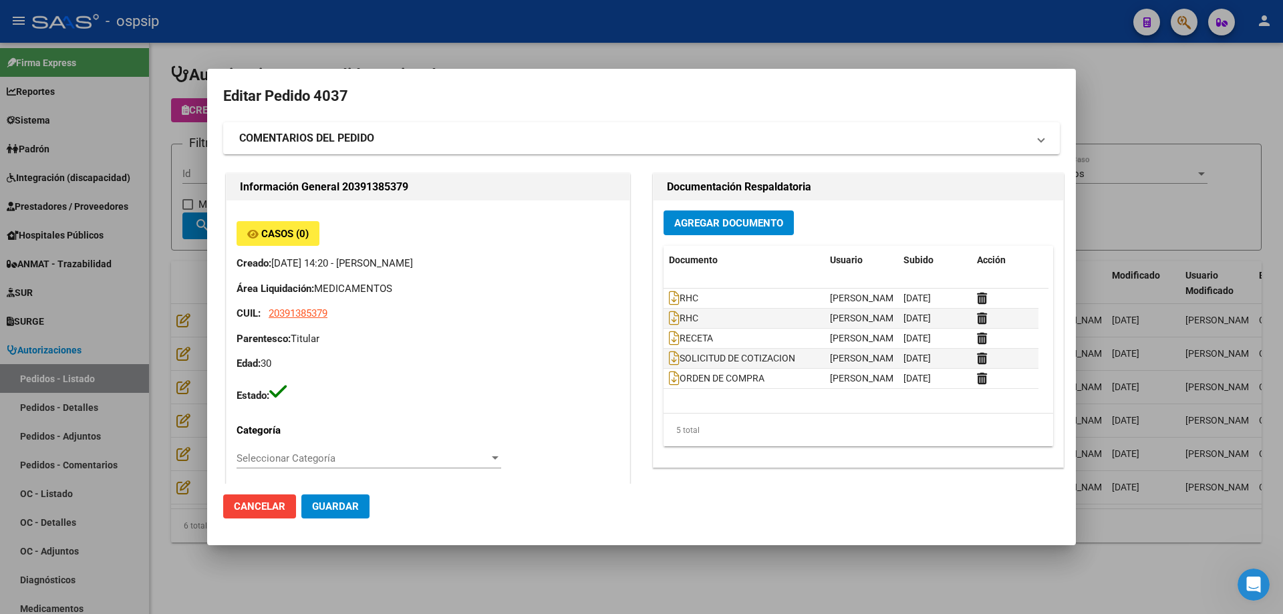
scroll to position [95, 0]
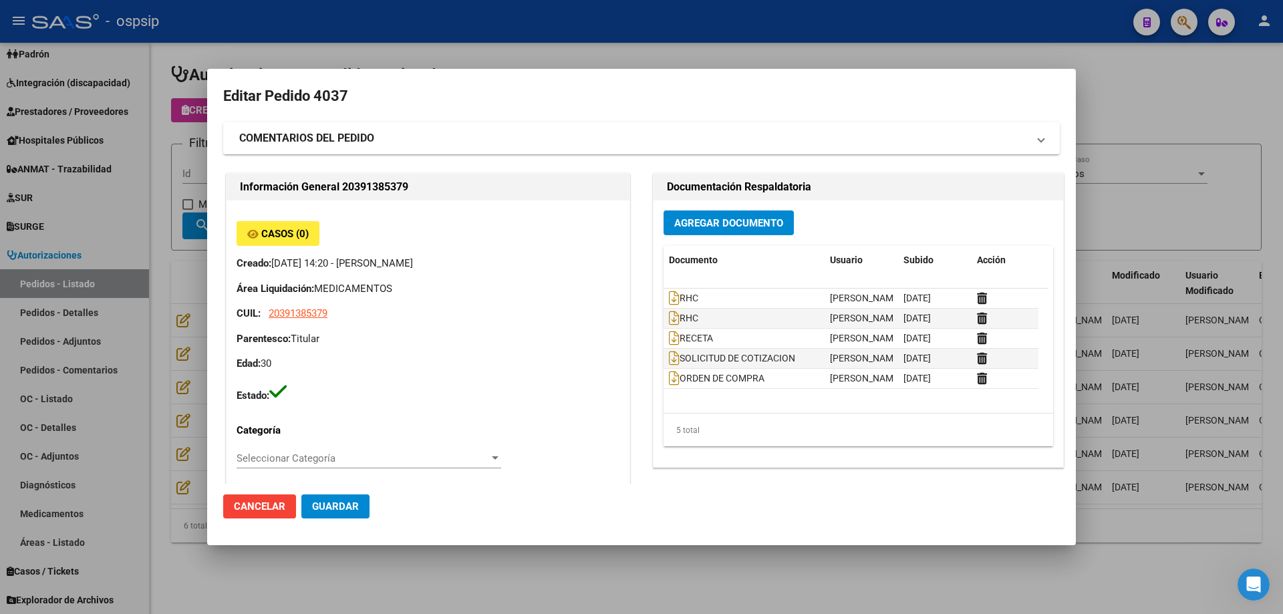
click at [1030, 578] on div at bounding box center [641, 307] width 1283 height 614
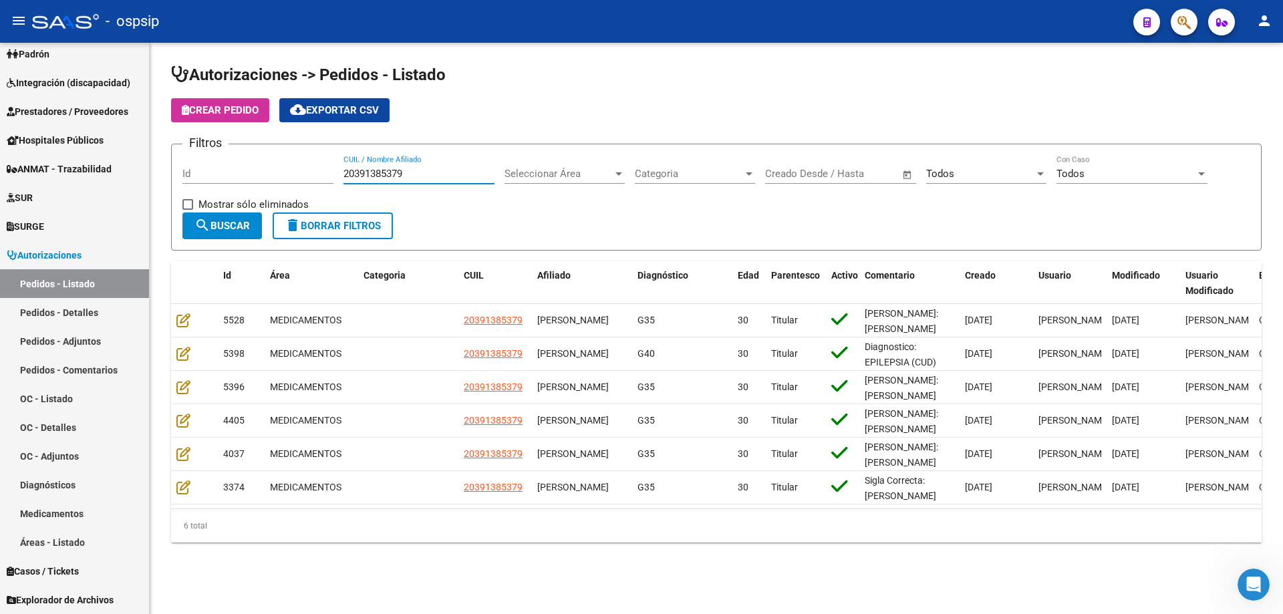
drag, startPoint x: 438, startPoint y: 172, endPoint x: 241, endPoint y: 208, distance: 200.5
click at [248, 206] on div "Filtros Id 20391385379 CUIL / Nombre Afiliado Seleccionar Área Seleccionar Área…" at bounding box center [716, 183] width 1068 height 57
paste input "20180287664"
type input "20180287664"
click at [210, 220] on span "search Buscar" at bounding box center [221, 226] width 55 height 12
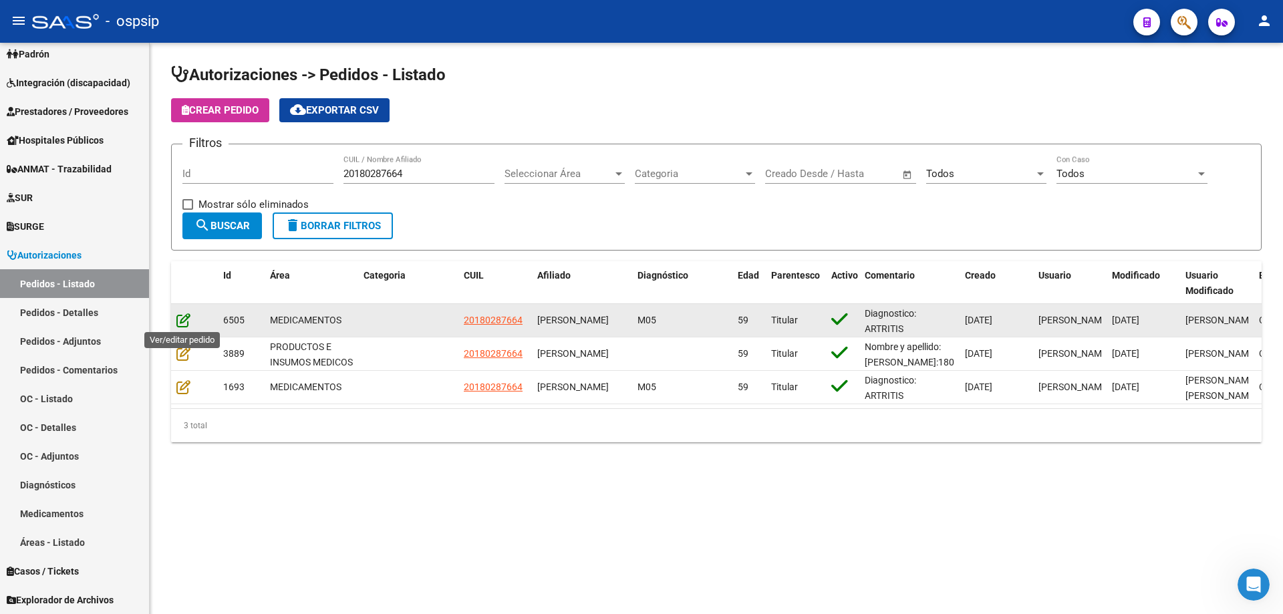
click at [184, 321] on icon at bounding box center [183, 320] width 14 height 15
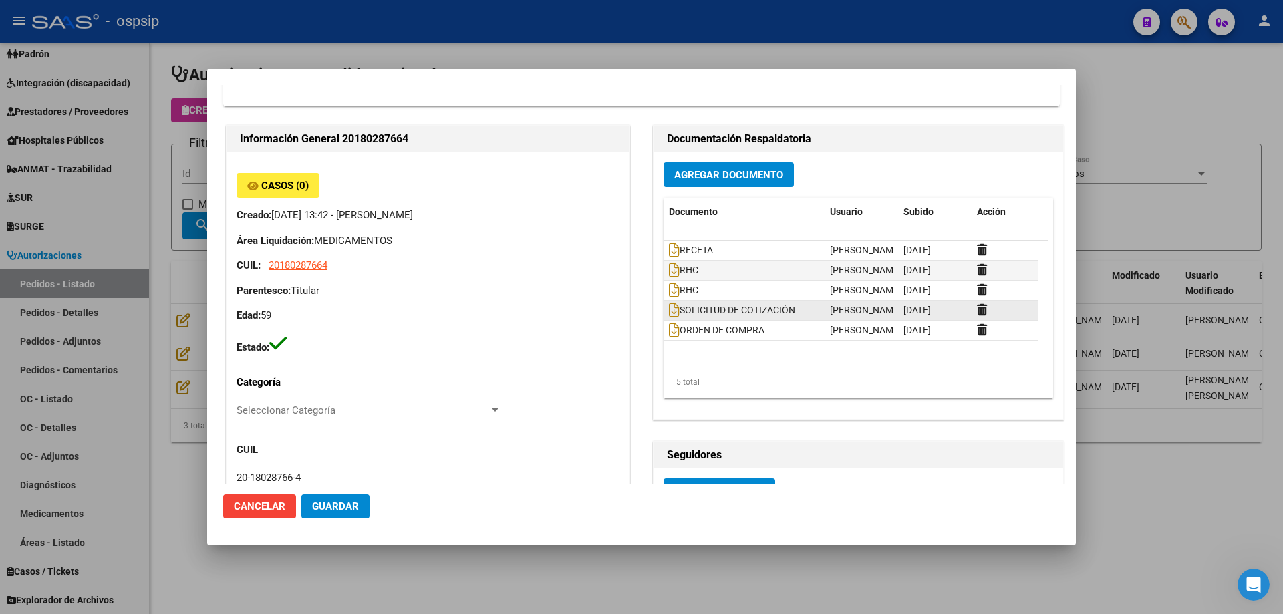
scroll to position [334, 0]
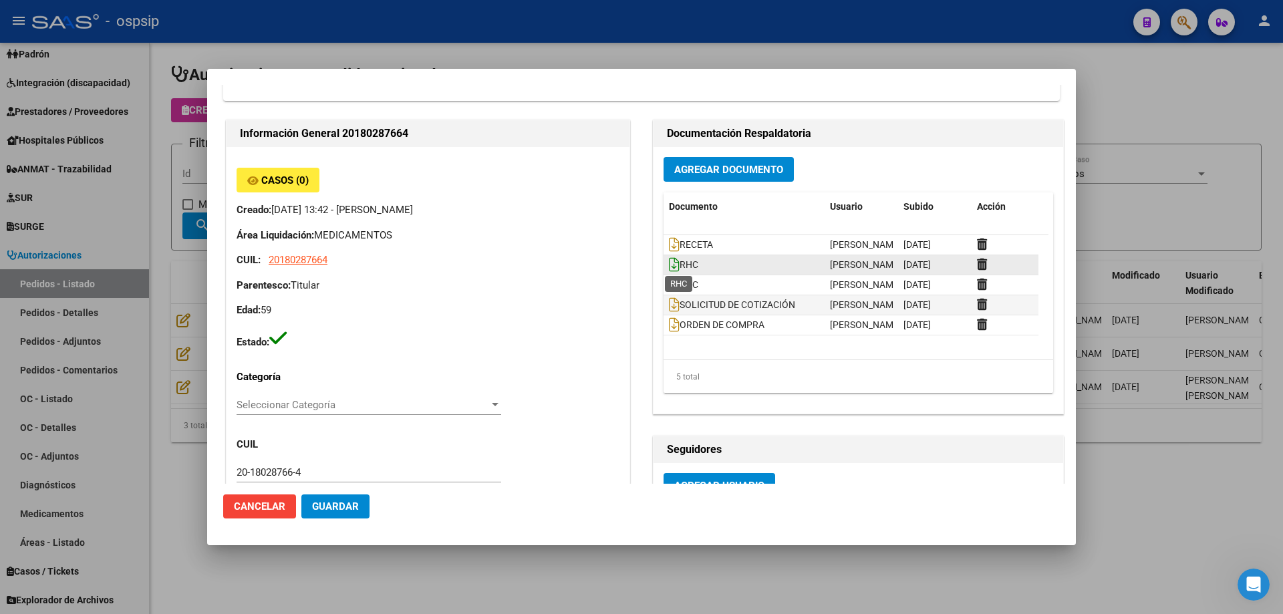
click at [669, 265] on icon at bounding box center [674, 264] width 11 height 15
click at [669, 286] on icon at bounding box center [674, 284] width 11 height 15
click at [1209, 158] on div at bounding box center [641, 307] width 1283 height 614
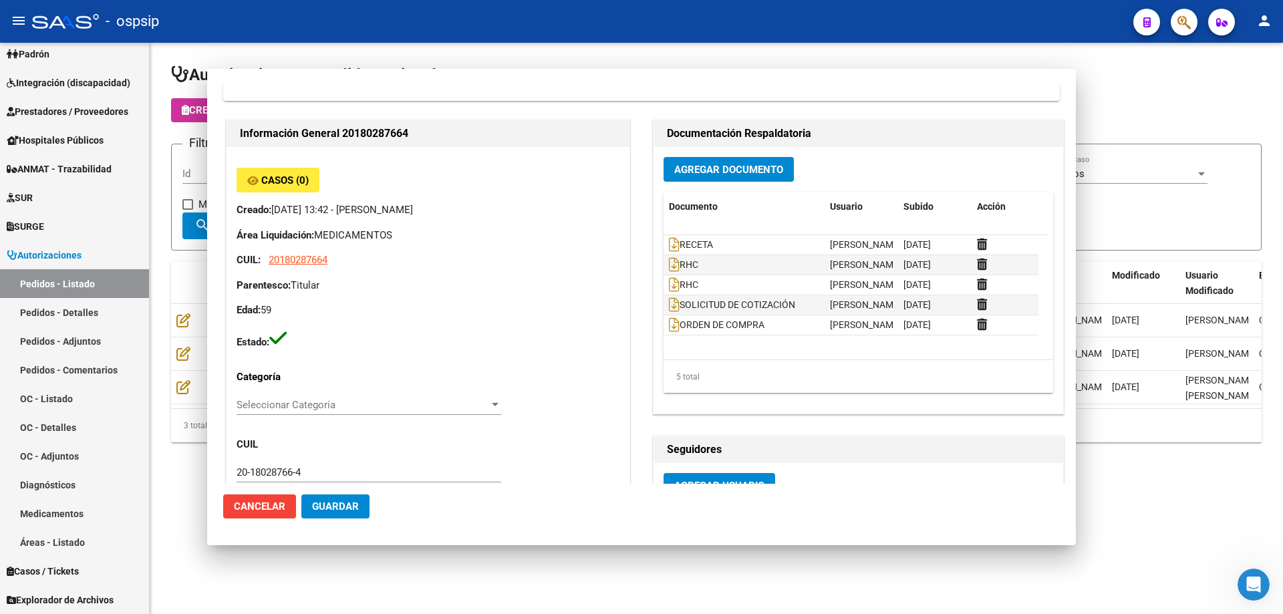
click at [1210, 144] on form "Filtros Id 20180287664 CUIL / Nombre Afiliado Seleccionar Área Seleccionar Área…" at bounding box center [716, 197] width 1091 height 107
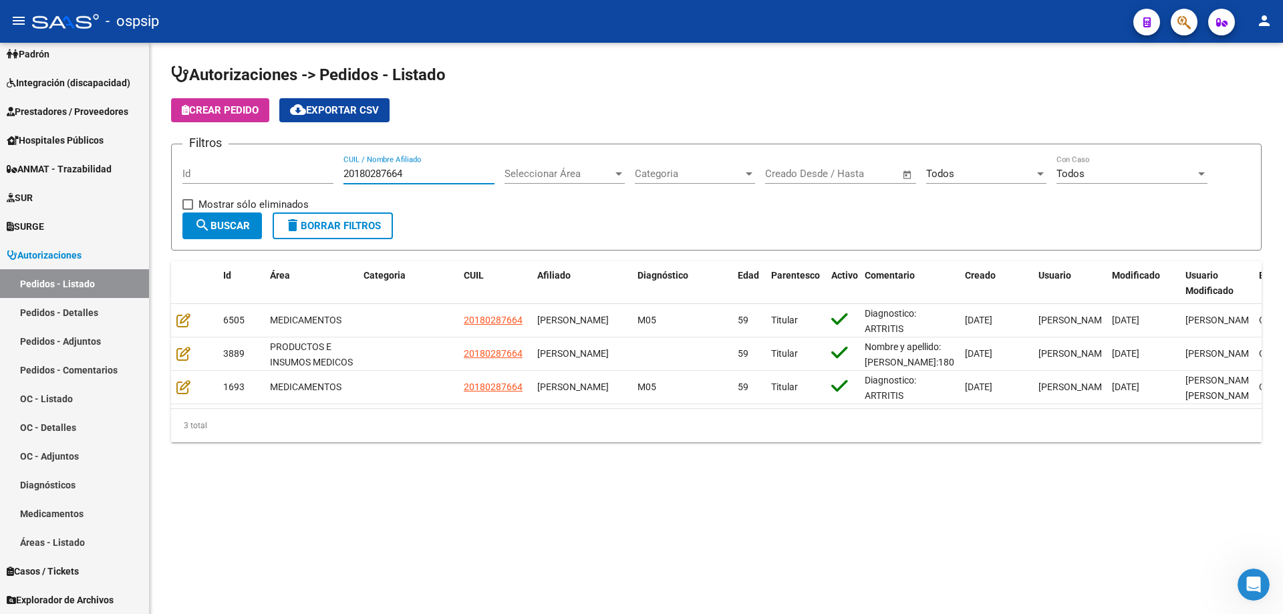
drag, startPoint x: 428, startPoint y: 173, endPoint x: 251, endPoint y: 171, distance: 177.1
click at [251, 171] on div "Filtros Id 20180287664 CUIL / Nombre Afiliado Seleccionar Área Seleccionar Área…" at bounding box center [716, 183] width 1068 height 57
paste input "20928531555"
type input "20928531555"
click at [231, 216] on button "search Buscar" at bounding box center [222, 225] width 80 height 27
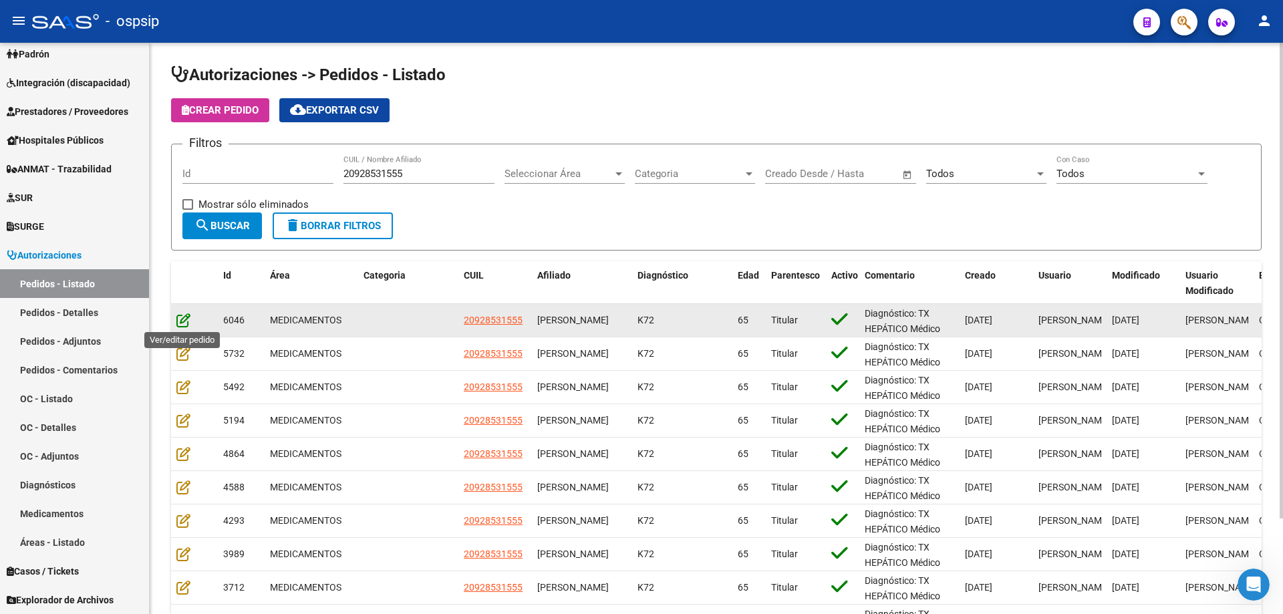
click at [185, 325] on icon at bounding box center [183, 320] width 14 height 15
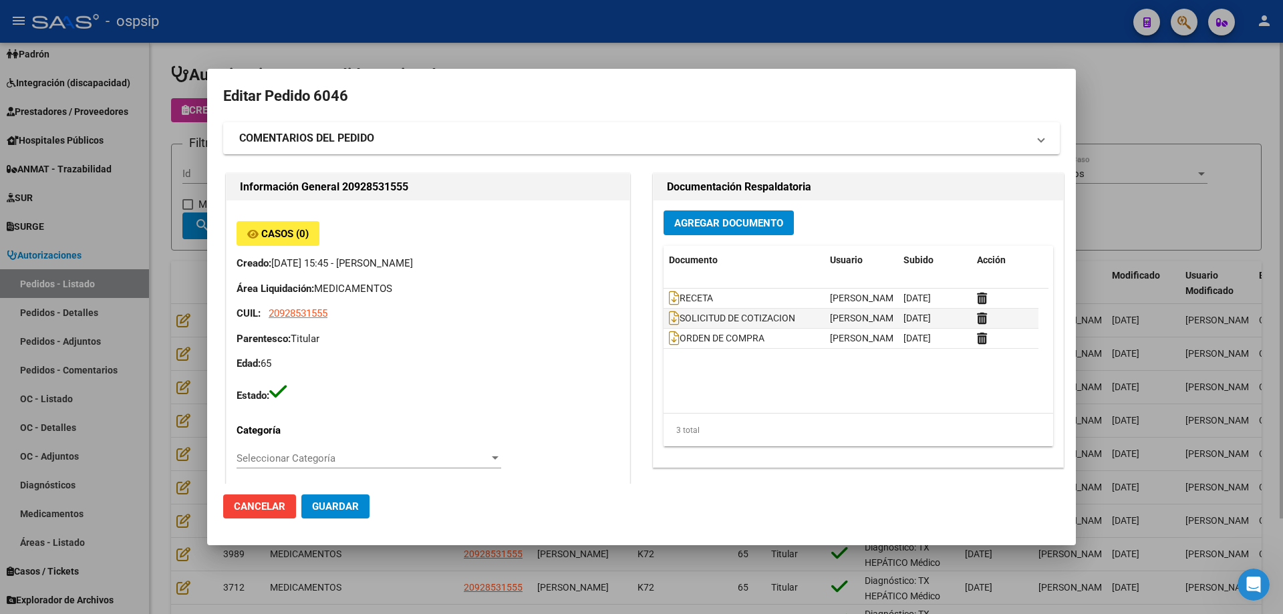
click at [1167, 120] on div at bounding box center [641, 307] width 1283 height 614
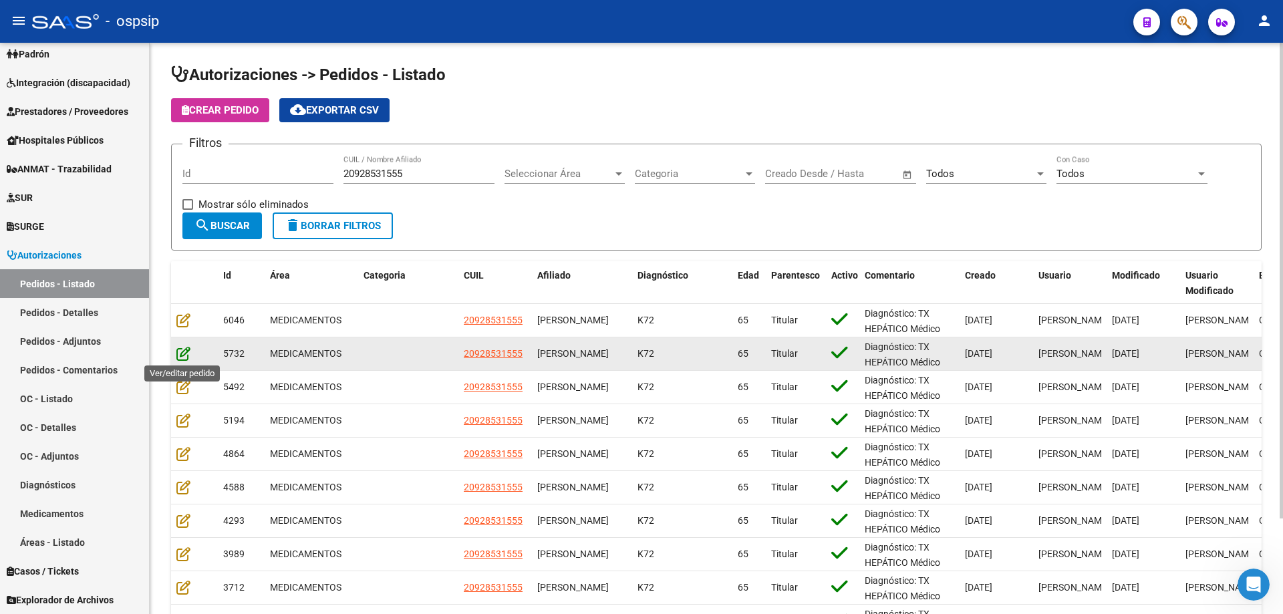
click at [187, 359] on icon at bounding box center [183, 353] width 14 height 15
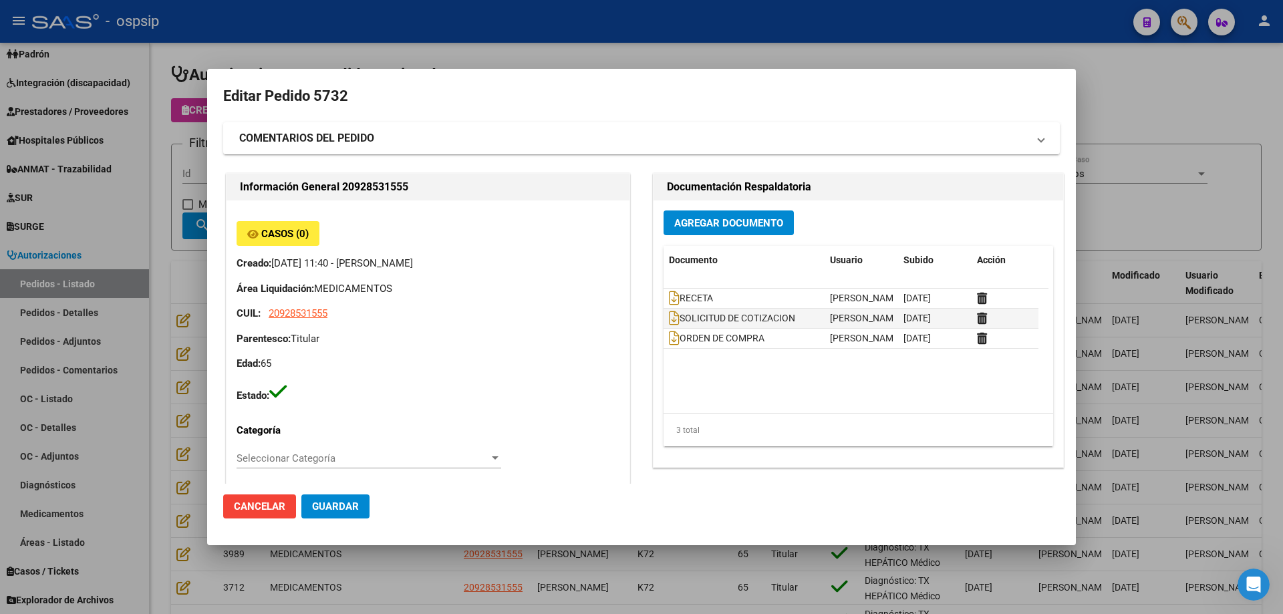
click at [1111, 128] on div at bounding box center [641, 307] width 1283 height 614
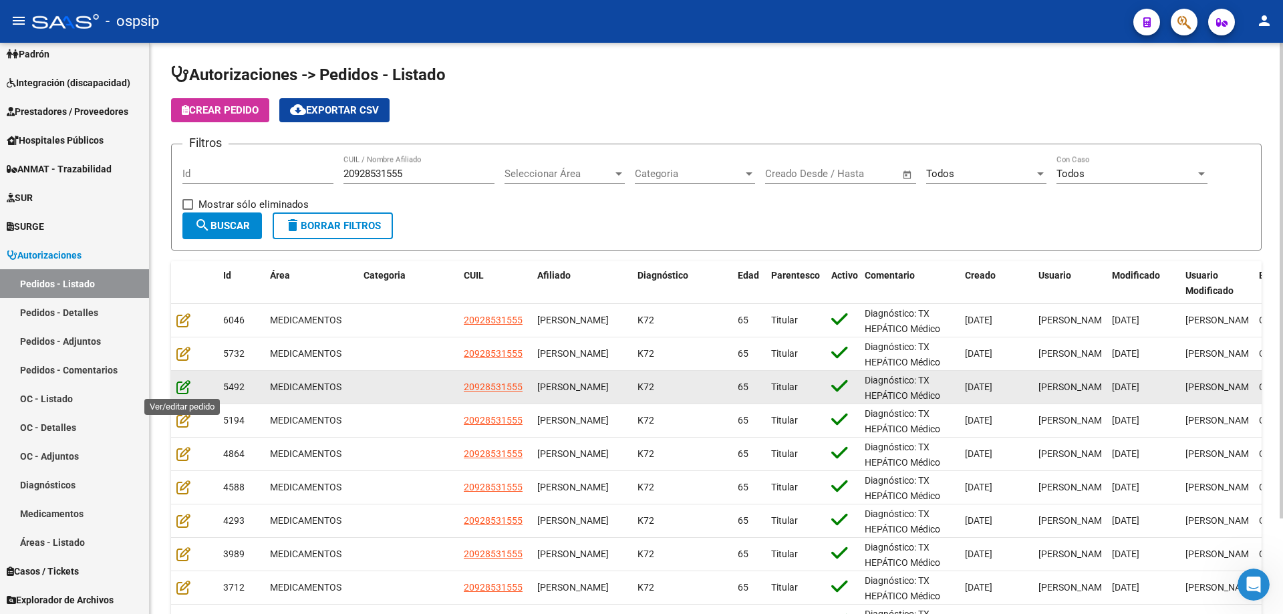
click at [180, 383] on icon at bounding box center [183, 387] width 14 height 15
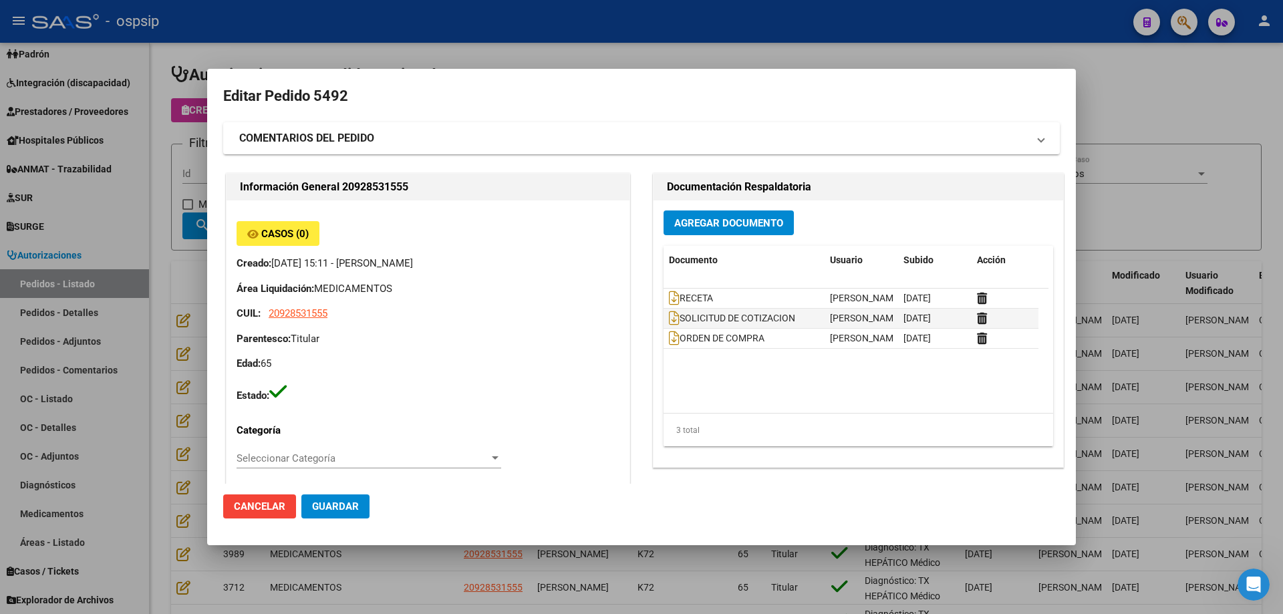
click at [1098, 198] on div at bounding box center [641, 307] width 1283 height 614
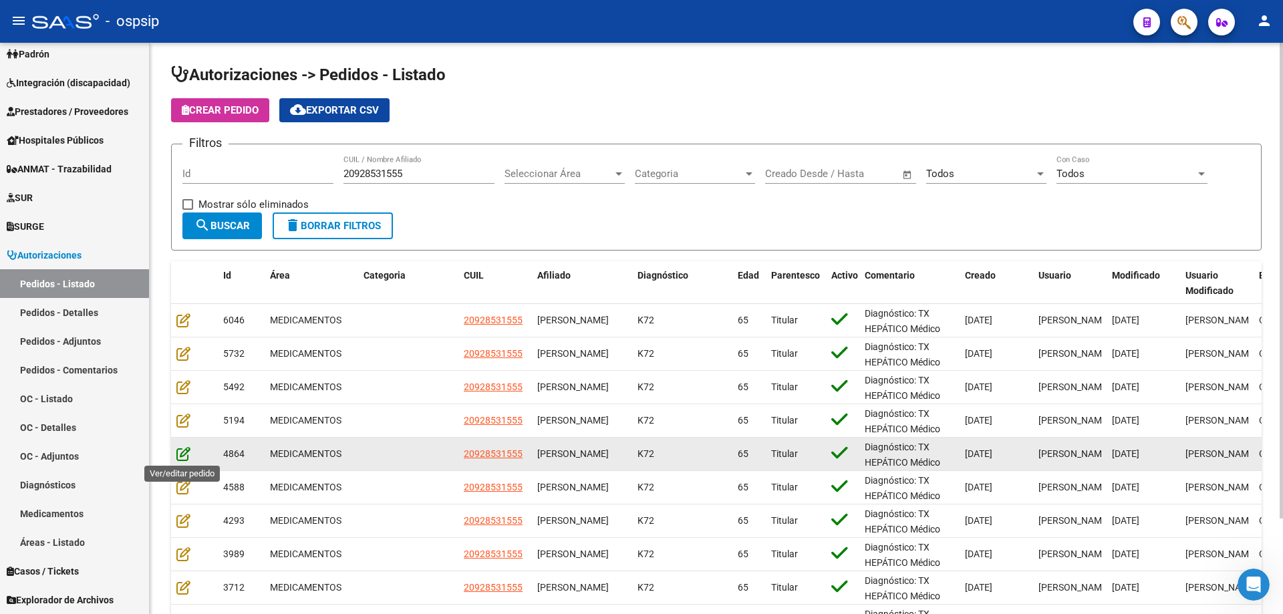
click at [180, 452] on icon at bounding box center [183, 453] width 14 height 15
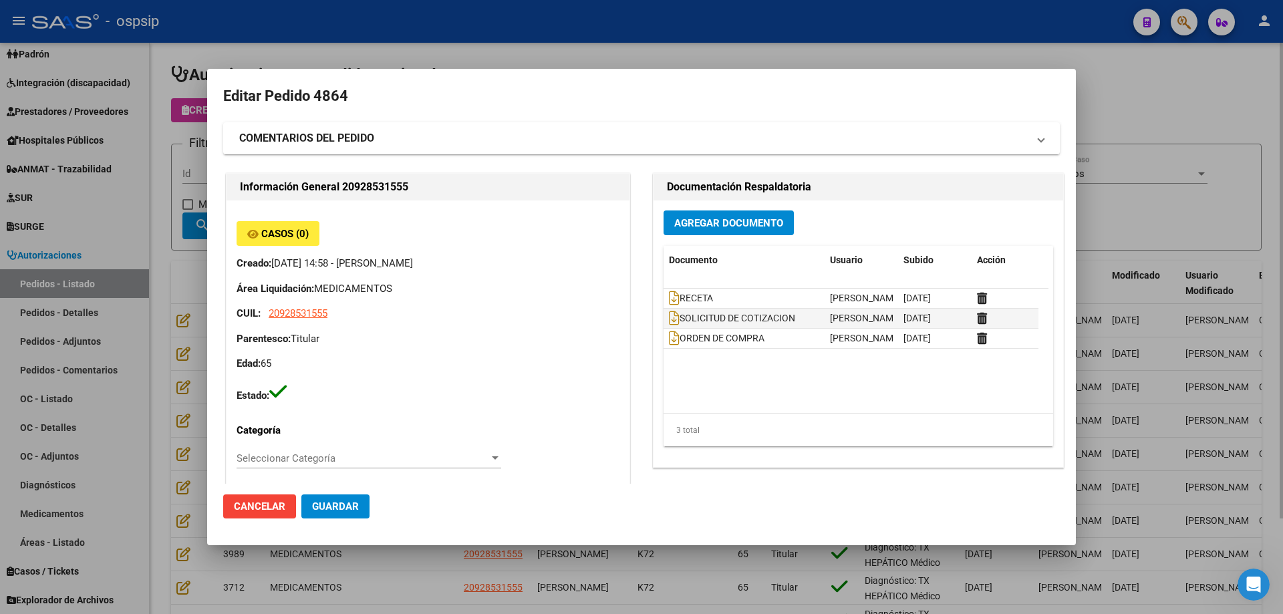
drag, startPoint x: 1099, startPoint y: 197, endPoint x: 1097, endPoint y: 210, distance: 12.9
click at [1099, 200] on div at bounding box center [641, 307] width 1283 height 614
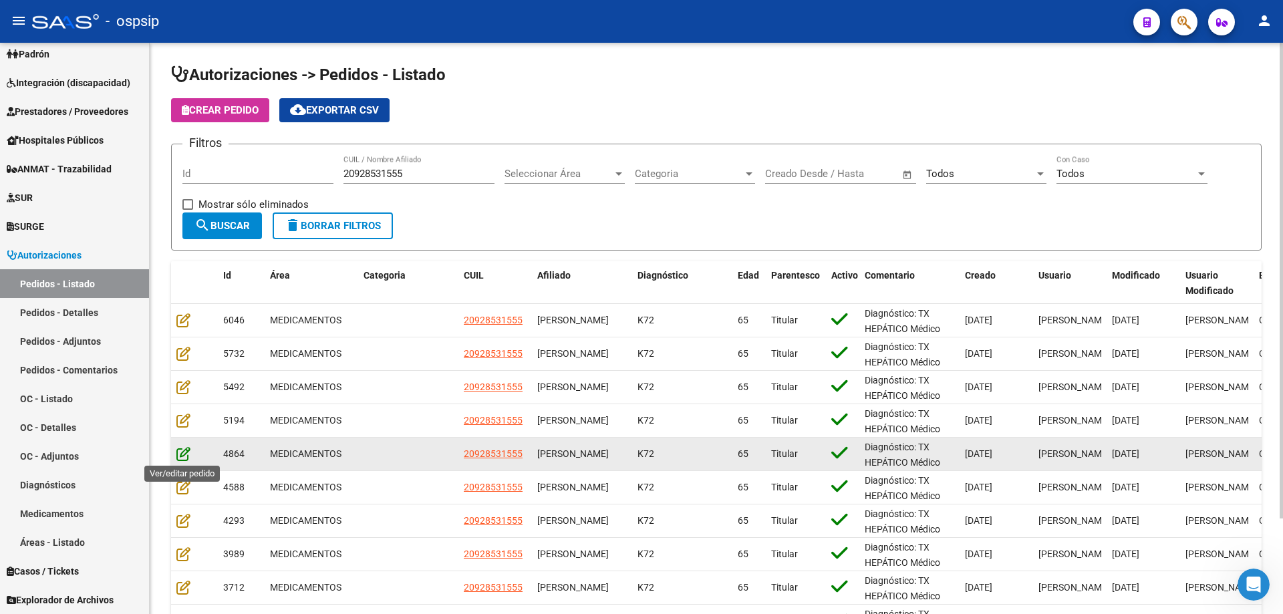
click at [179, 453] on icon at bounding box center [183, 453] width 14 height 15
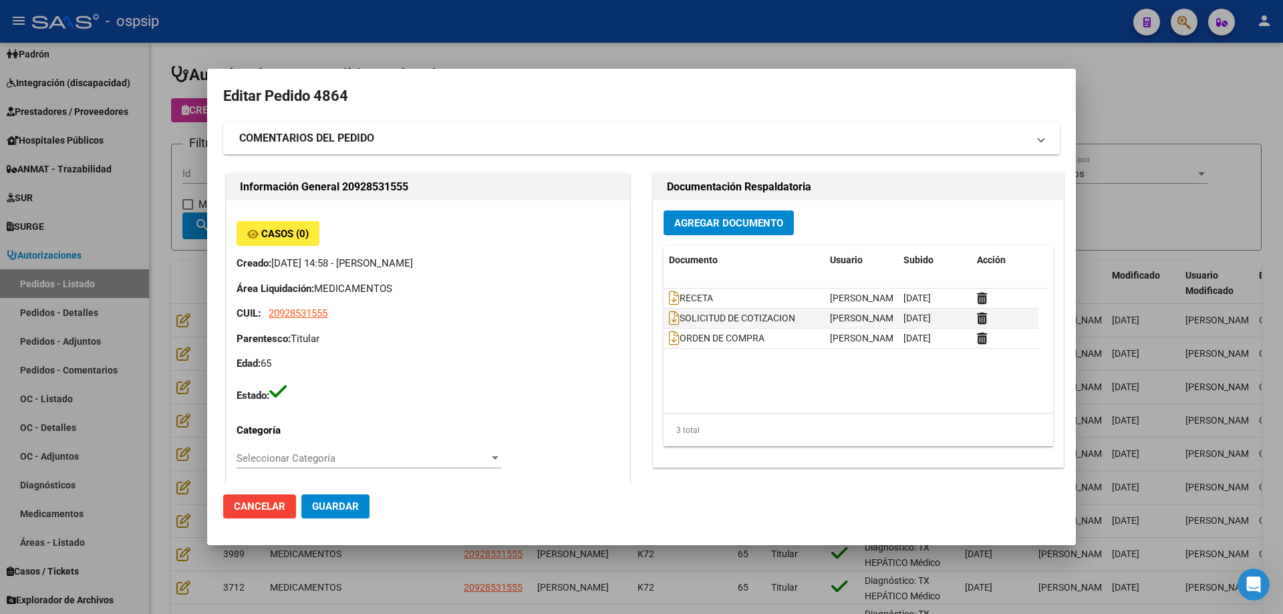
click at [1143, 233] on div at bounding box center [641, 307] width 1283 height 614
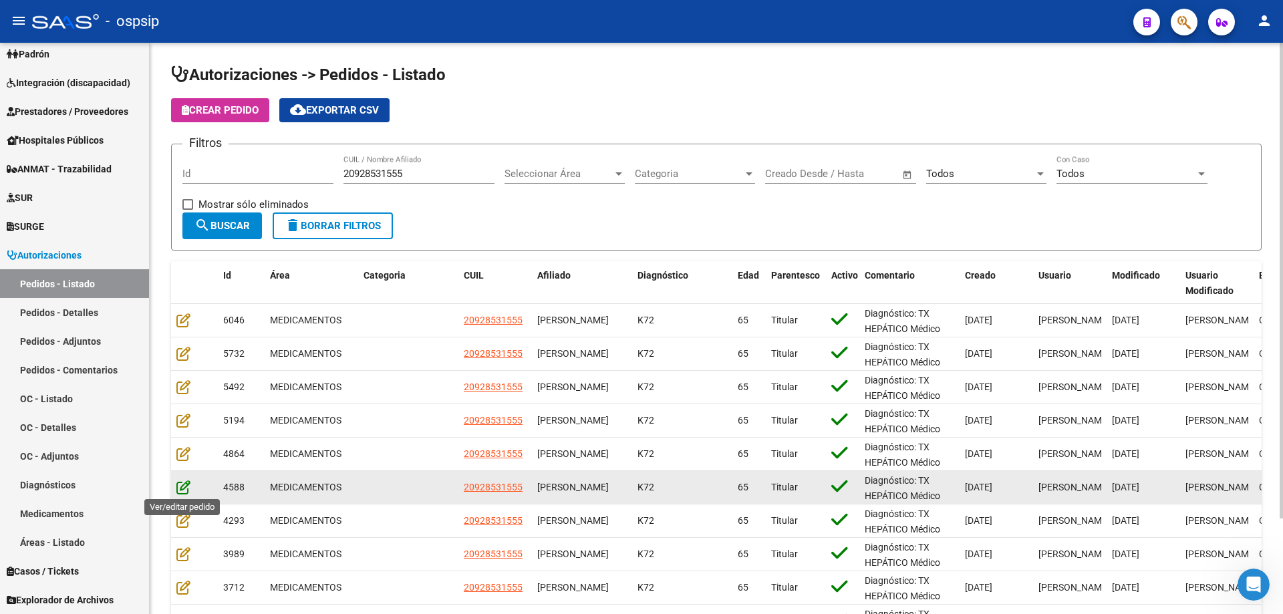
click at [184, 484] on icon at bounding box center [183, 487] width 14 height 15
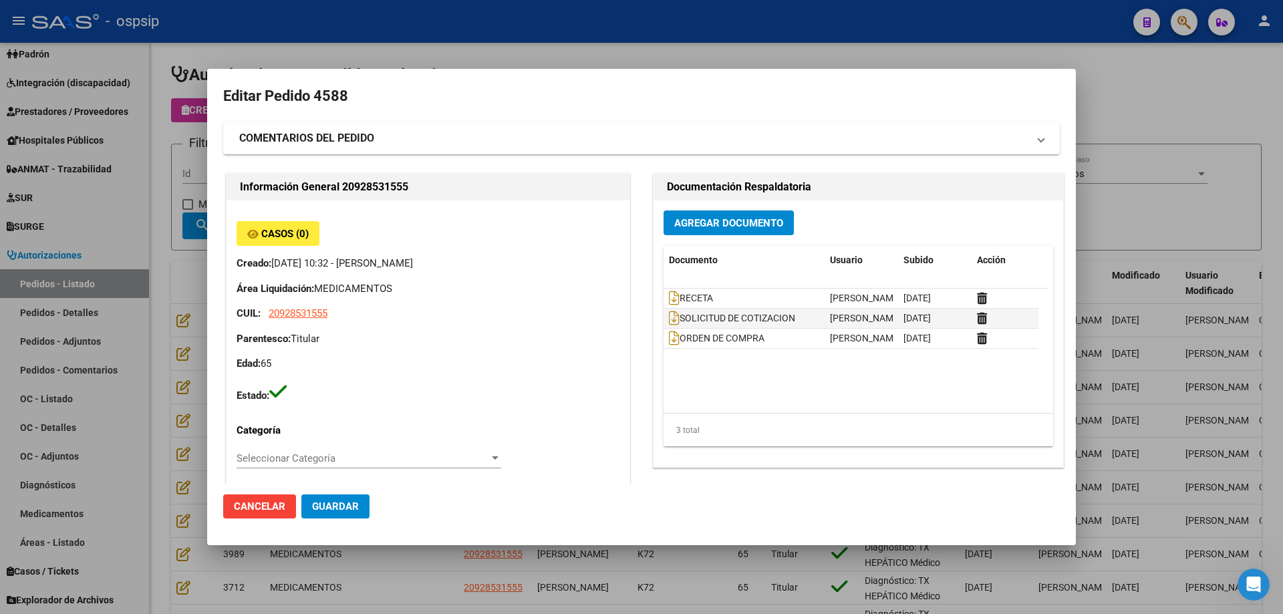
click at [1171, 221] on div at bounding box center [641, 307] width 1283 height 614
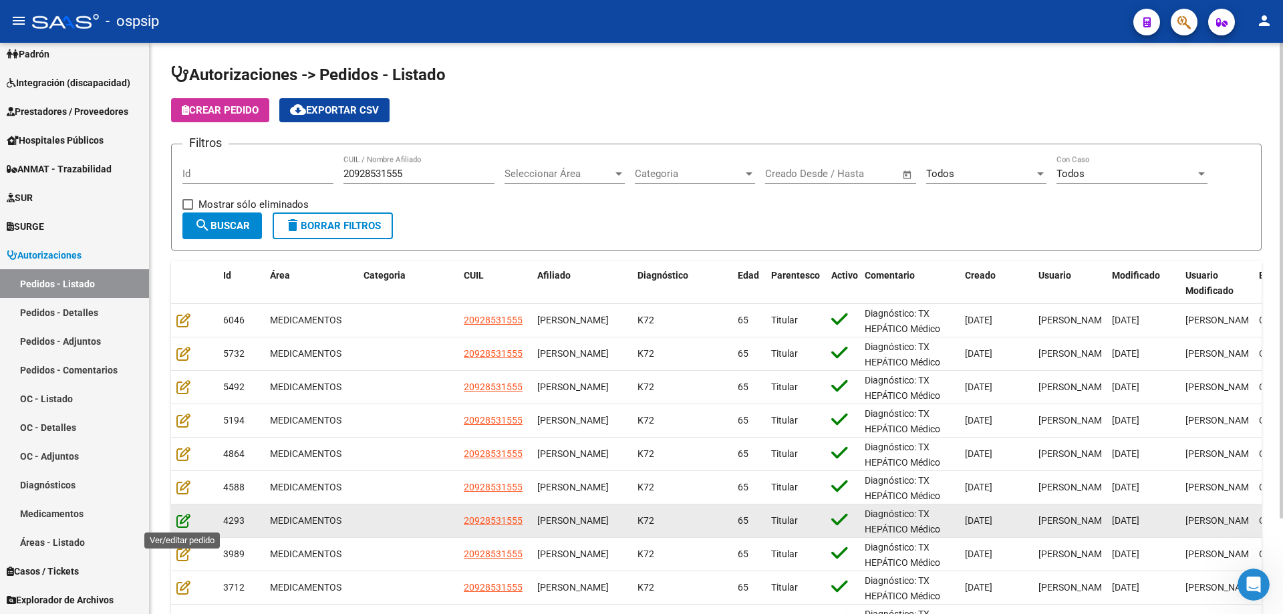
click at [184, 521] on icon at bounding box center [183, 520] width 14 height 15
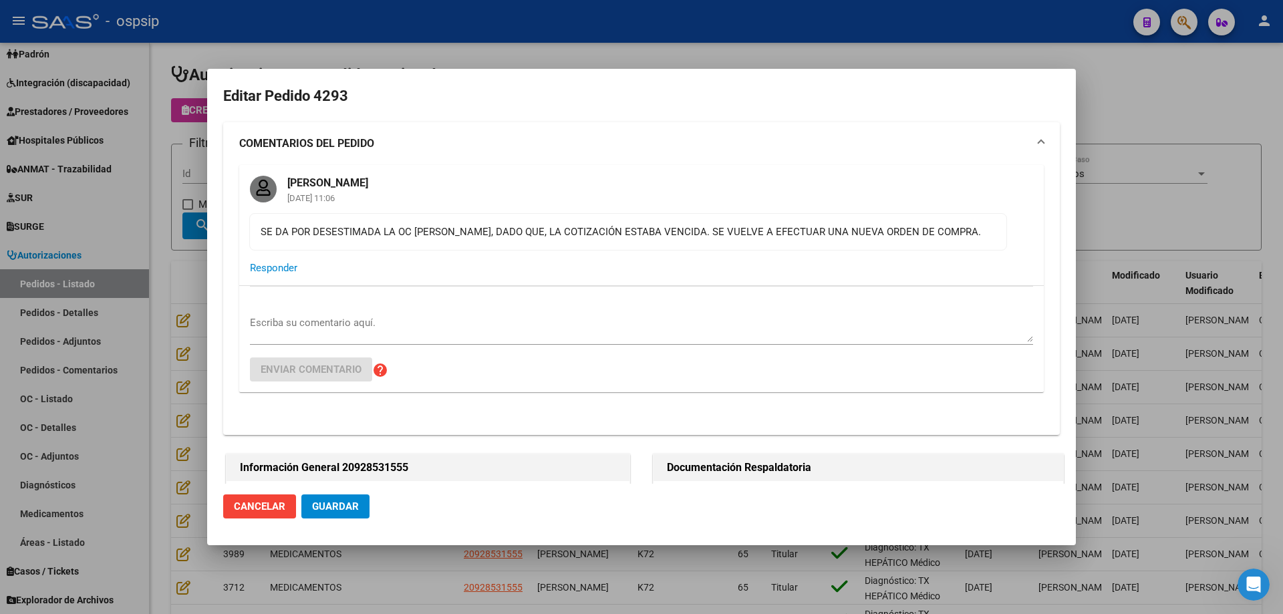
click at [1134, 197] on div at bounding box center [641, 307] width 1283 height 614
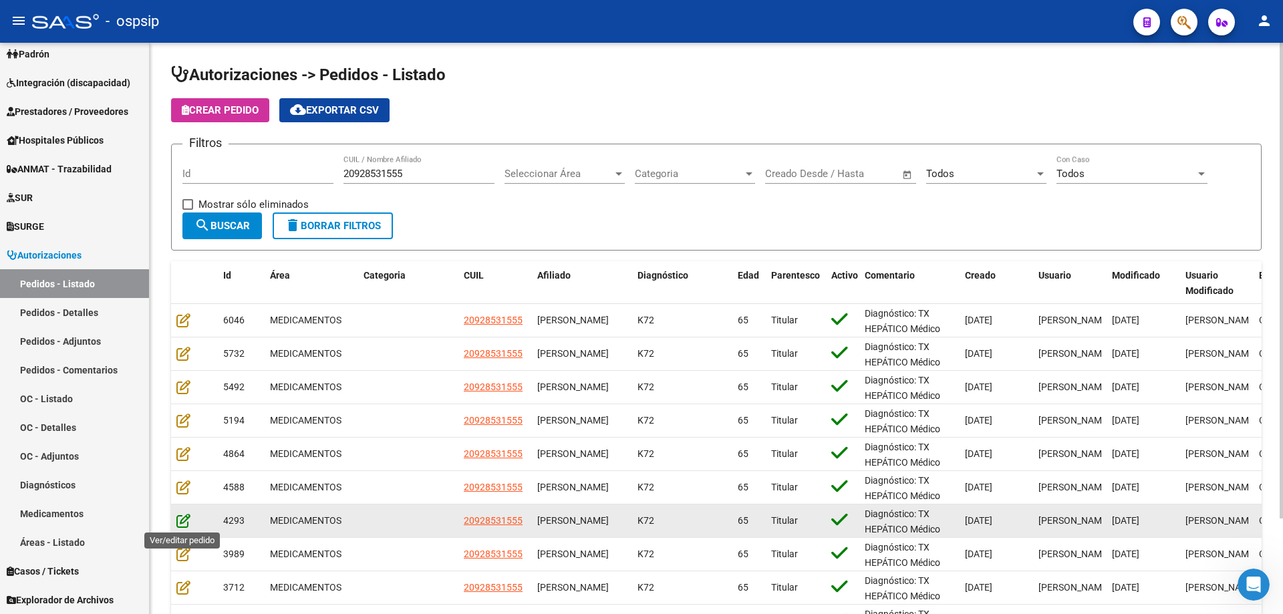
click at [178, 517] on icon at bounding box center [183, 520] width 14 height 15
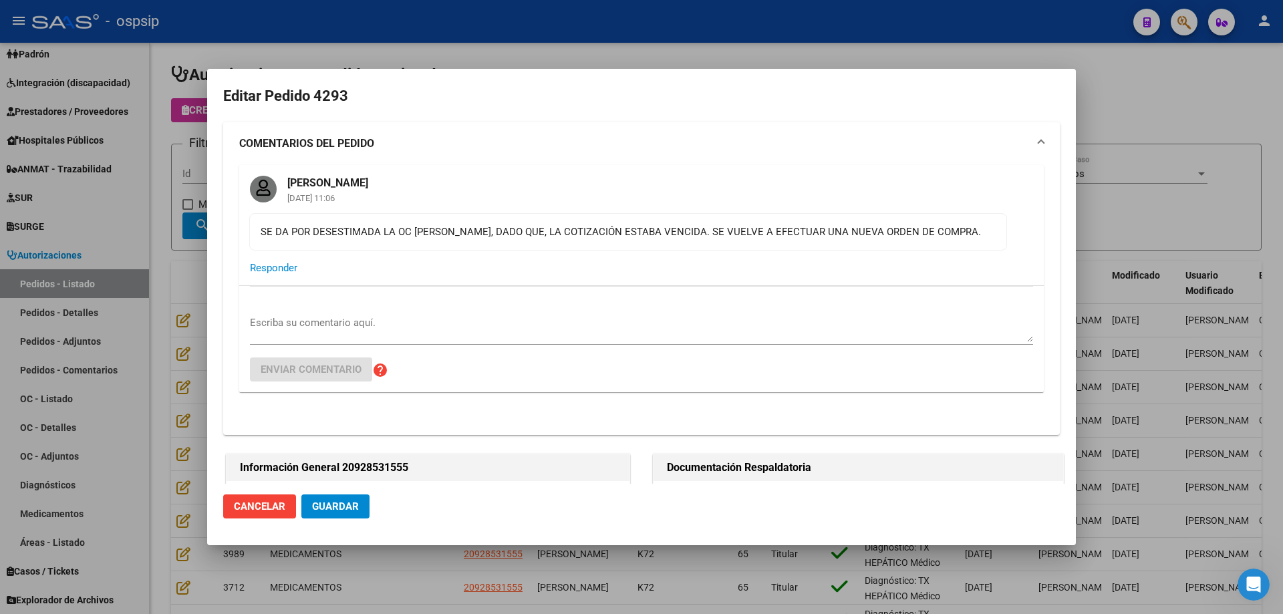
drag, startPoint x: 1109, startPoint y: 199, endPoint x: 750, endPoint y: 343, distance: 387.4
click at [1105, 208] on div at bounding box center [641, 307] width 1283 height 614
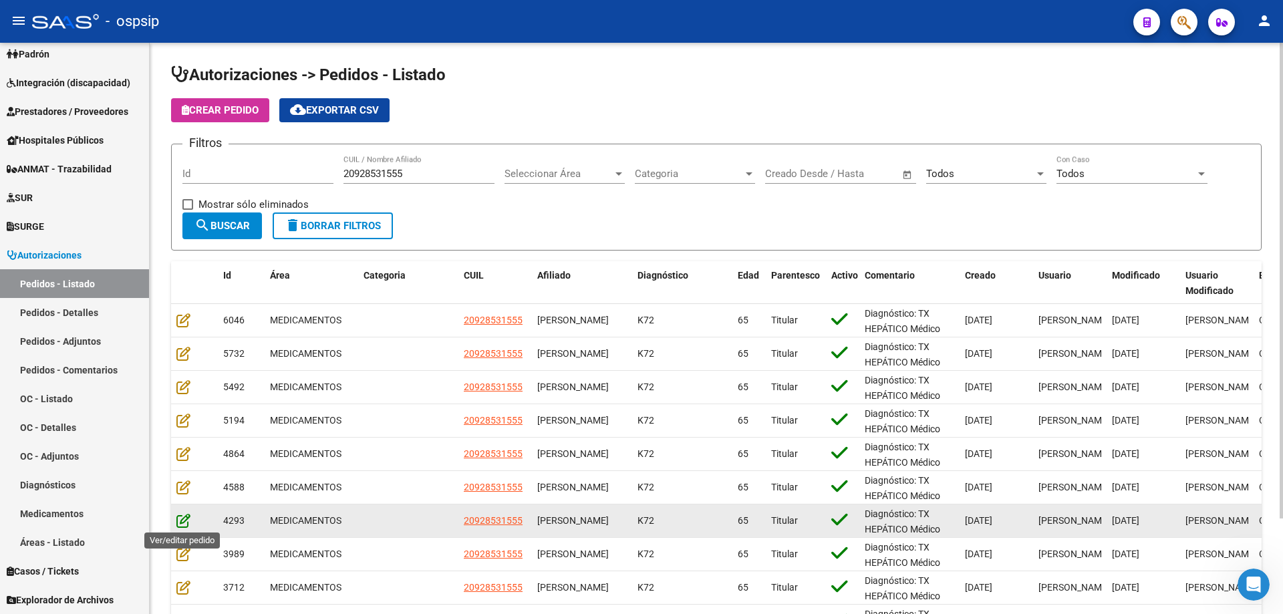
click at [185, 519] on icon at bounding box center [183, 520] width 14 height 15
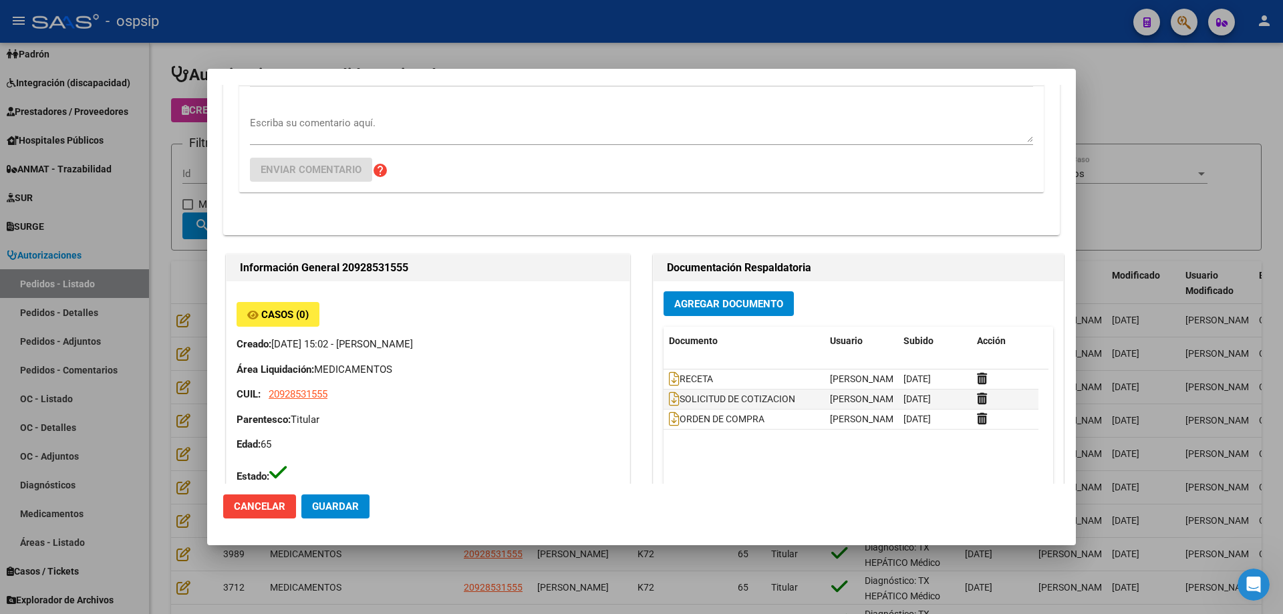
scroll to position [200, 0]
click at [1180, 200] on div at bounding box center [641, 307] width 1283 height 614
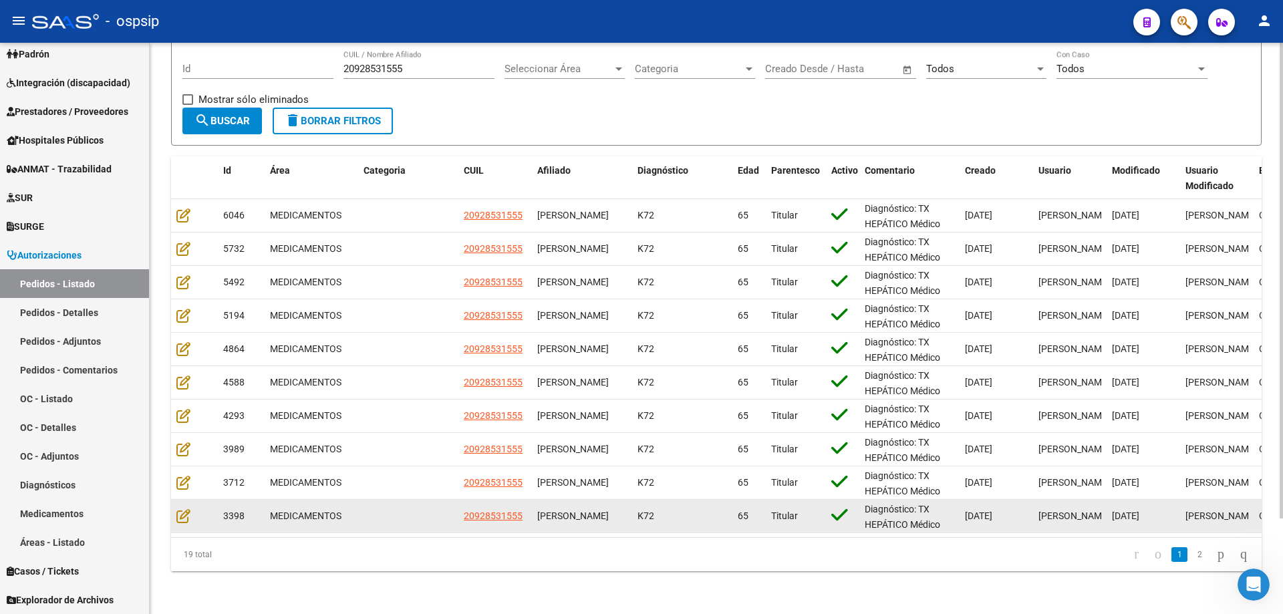
scroll to position [115, 0]
click at [176, 508] on icon at bounding box center [183, 515] width 14 height 15
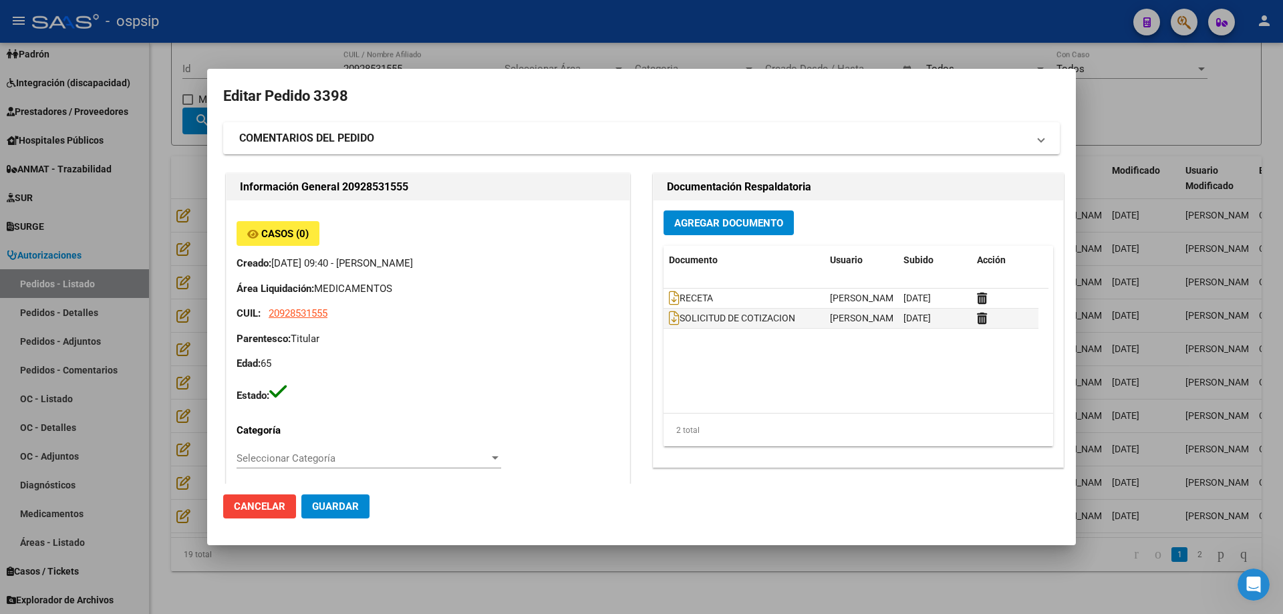
click at [887, 573] on div at bounding box center [641, 307] width 1283 height 614
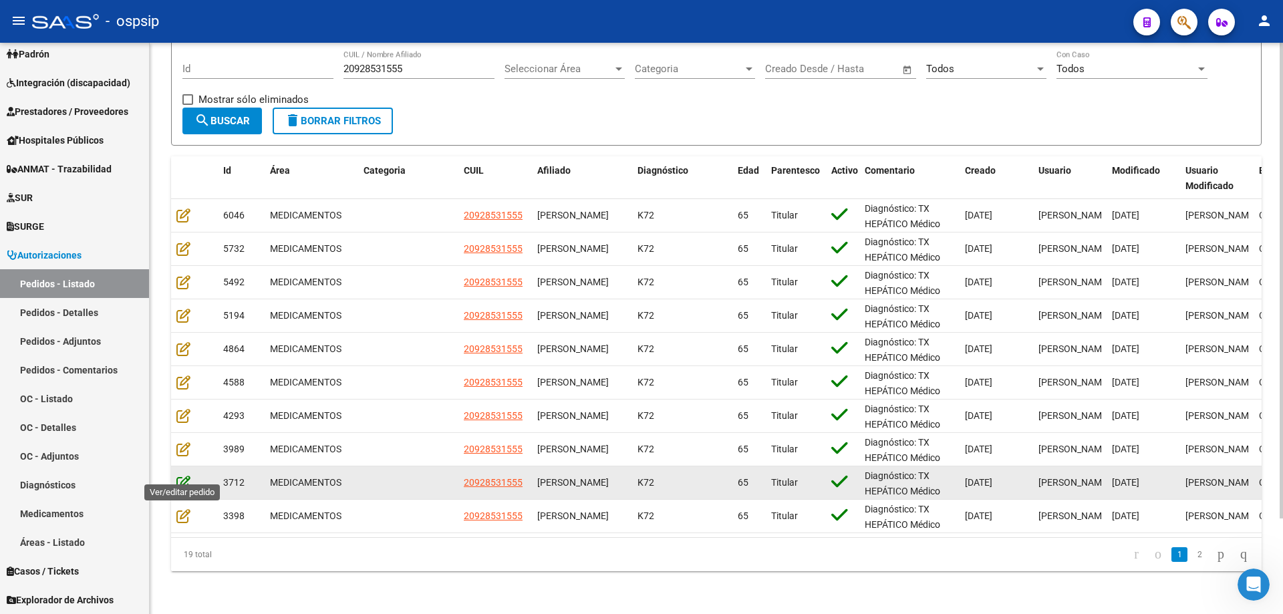
click at [189, 475] on icon at bounding box center [183, 482] width 14 height 15
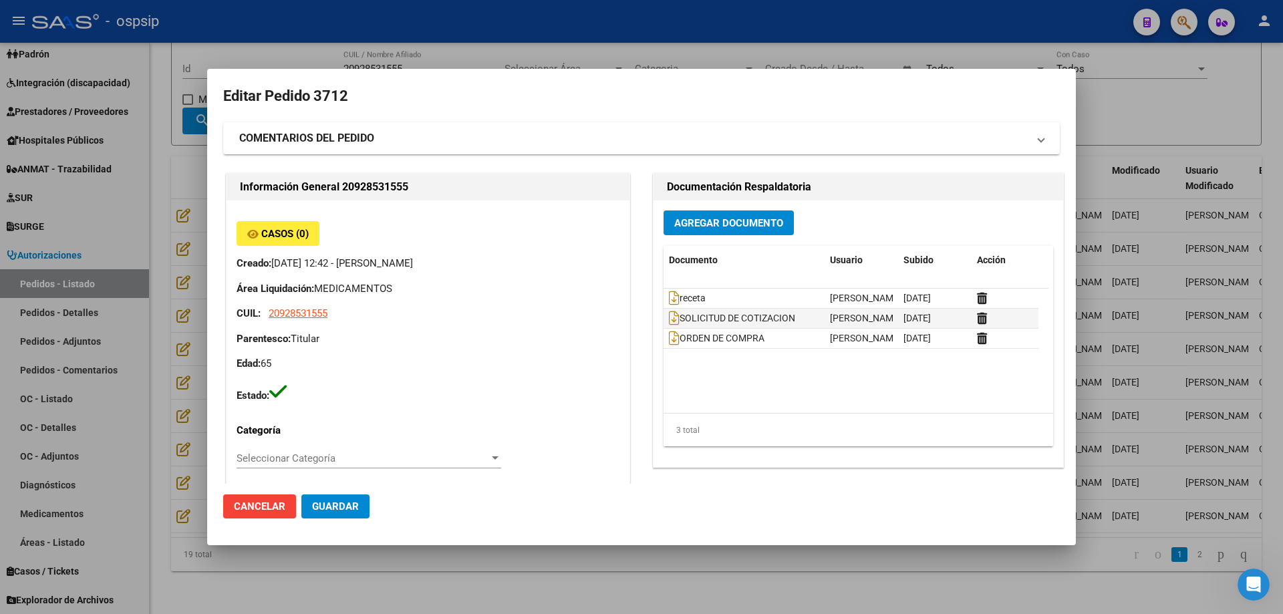
drag, startPoint x: 809, startPoint y: 583, endPoint x: 301, endPoint y: 432, distance: 529.4
click at [807, 583] on div at bounding box center [641, 307] width 1283 height 614
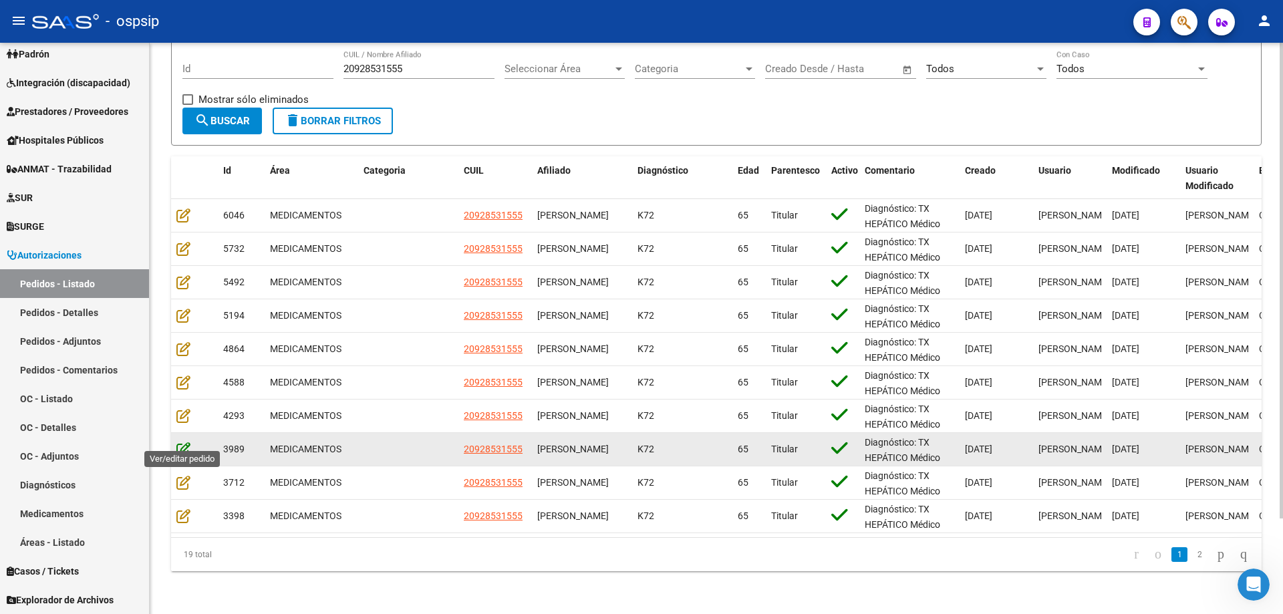
click at [186, 442] on icon at bounding box center [183, 449] width 14 height 15
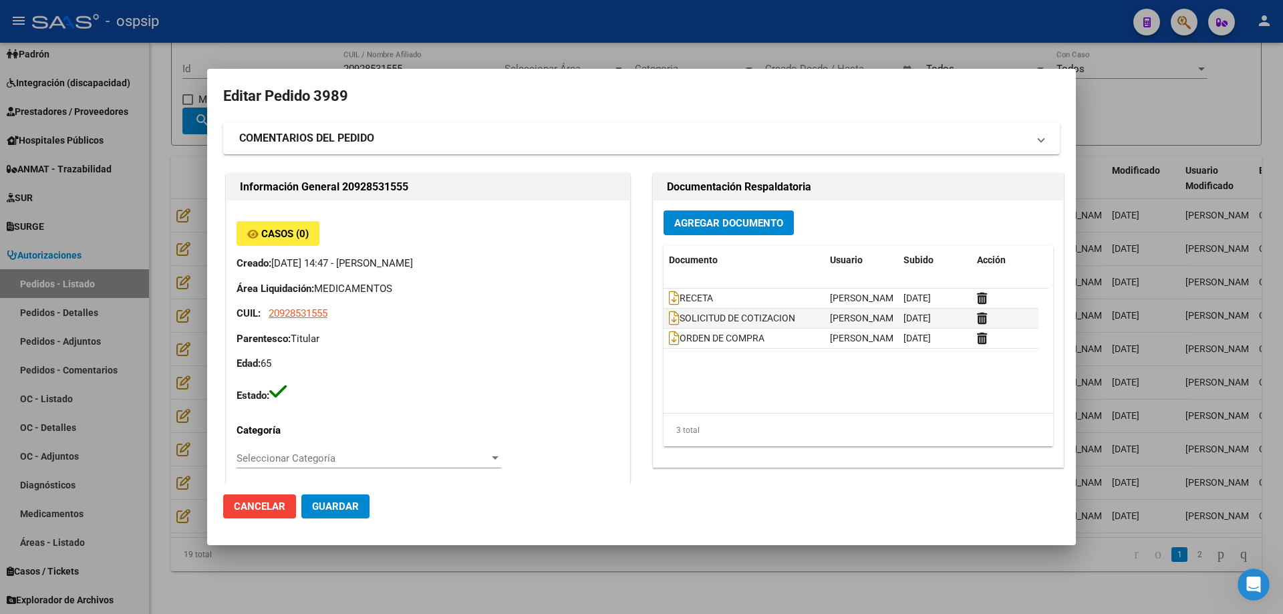
click at [831, 561] on div at bounding box center [641, 307] width 1283 height 614
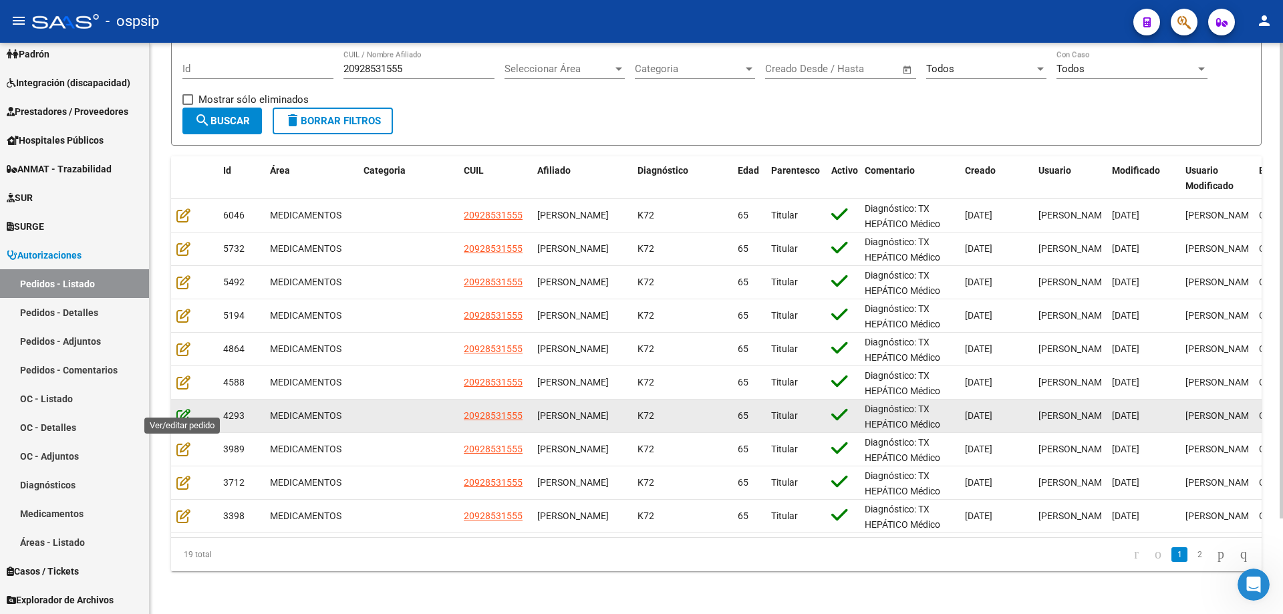
click at [184, 408] on icon at bounding box center [183, 415] width 14 height 15
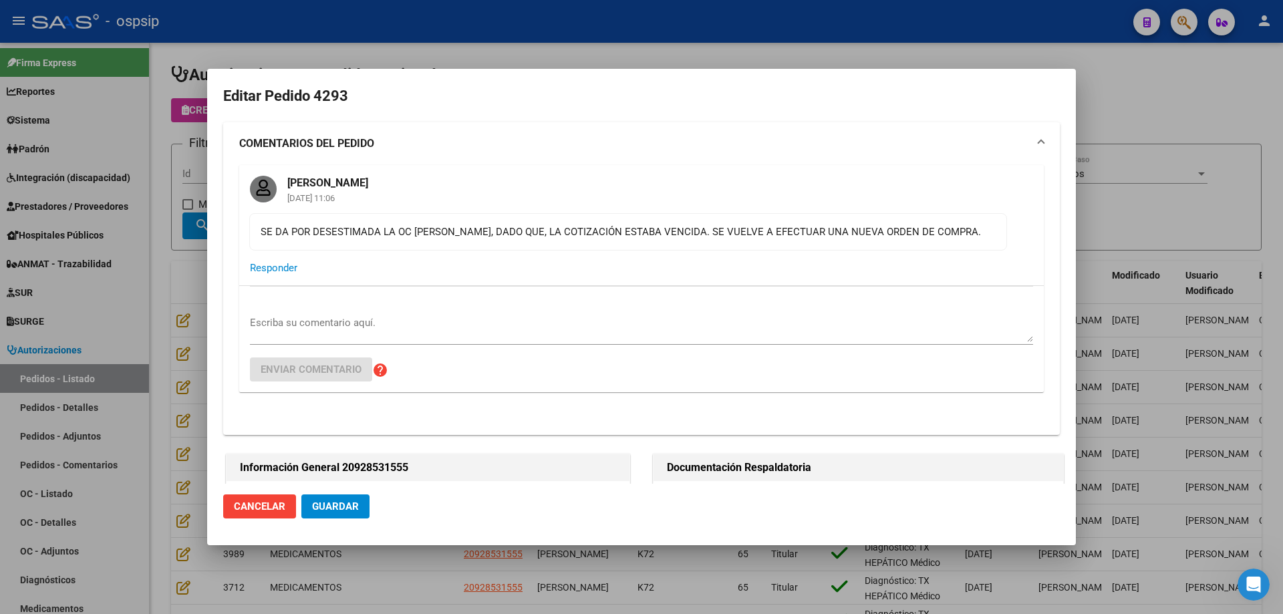
scroll to position [115, 0]
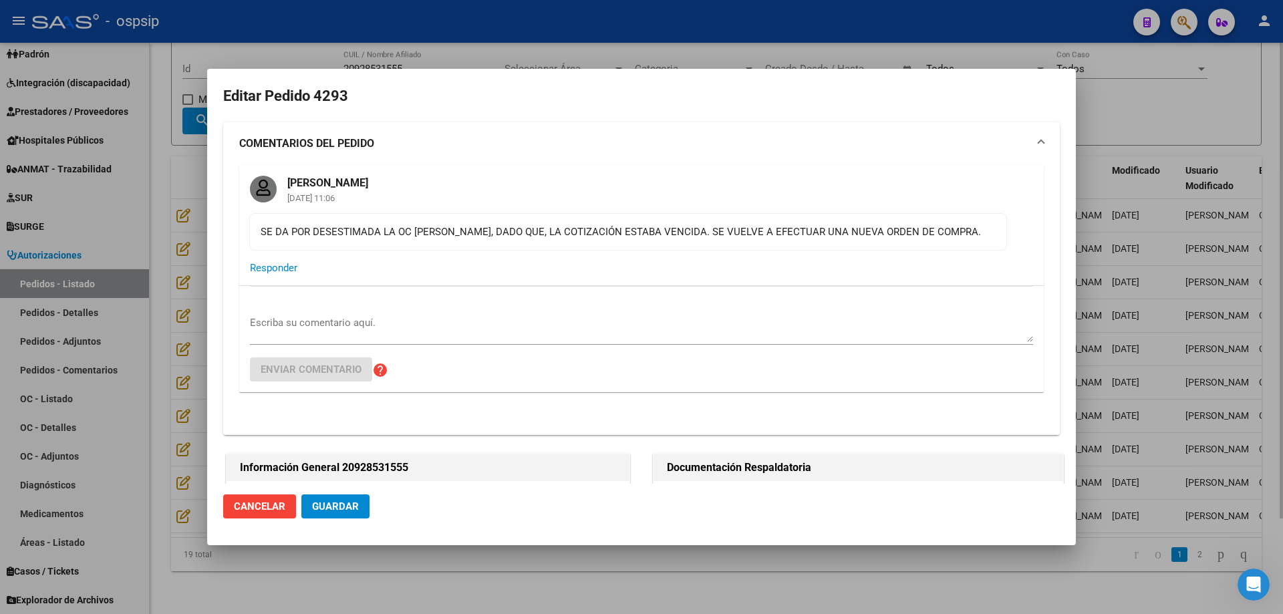
drag, startPoint x: 1132, startPoint y: 103, endPoint x: 556, endPoint y: 149, distance: 577.8
click at [1111, 104] on div at bounding box center [641, 307] width 1283 height 614
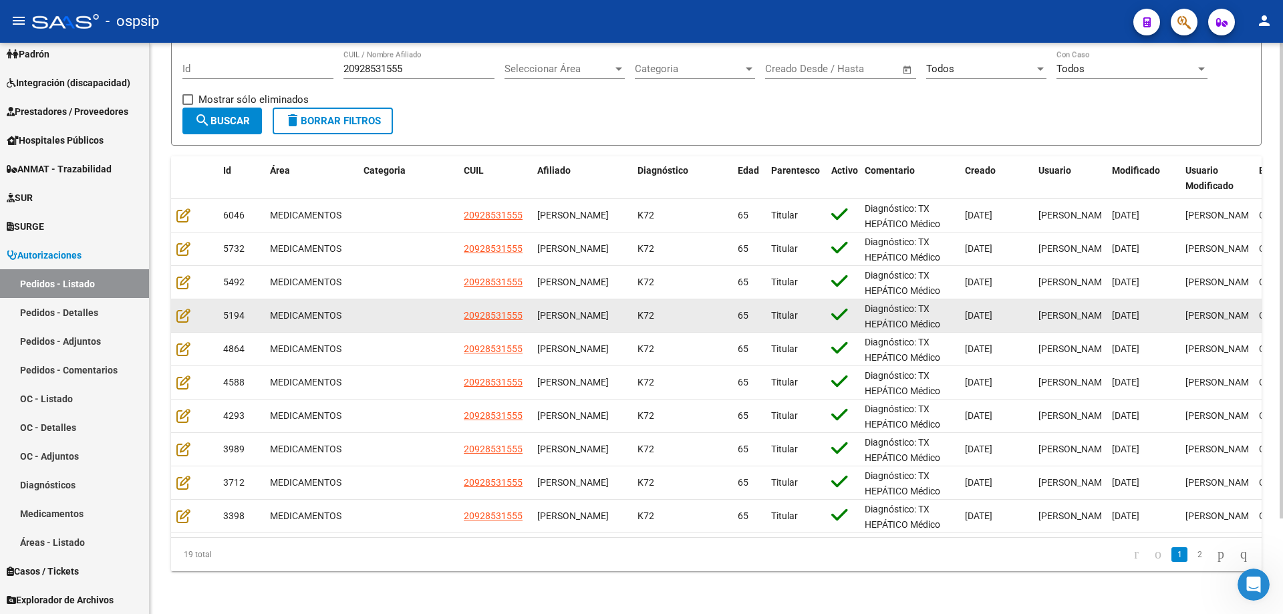
scroll to position [0, 0]
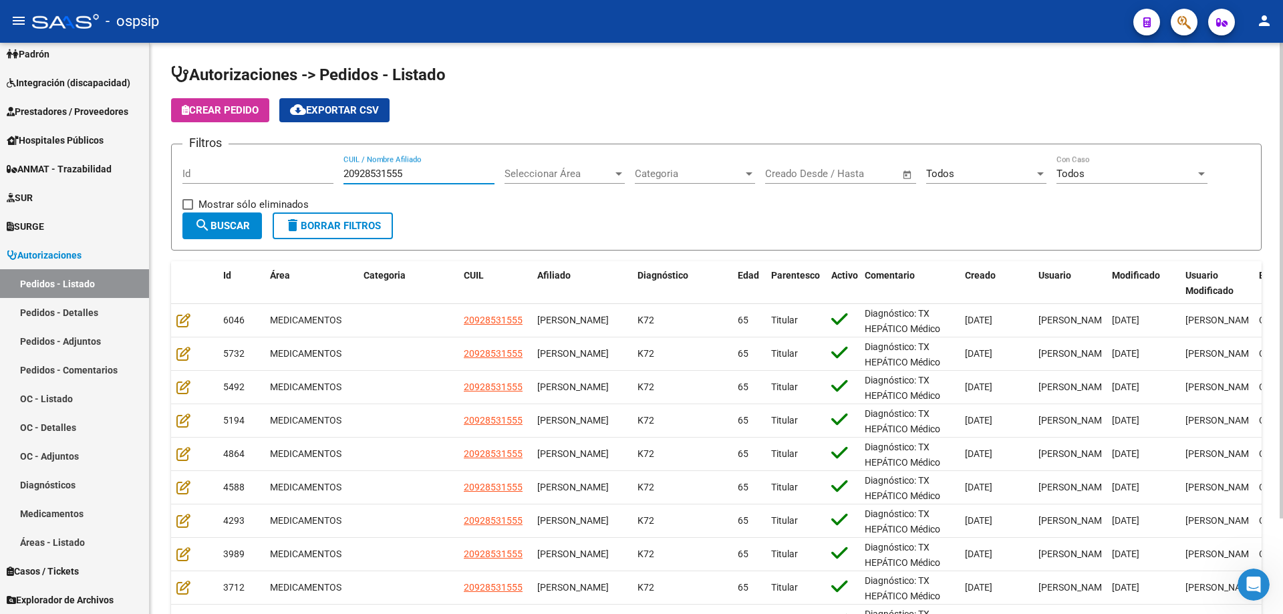
drag, startPoint x: 413, startPoint y: 175, endPoint x: 231, endPoint y: 179, distance: 182.5
click at [237, 173] on div "Filtros Id 20928531555 CUIL / Nombre Afiliado Seleccionar Área Seleccionar Área…" at bounding box center [716, 183] width 1068 height 57
paste input "284711530"
click at [250, 227] on span "search Buscar" at bounding box center [221, 226] width 55 height 12
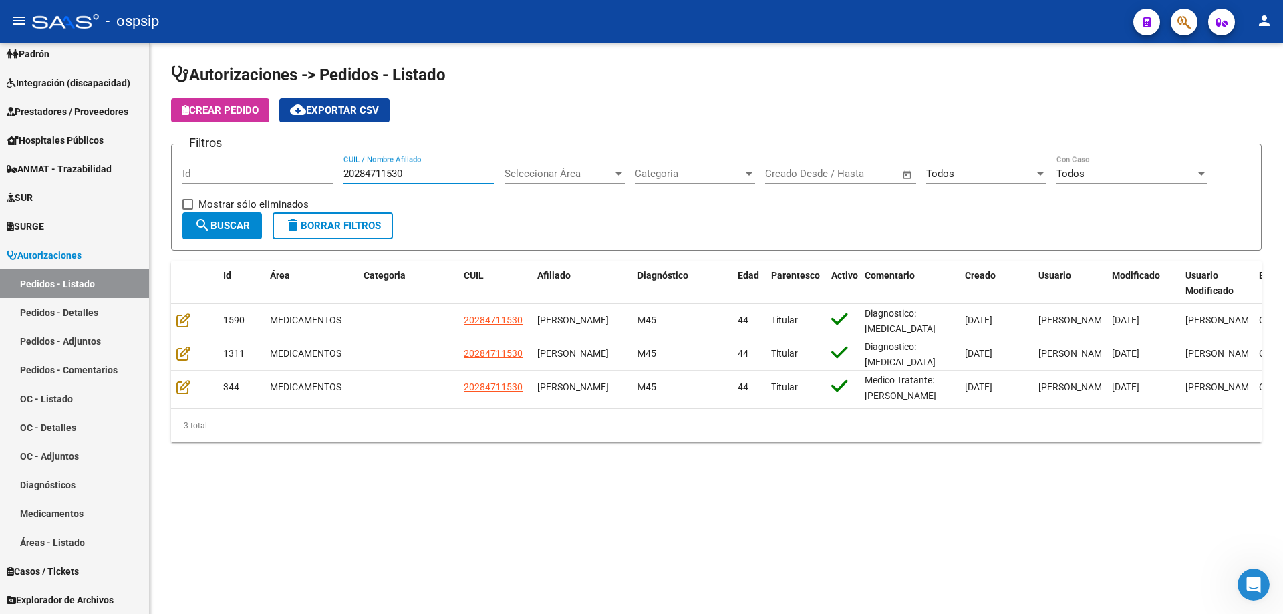
drag, startPoint x: 429, startPoint y: 168, endPoint x: 264, endPoint y: 194, distance: 167.2
click at [264, 194] on div "Filtros Id 20284711530 CUIL / Nombre Afiliado Seleccionar Área Seleccionar Área…" at bounding box center [716, 183] width 1068 height 57
paste input "306243625"
click at [245, 225] on span "search Buscar" at bounding box center [221, 226] width 55 height 12
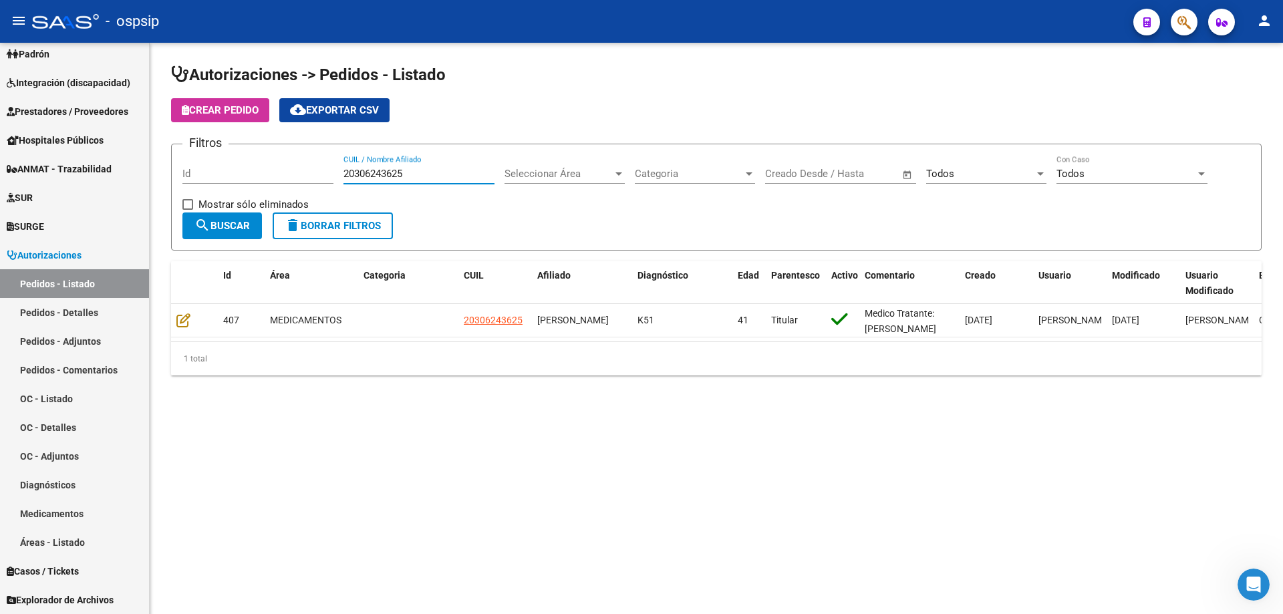
drag, startPoint x: 436, startPoint y: 172, endPoint x: 231, endPoint y: 174, distance: 205.1
click at [231, 174] on div "Filtros Id 20306243625 CUIL / Nombre Afiliado Seleccionar Área Seleccionar Área…" at bounding box center [716, 183] width 1068 height 57
paste input "284711530"
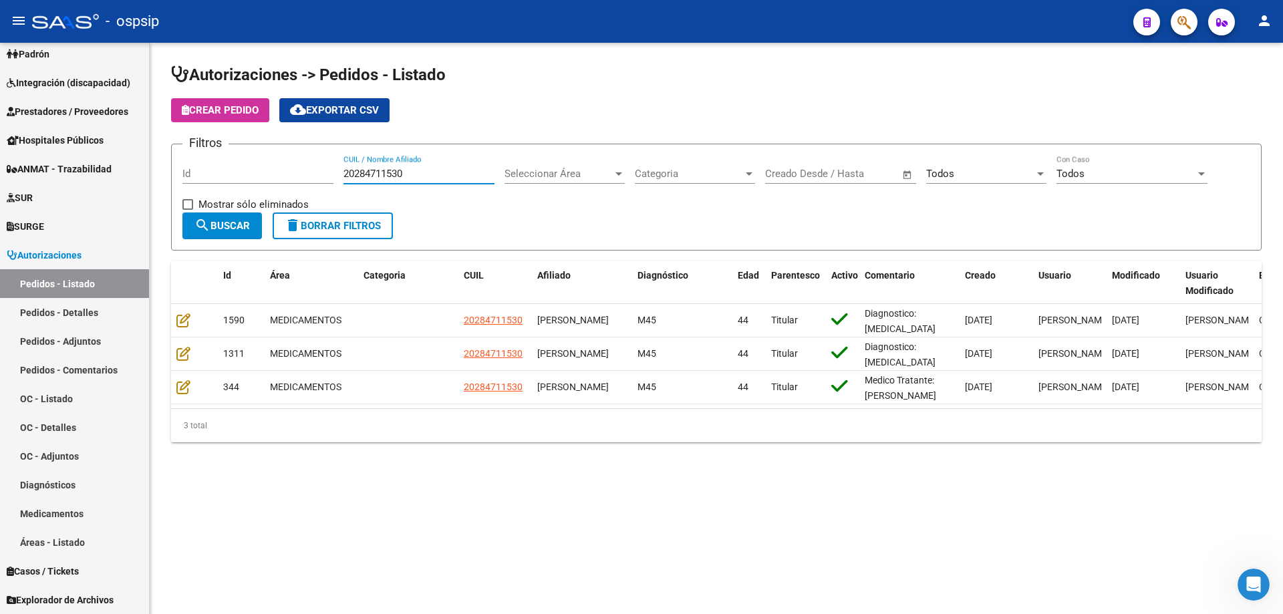
drag, startPoint x: 426, startPoint y: 178, endPoint x: 277, endPoint y: 193, distance: 149.7
click at [277, 193] on div "Filtros Id 20284711530 CUIL / Nombre Afiliado Seleccionar Área Seleccionar Área…" at bounding box center [716, 183] width 1068 height 57
paste input "306243625"
type input "20306243625"
click at [247, 243] on form "Filtros Id 20306243625 CUIL / Nombre Afiliado Seleccionar Área Seleccionar Área…" at bounding box center [716, 197] width 1091 height 107
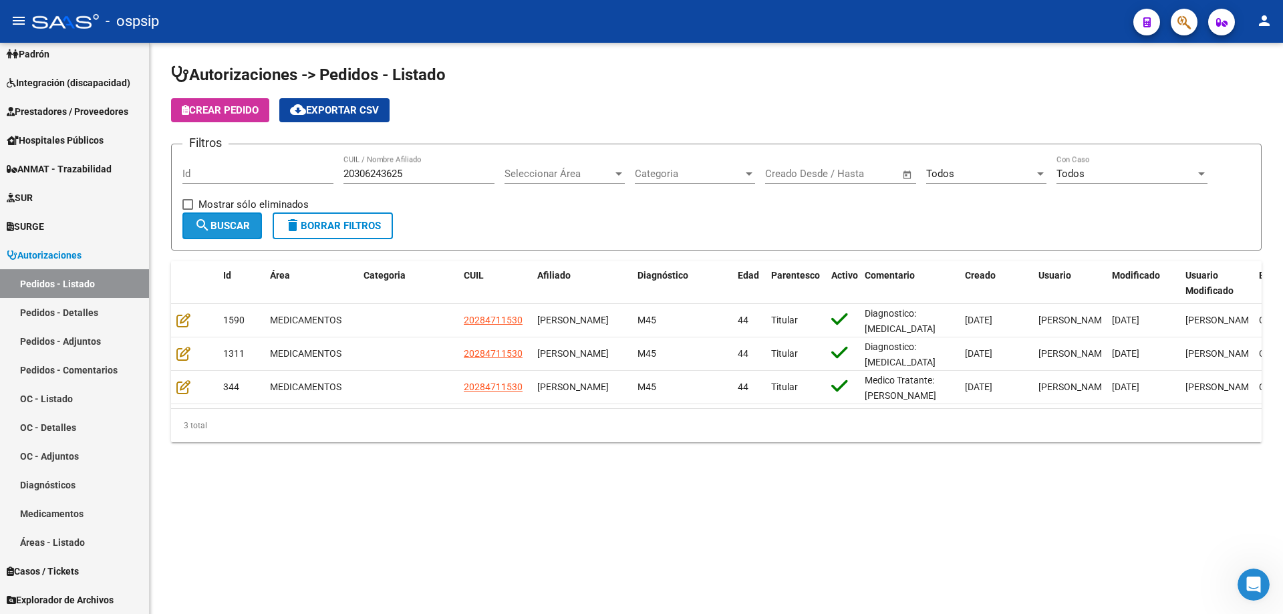
click at [243, 234] on button "search Buscar" at bounding box center [222, 225] width 80 height 27
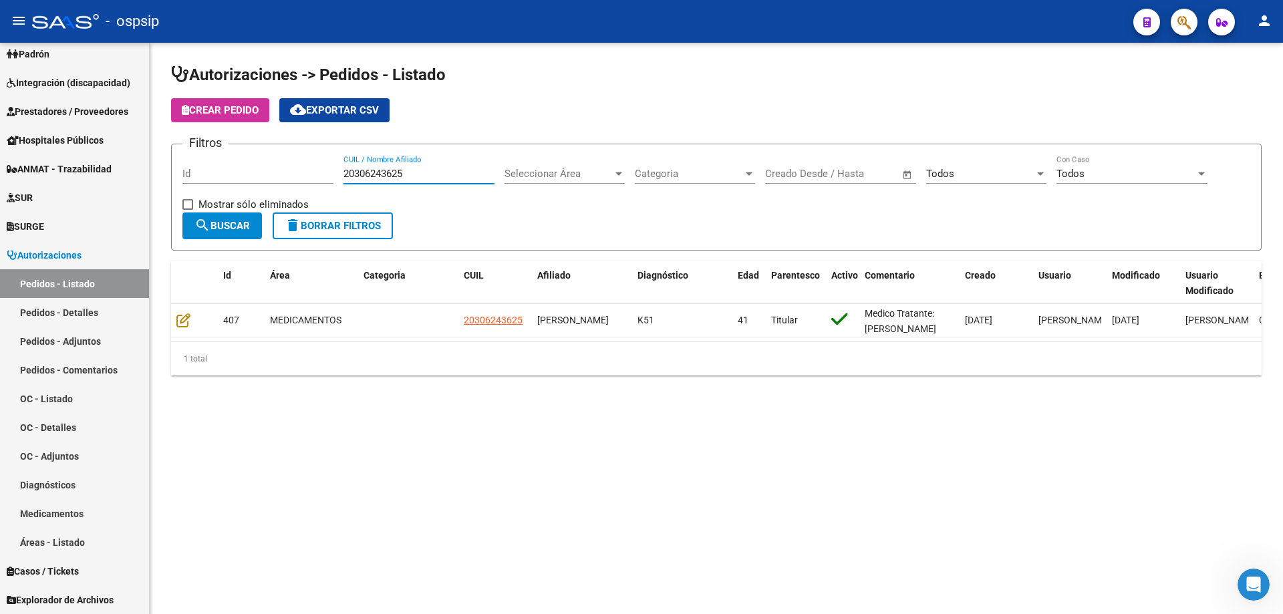
drag, startPoint x: 428, startPoint y: 176, endPoint x: 251, endPoint y: 188, distance: 177.4
click at [257, 182] on div "Filtros Id 20306243625 CUIL / Nombre Afiliado Seleccionar Área Seleccionar Área…" at bounding box center [716, 183] width 1068 height 57
paste input "27269220827"
type input "27269220827"
click at [192, 222] on button "search Buscar" at bounding box center [222, 225] width 80 height 27
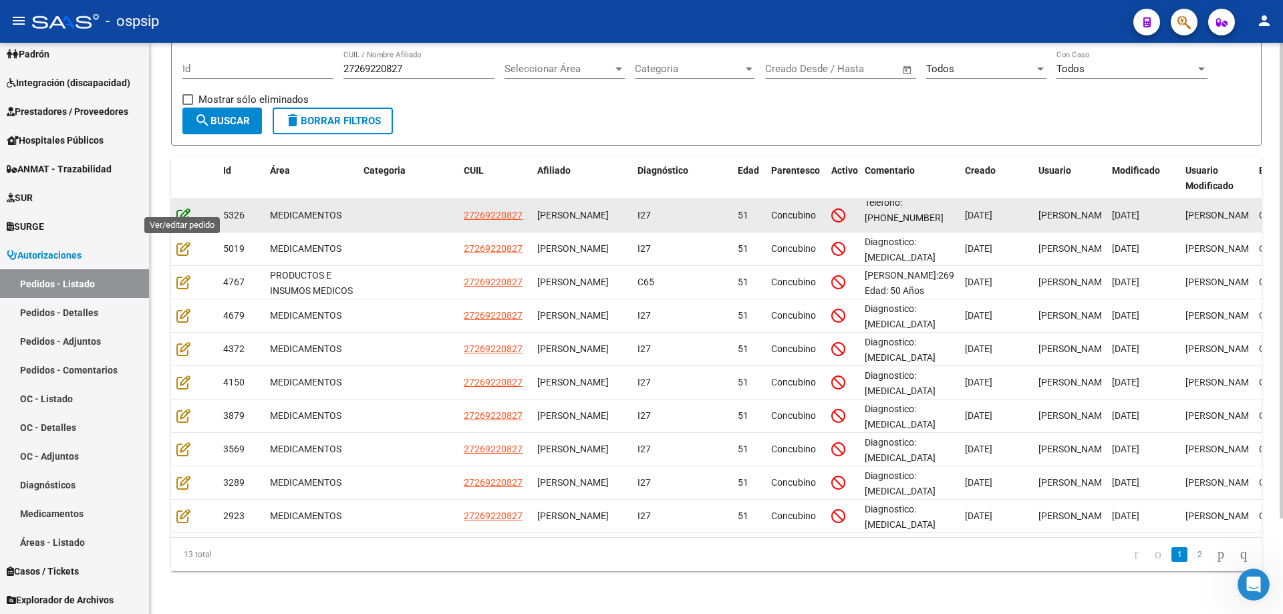
click at [182, 208] on icon at bounding box center [183, 215] width 14 height 15
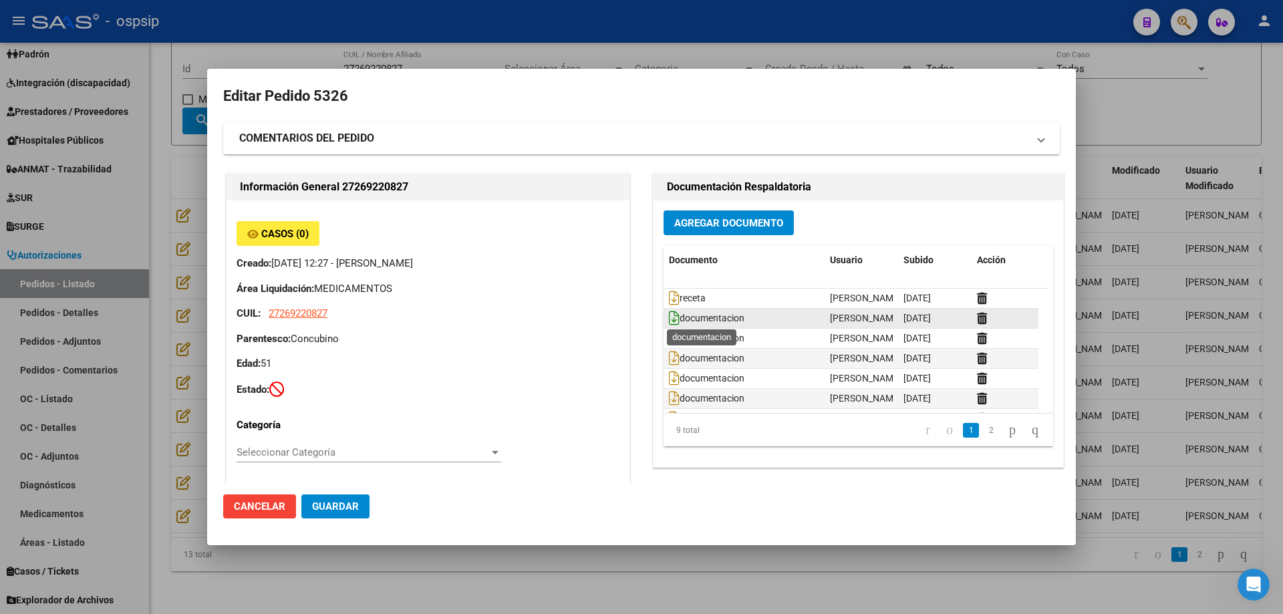
click at [669, 319] on icon at bounding box center [674, 318] width 11 height 15
